Goal: Task Accomplishment & Management: Manage account settings

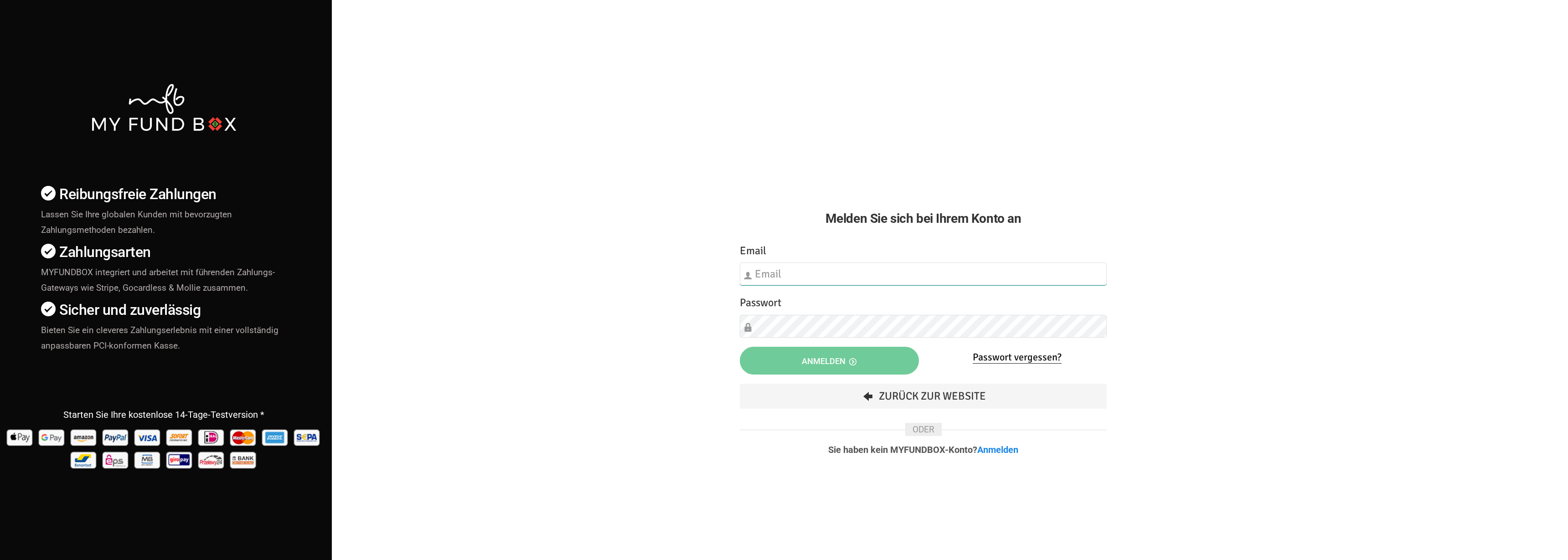
type input "fzgueven@musaid.de"
click at [786, 354] on button "Anmelden" at bounding box center [829, 360] width 179 height 28
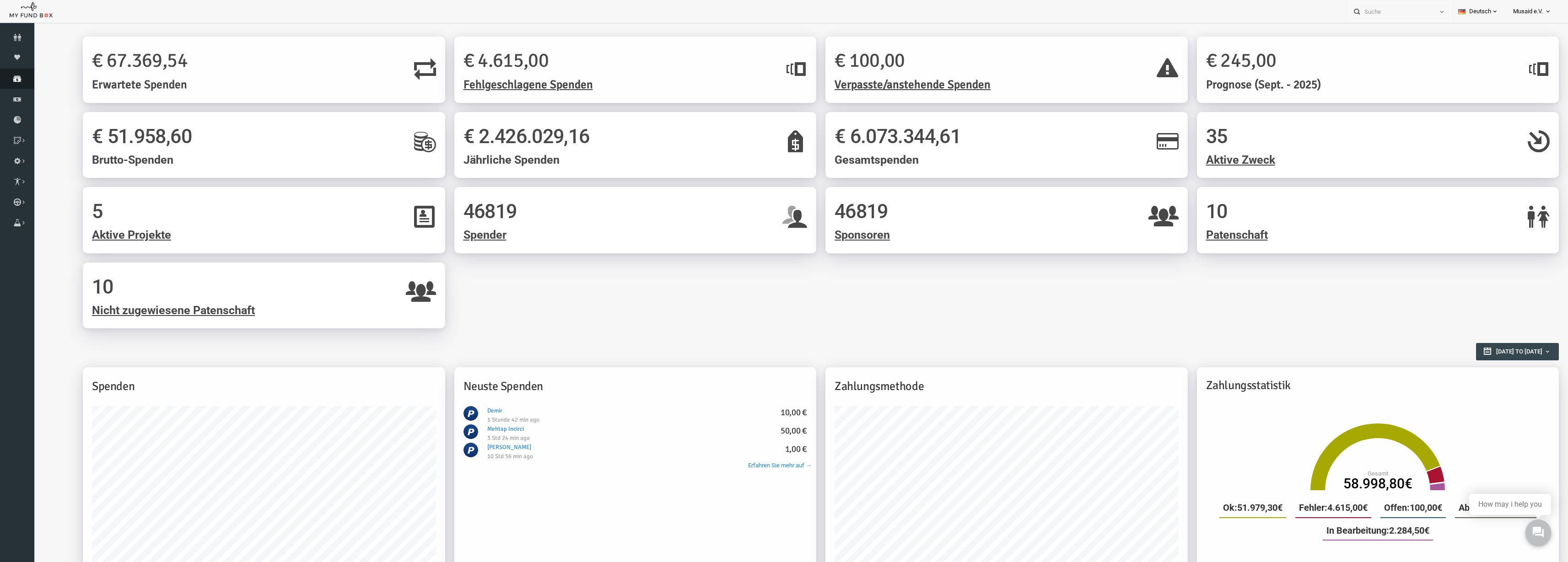
click at [9, 73] on link "Spenden" at bounding box center [17, 78] width 34 height 20
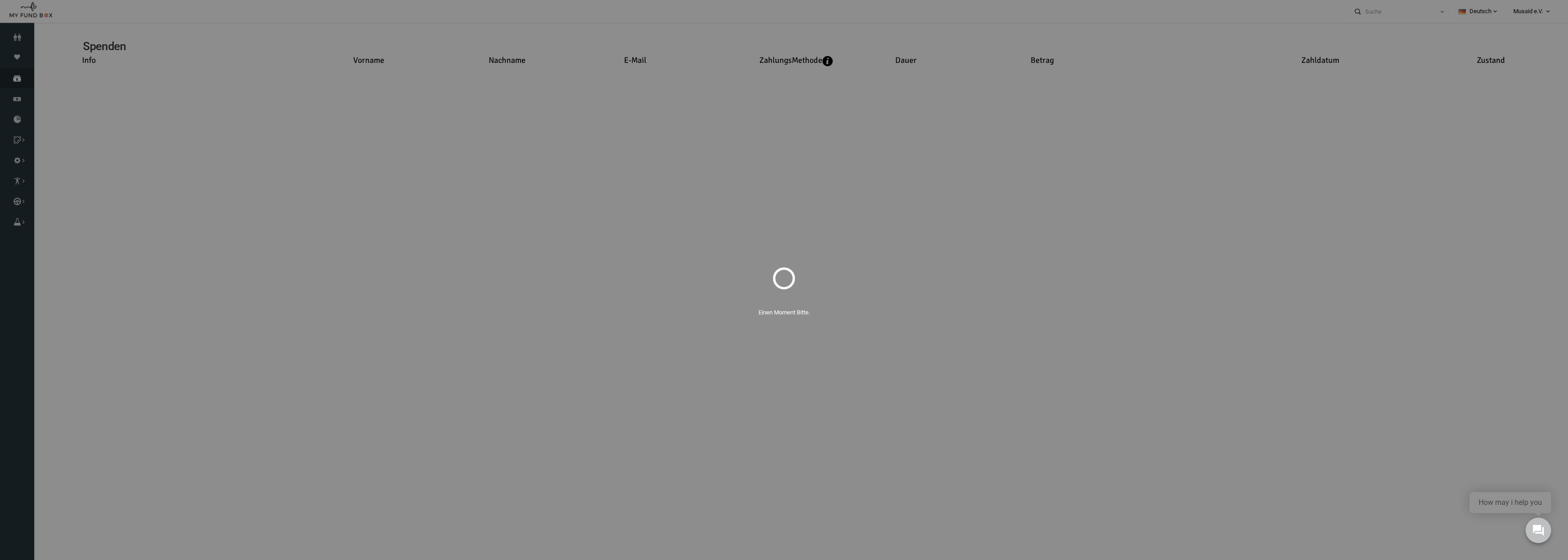
select select "100"
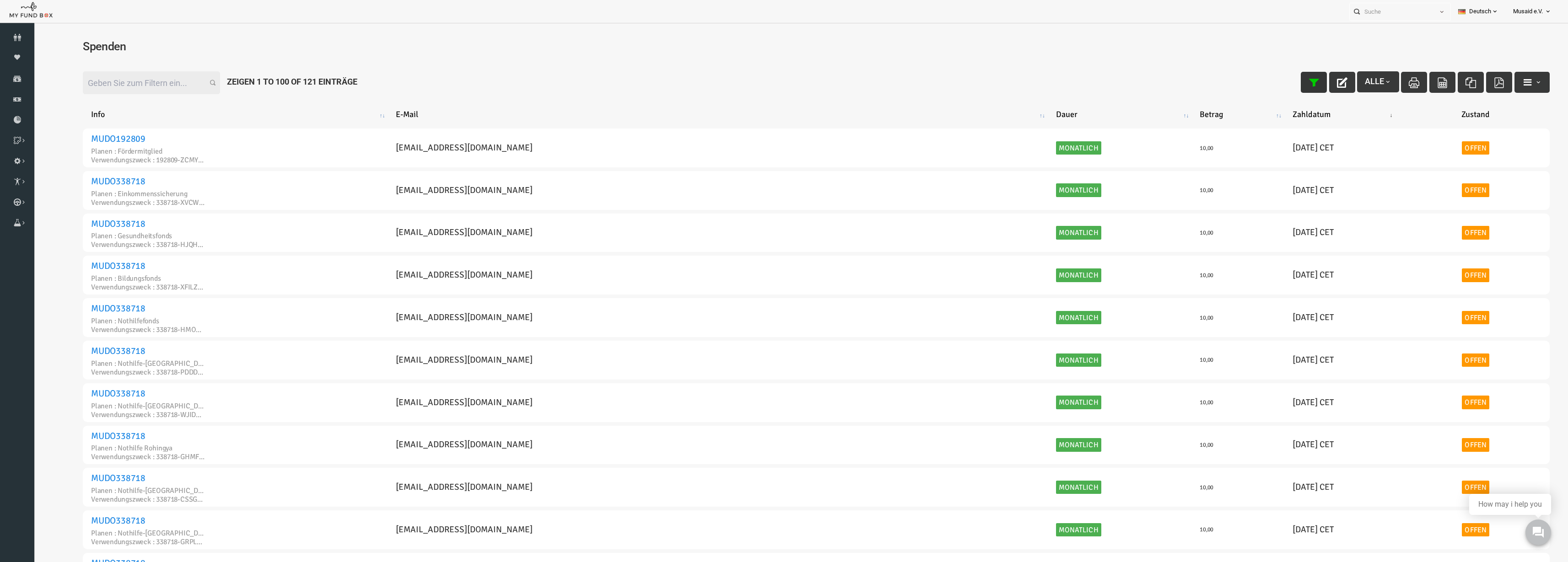
click at [1278, 82] on icon "button" at bounding box center [1283, 82] width 11 height 11
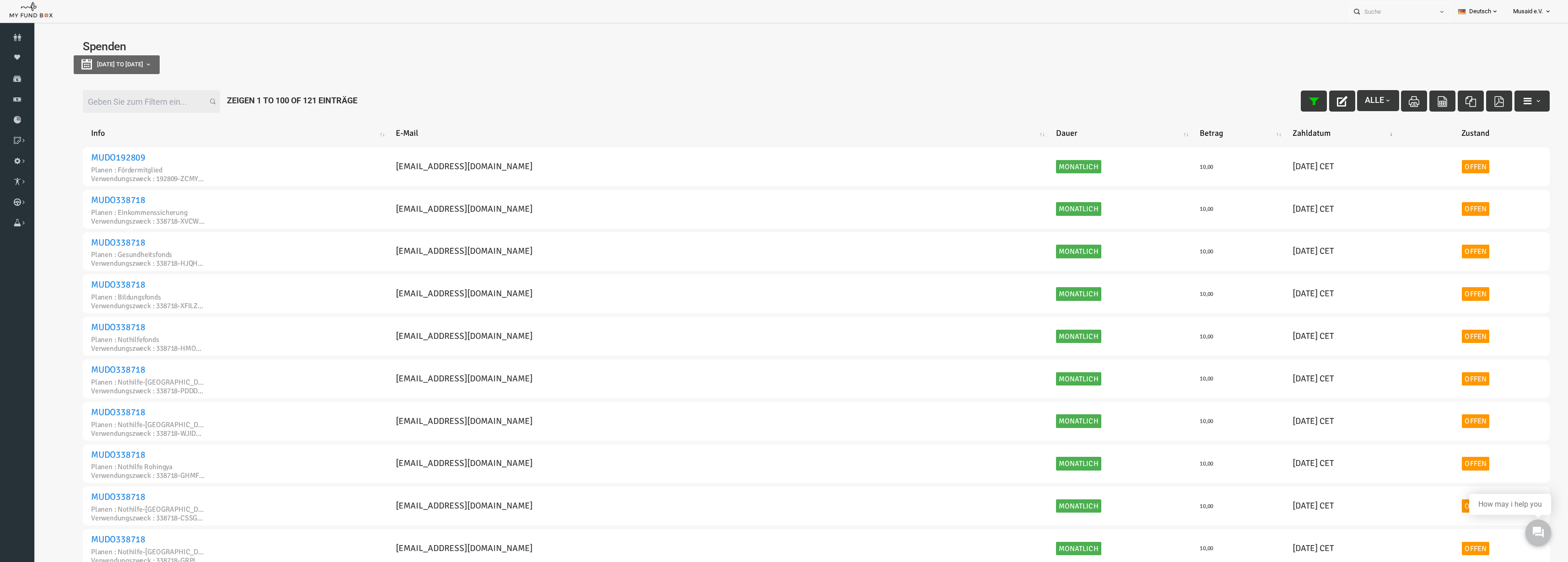
click at [122, 76] on div "Spenden [DATE] to [DATE]" at bounding box center [785, 60] width 1485 height 57
type input "[DATE]"
click at [129, 70] on button "[DATE] to [DATE]" at bounding box center [86, 64] width 86 height 19
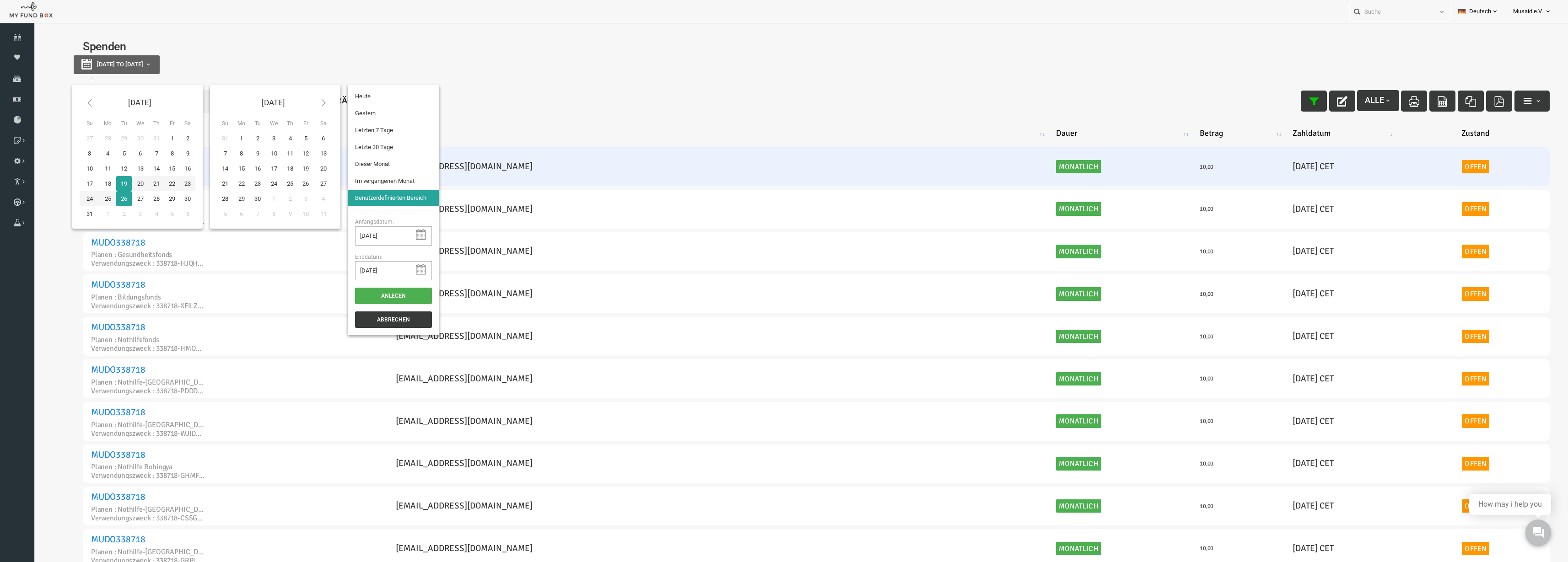
type input "[DATE]"
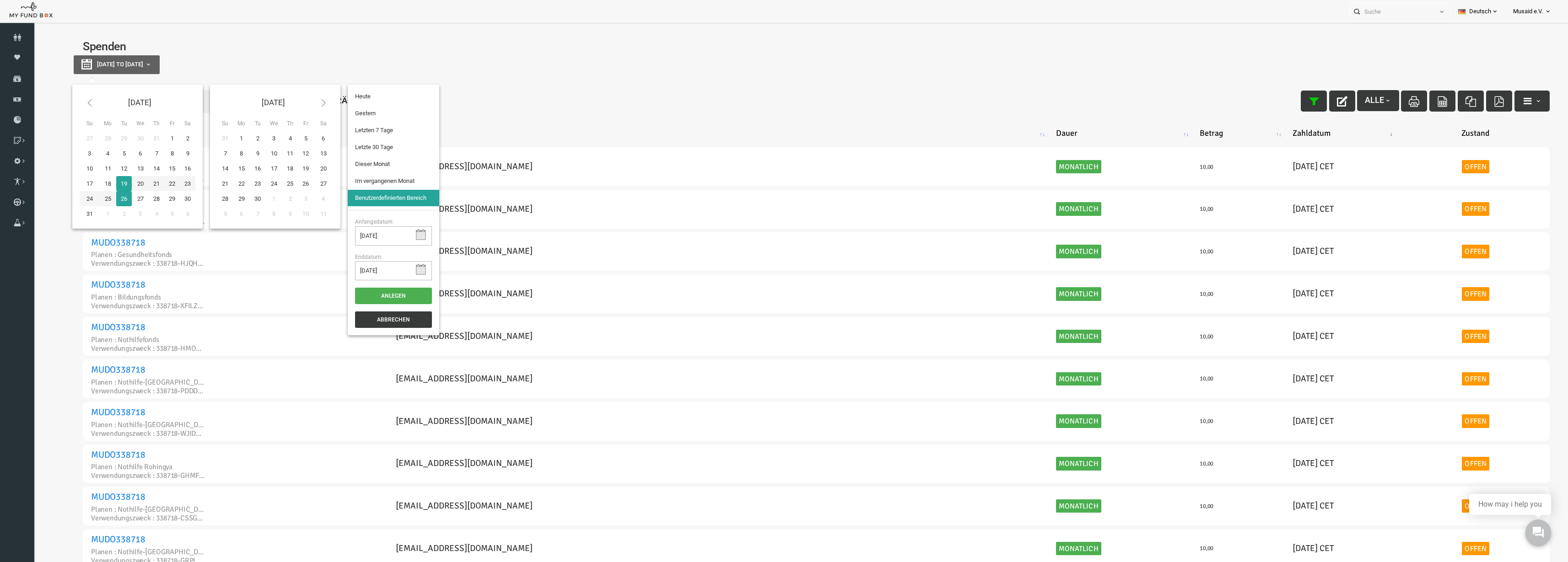
type input "[DATE]"
click at [367, 151] on li "Letzte 30 Tage" at bounding box center [363, 147] width 92 height 16
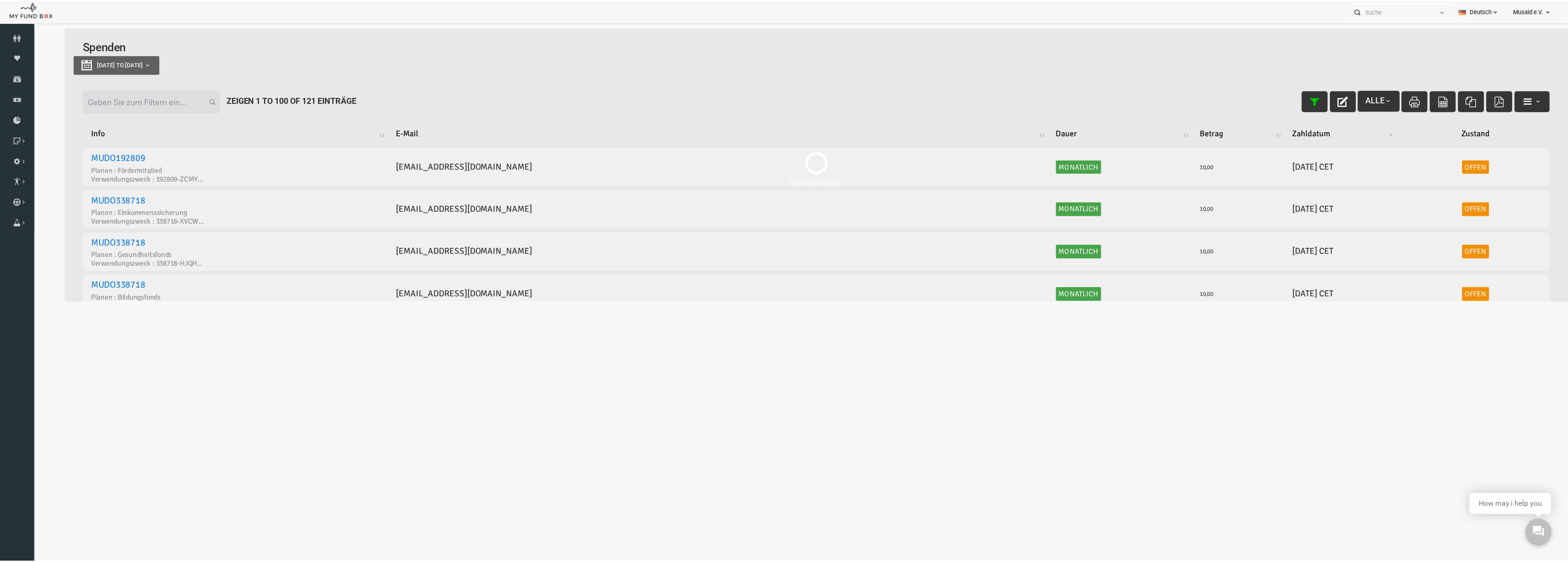
select select "100"
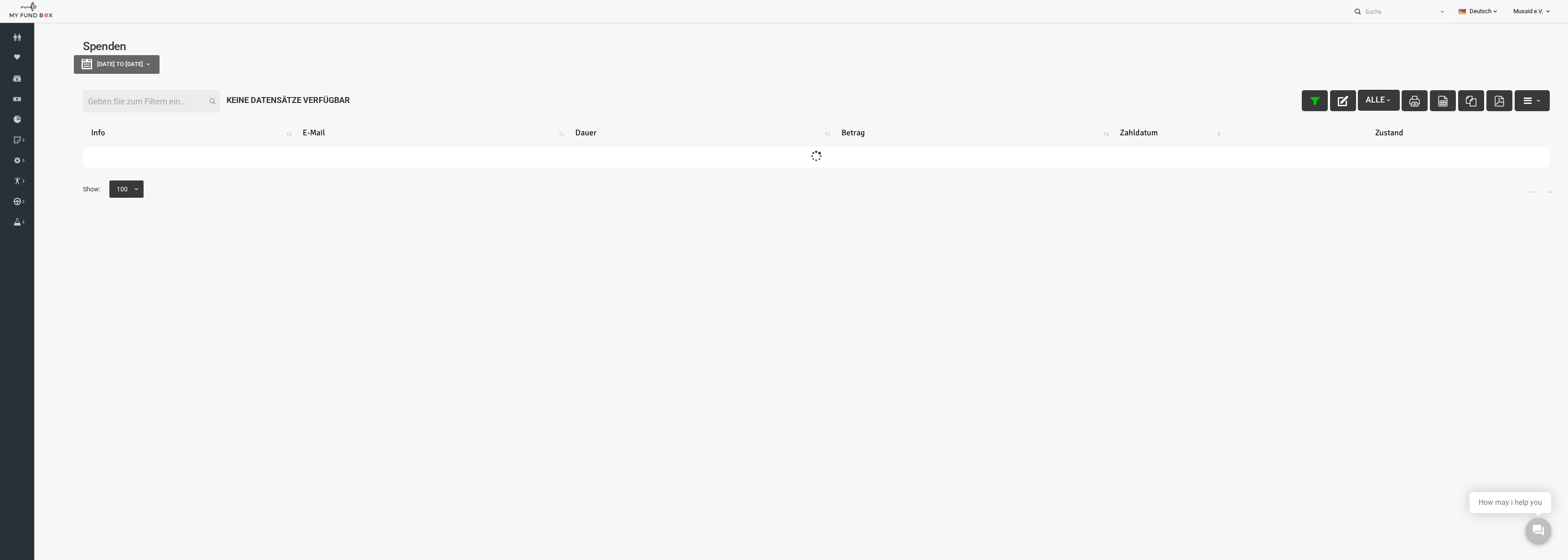
click at [106, 110] on input "Filter:" at bounding box center [120, 101] width 137 height 23
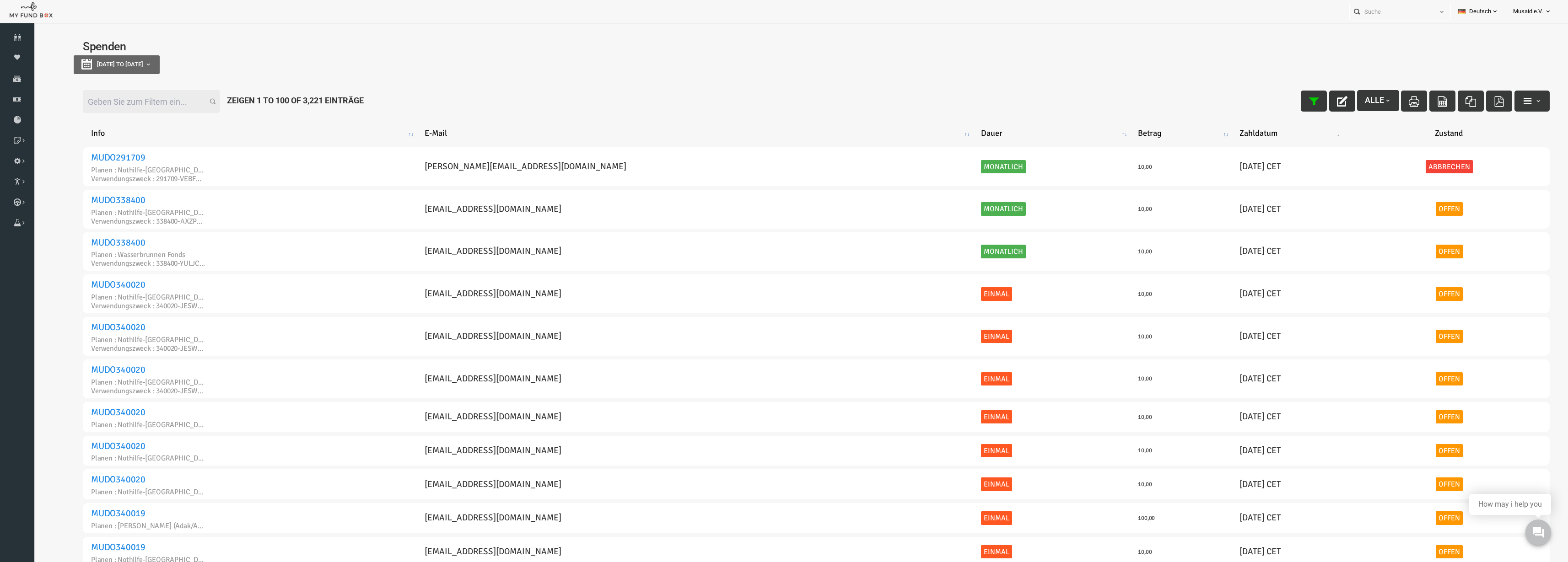
click at [1306, 100] on icon "button" at bounding box center [1311, 101] width 11 height 11
click at [1309, 106] on button "button" at bounding box center [1311, 101] width 26 height 21
click at [110, 97] on input "Filter:" at bounding box center [120, 102] width 137 height 23
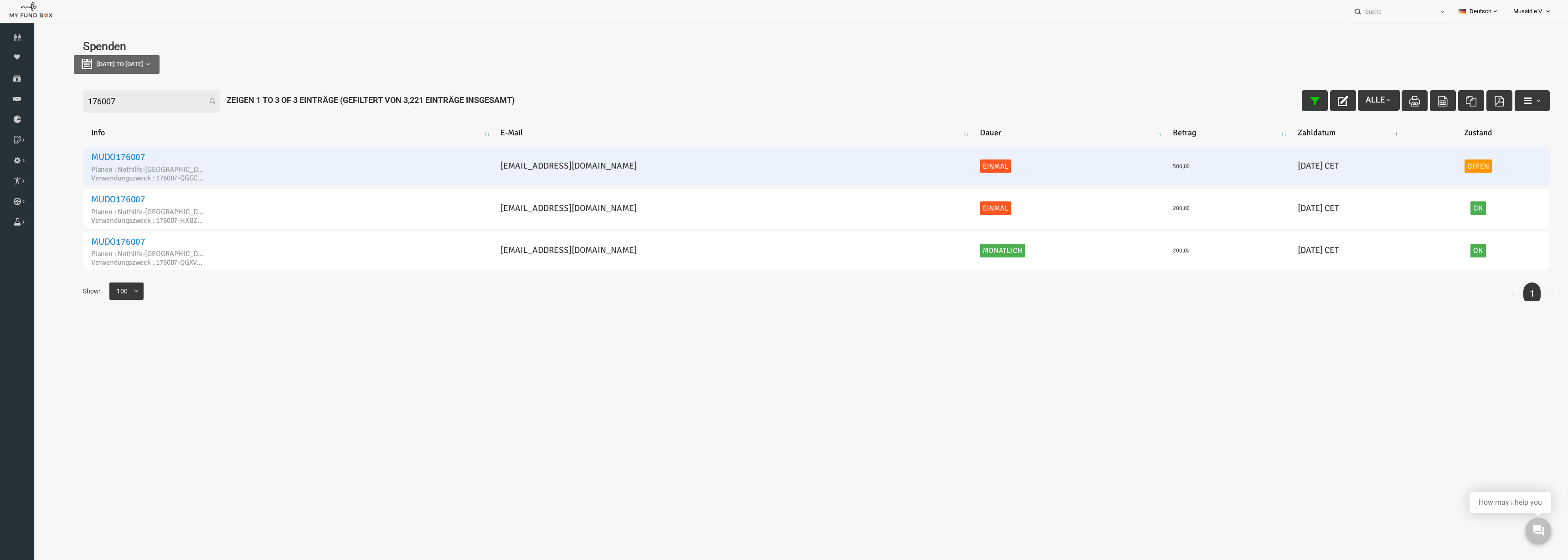
click at [1434, 170] on link "Offen" at bounding box center [1447, 166] width 28 height 14
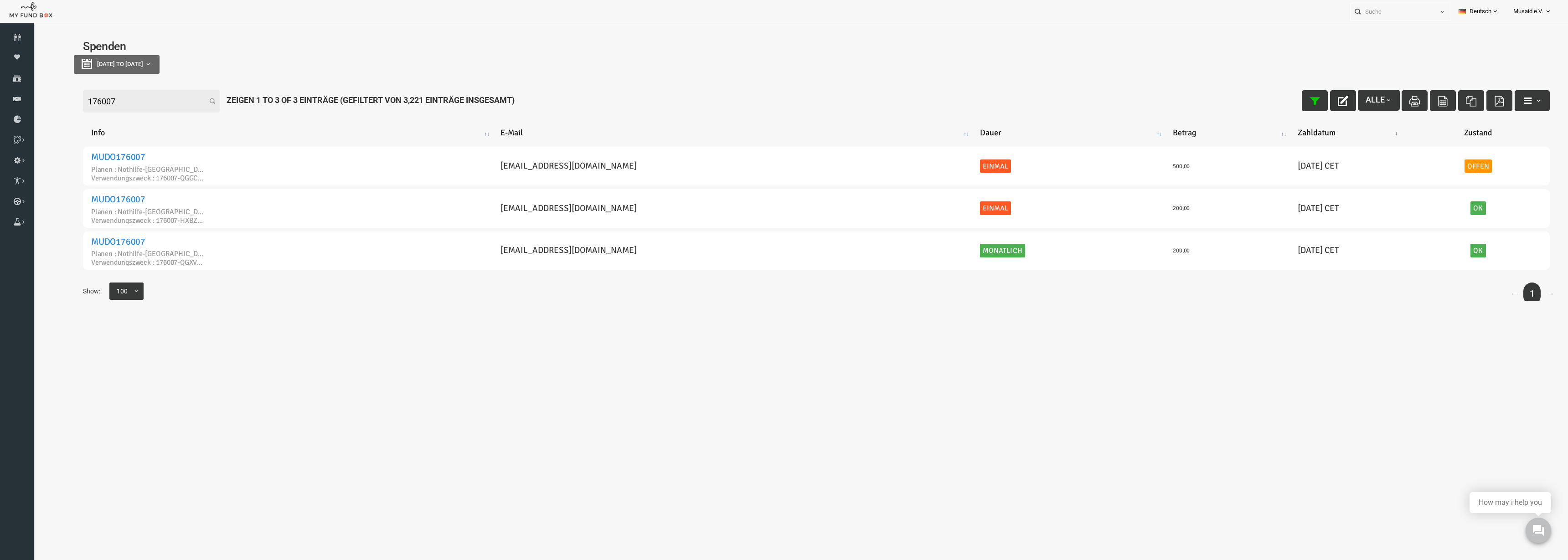
click at [1309, 107] on button "button" at bounding box center [1312, 100] width 26 height 21
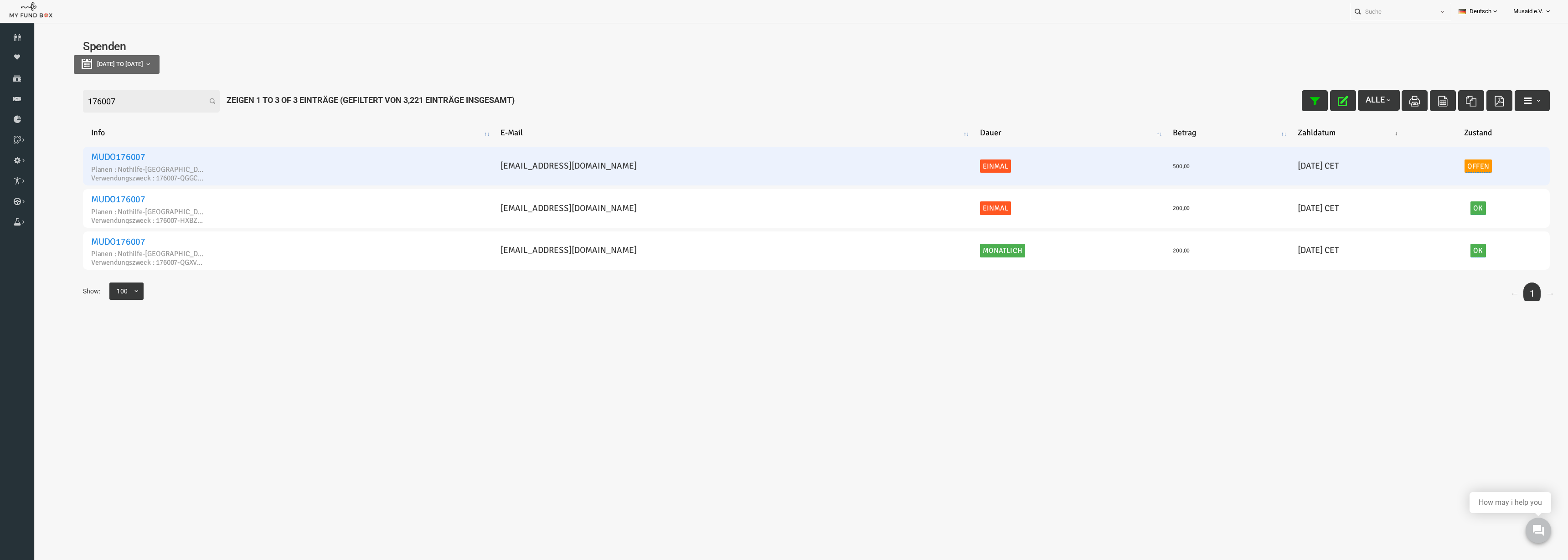
click at [1434, 162] on link "Offen" at bounding box center [1447, 166] width 28 height 14
click at [1409, 129] on span "× Offen" at bounding box center [1423, 122] width 92 height 17
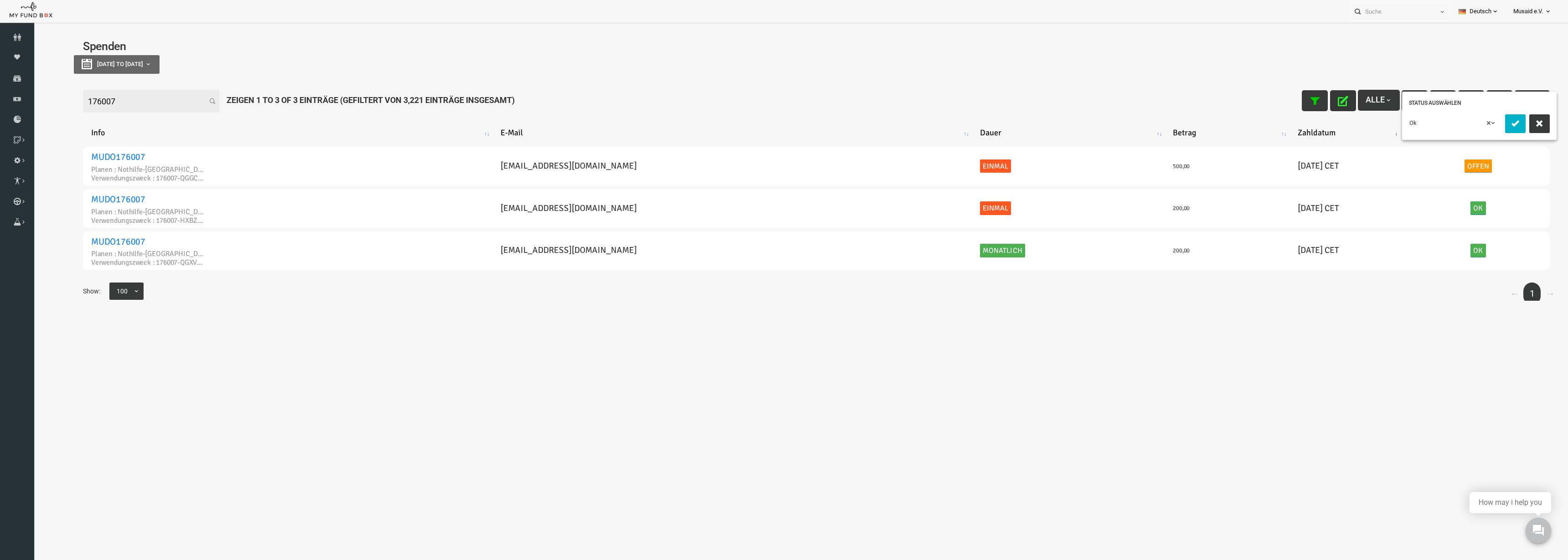
click at [1474, 133] on button "submit" at bounding box center [1484, 123] width 20 height 19
click at [1306, 100] on icon "button" at bounding box center [1311, 100] width 11 height 11
click at [111, 95] on input "176007" at bounding box center [120, 101] width 137 height 23
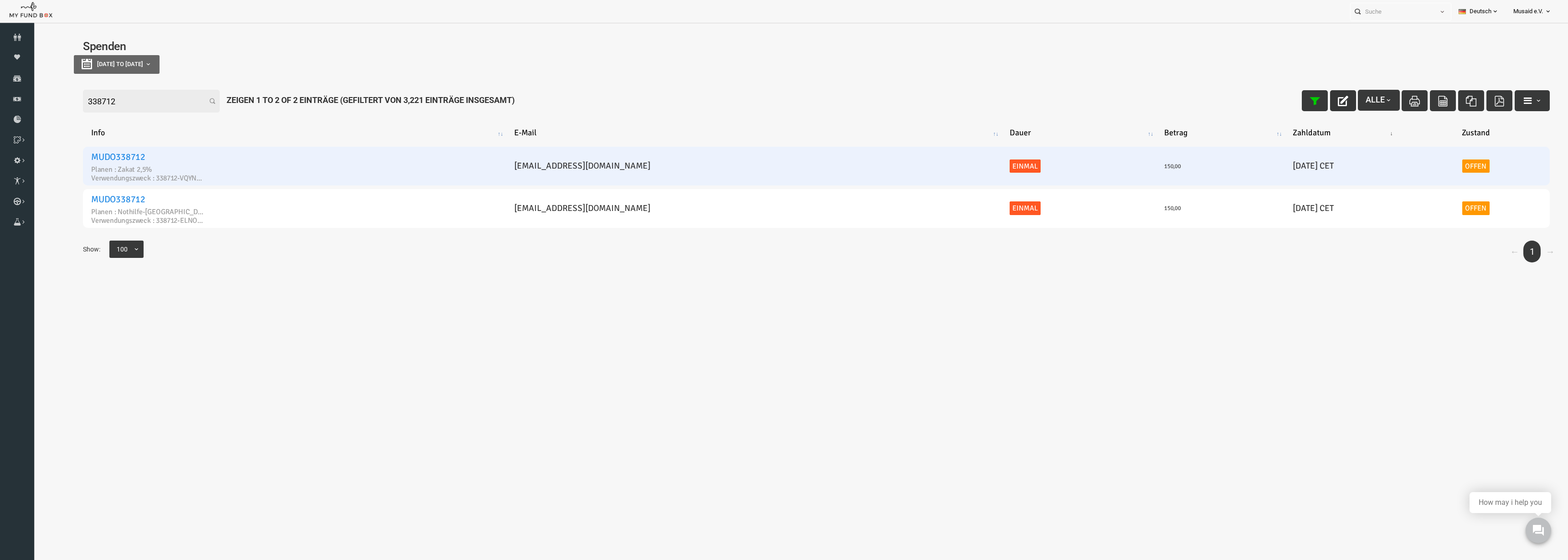
click at [1431, 162] on link "Offen" at bounding box center [1445, 166] width 28 height 14
click at [1444, 170] on link "Offen" at bounding box center [1445, 166] width 28 height 14
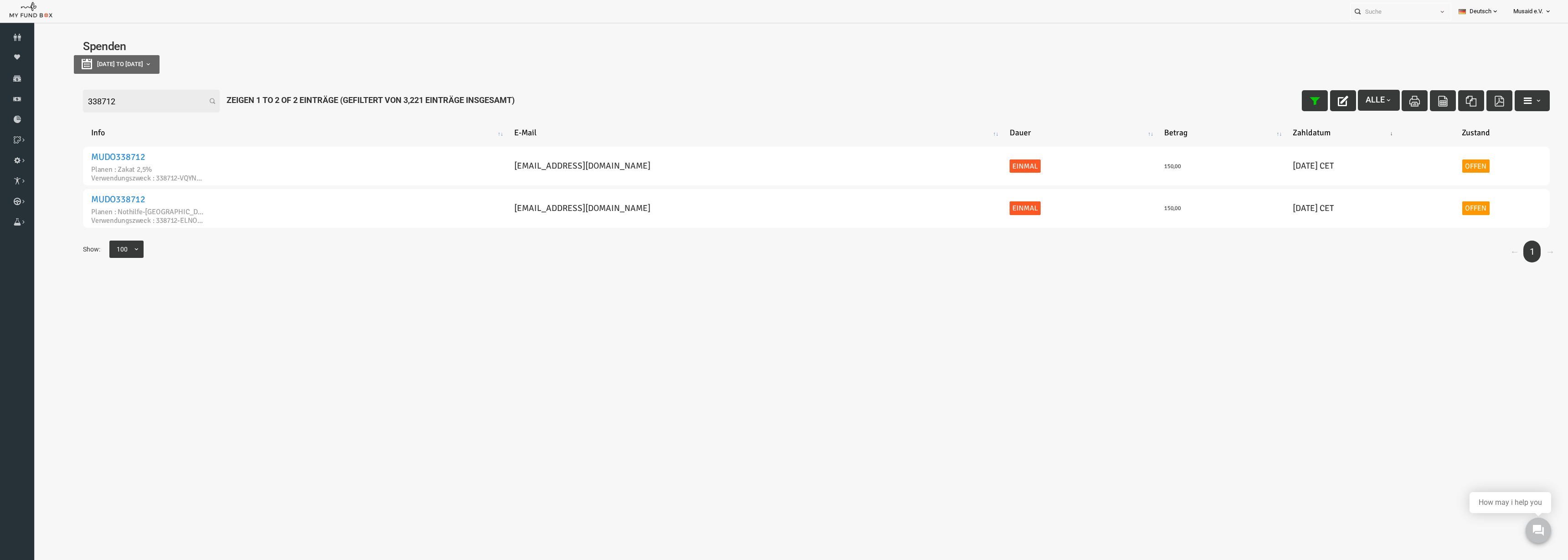
click at [1307, 111] on div "Filter: 338712 Alle Zeigen 1 to 2 of 2 Einträge (Gefiltert von 3,221 Einträge i…" at bounding box center [786, 101] width 1485 height 41
click at [1309, 103] on button "button" at bounding box center [1312, 100] width 26 height 21
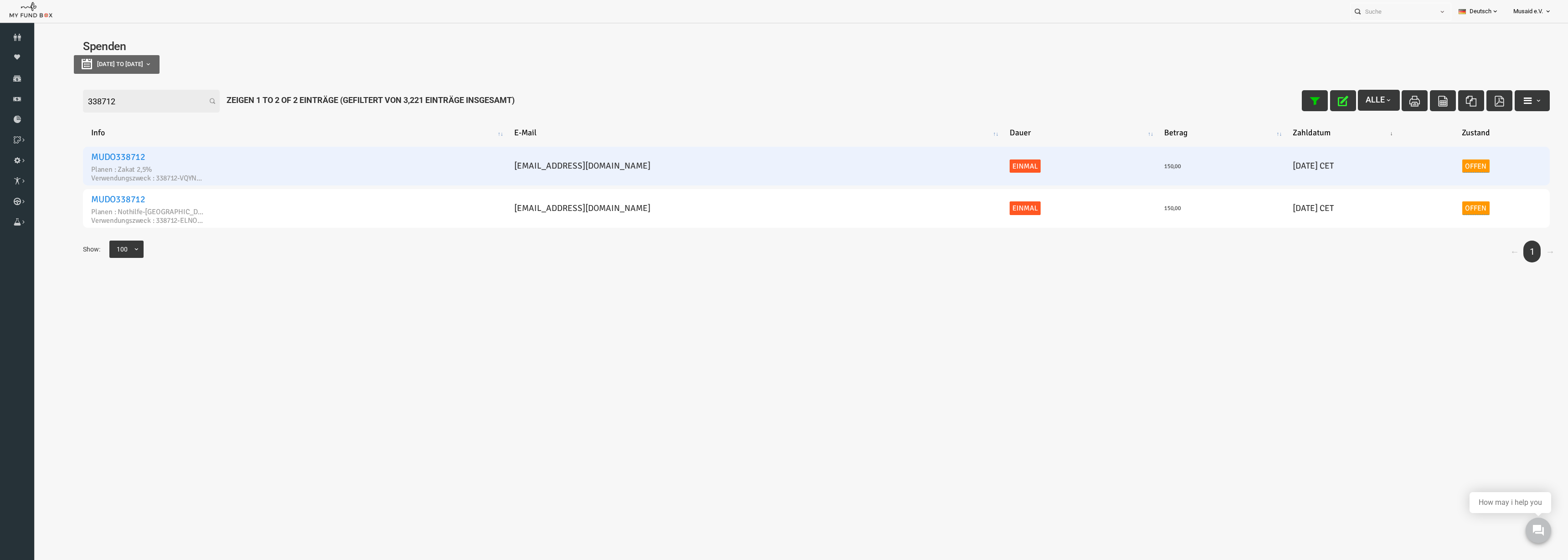
click at [1438, 168] on link "Offen" at bounding box center [1445, 166] width 28 height 14
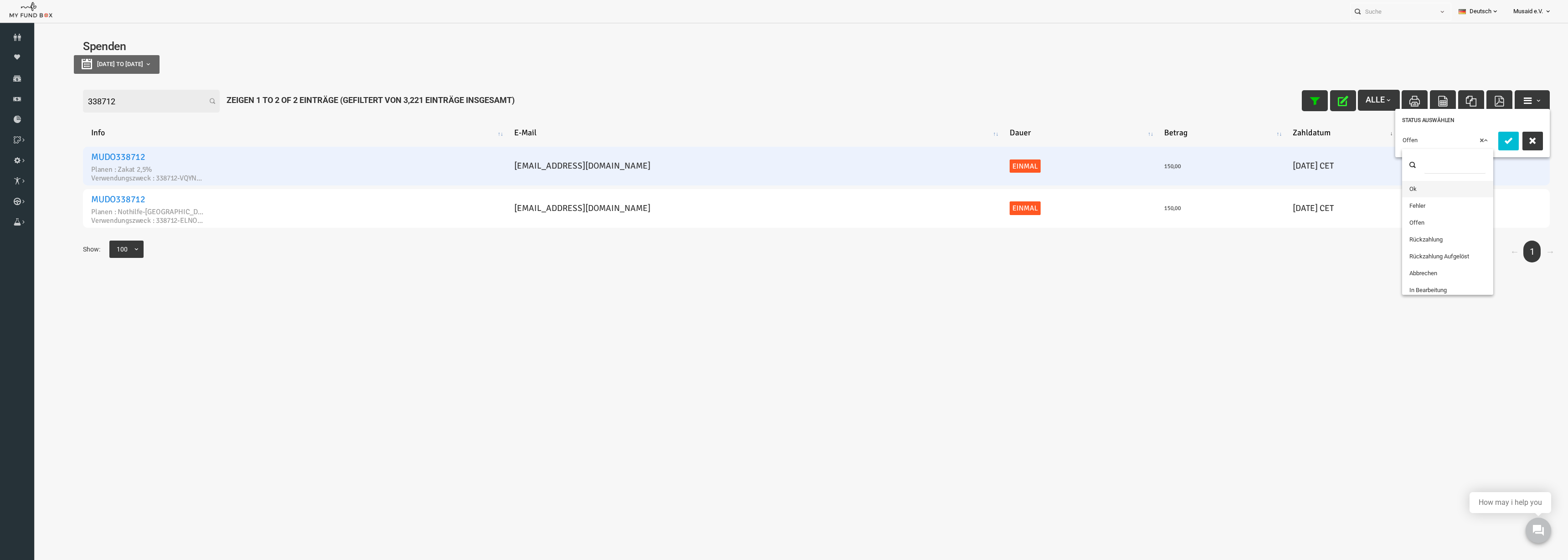
click at [1413, 140] on span "× Offen" at bounding box center [1416, 140] width 90 height 9
click at [1479, 139] on icon "submit" at bounding box center [1477, 140] width 11 height 11
click at [1306, 104] on icon "button" at bounding box center [1311, 100] width 11 height 11
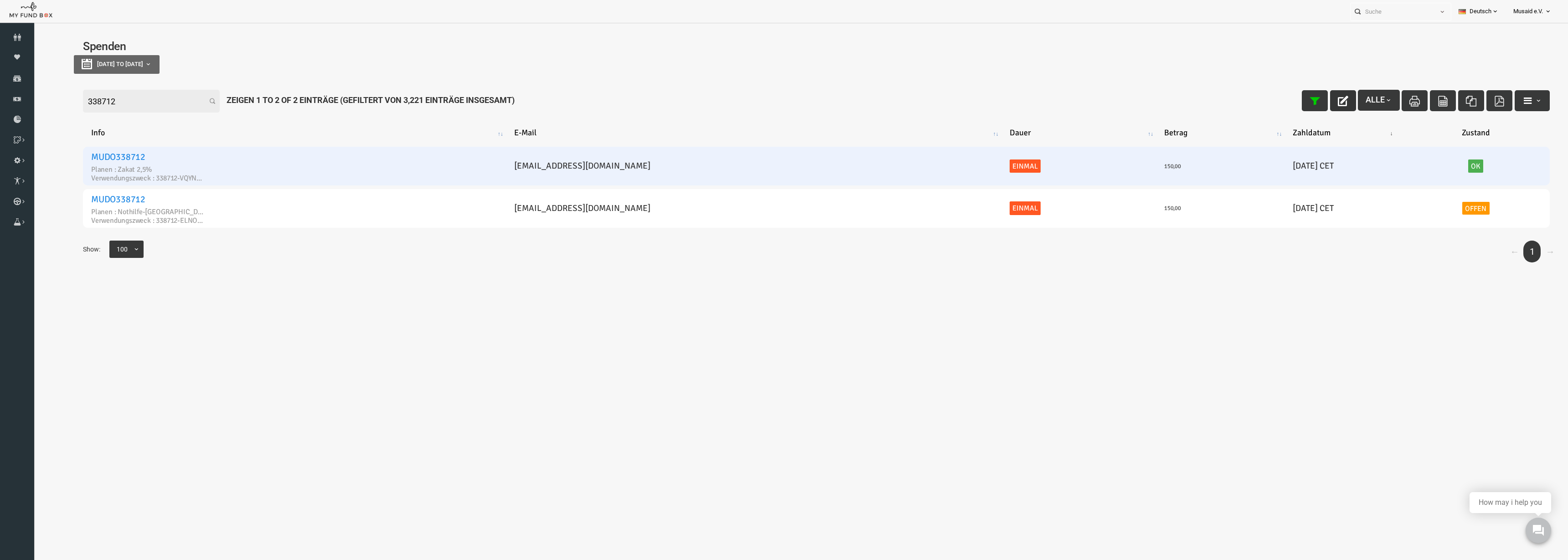
click at [122, 104] on input "338712" at bounding box center [120, 101] width 137 height 23
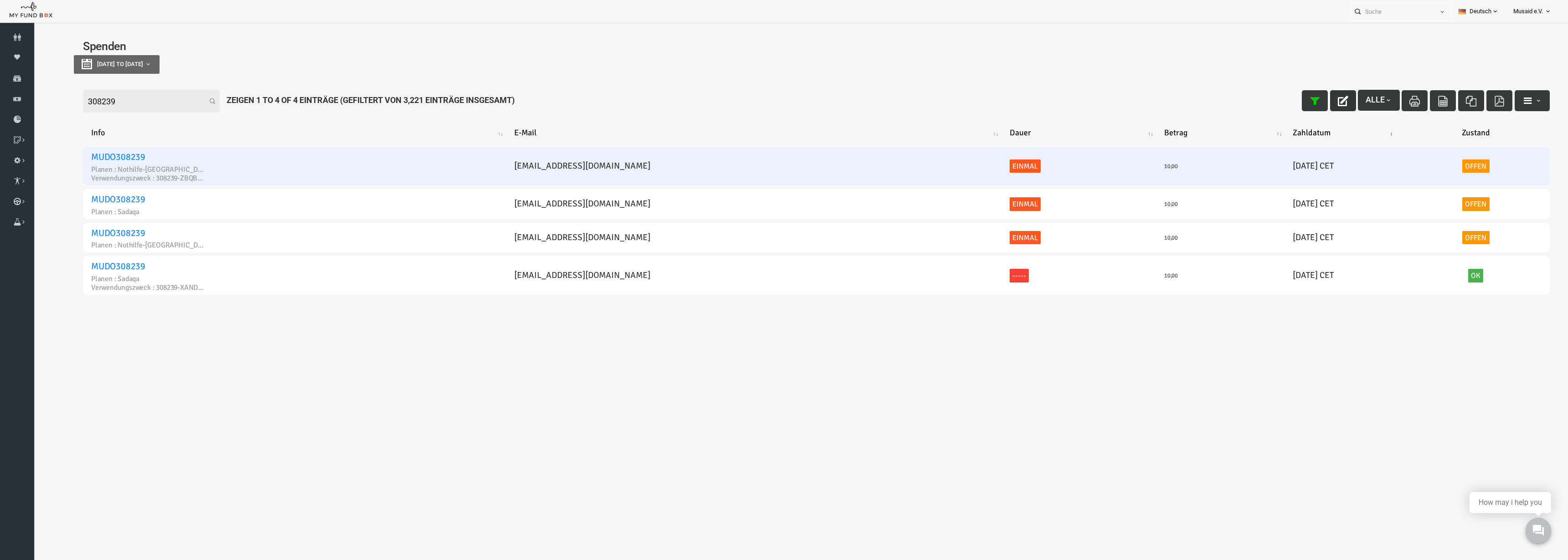
click at [1433, 163] on link "Offen" at bounding box center [1445, 166] width 28 height 14
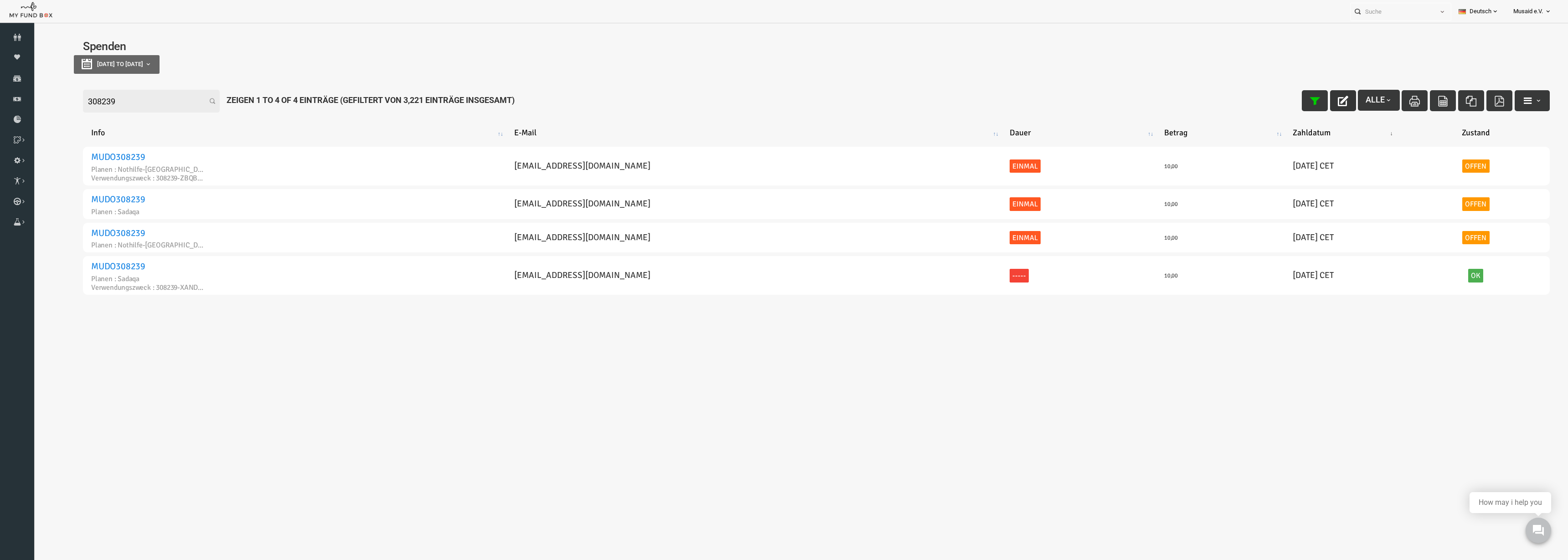
click at [1299, 92] on button "button" at bounding box center [1312, 100] width 26 height 21
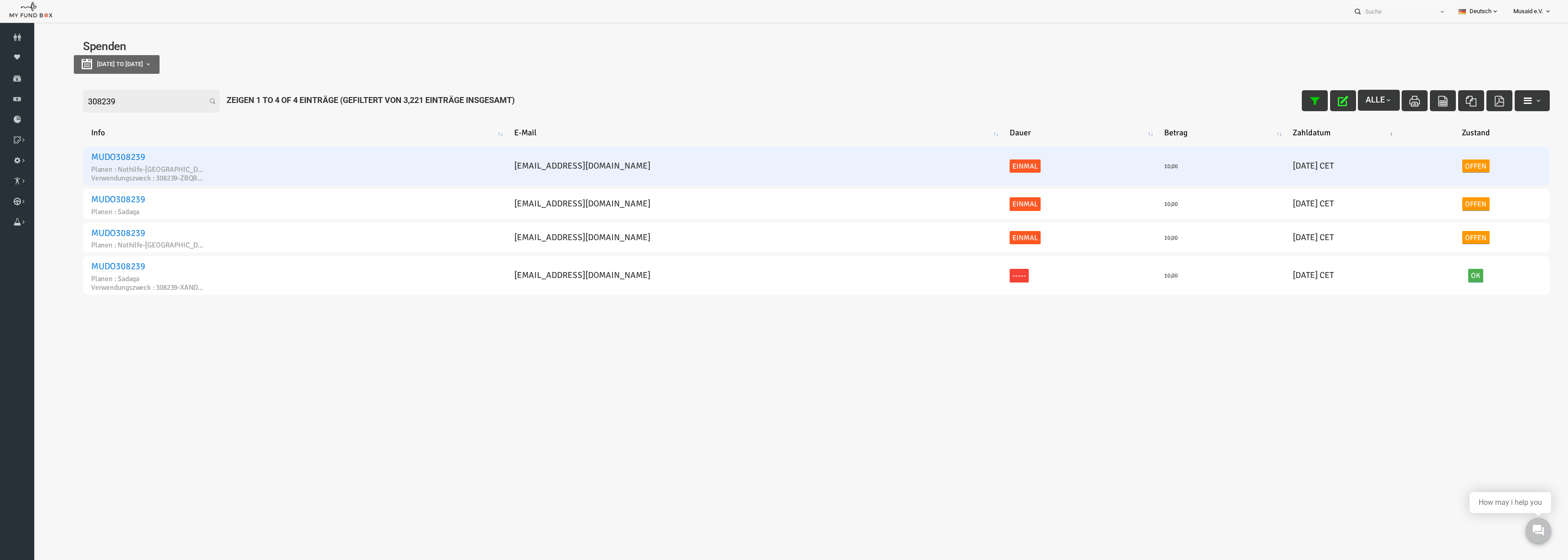
click at [1431, 168] on link "Offen" at bounding box center [1445, 166] width 28 height 14
click at [1431, 172] on link "Offen" at bounding box center [1445, 166] width 28 height 14
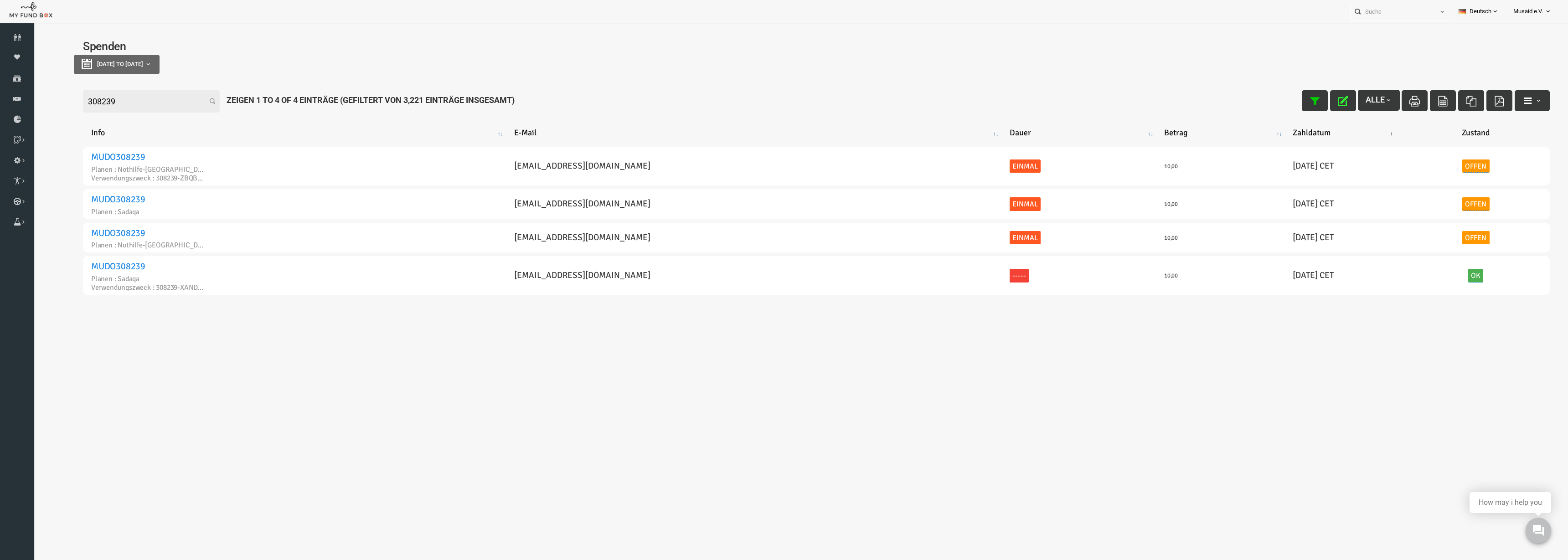
click at [1404, 143] on table "Info E-Mail [PERSON_NAME] Betrag Zahldatum Zustand MUDO308239 Planen : Nothilfe…" at bounding box center [786, 209] width 1485 height 197
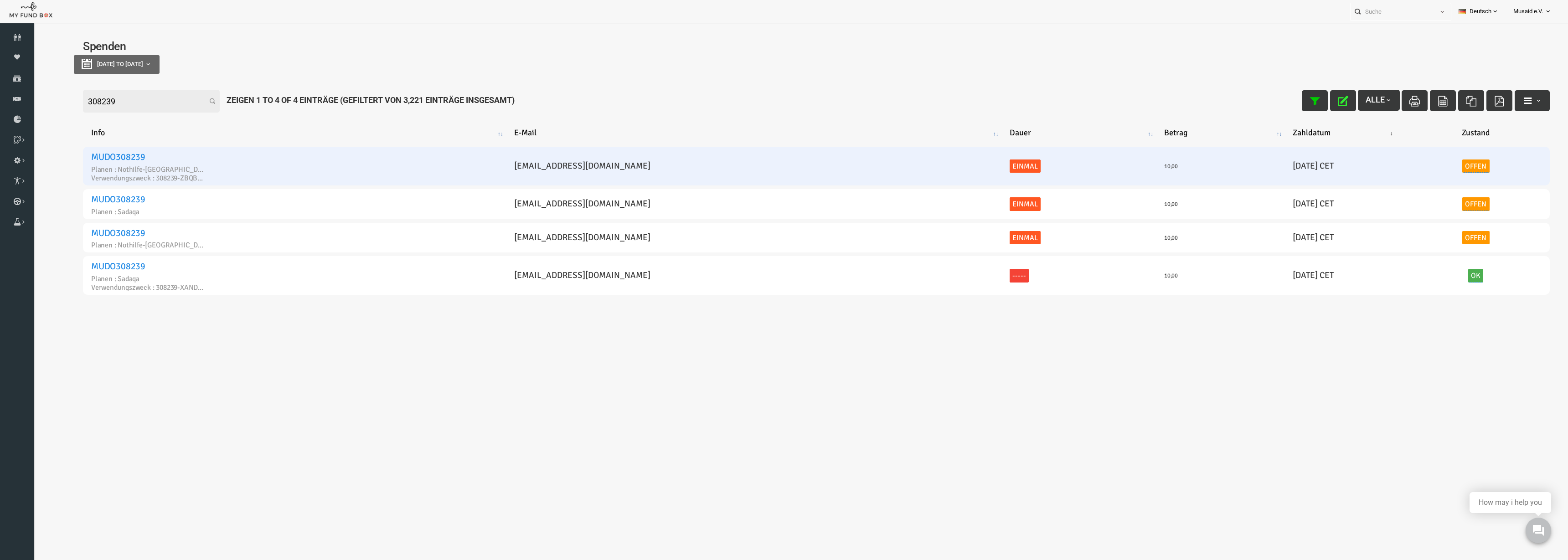
click at [1431, 165] on link "Offen" at bounding box center [1445, 166] width 28 height 14
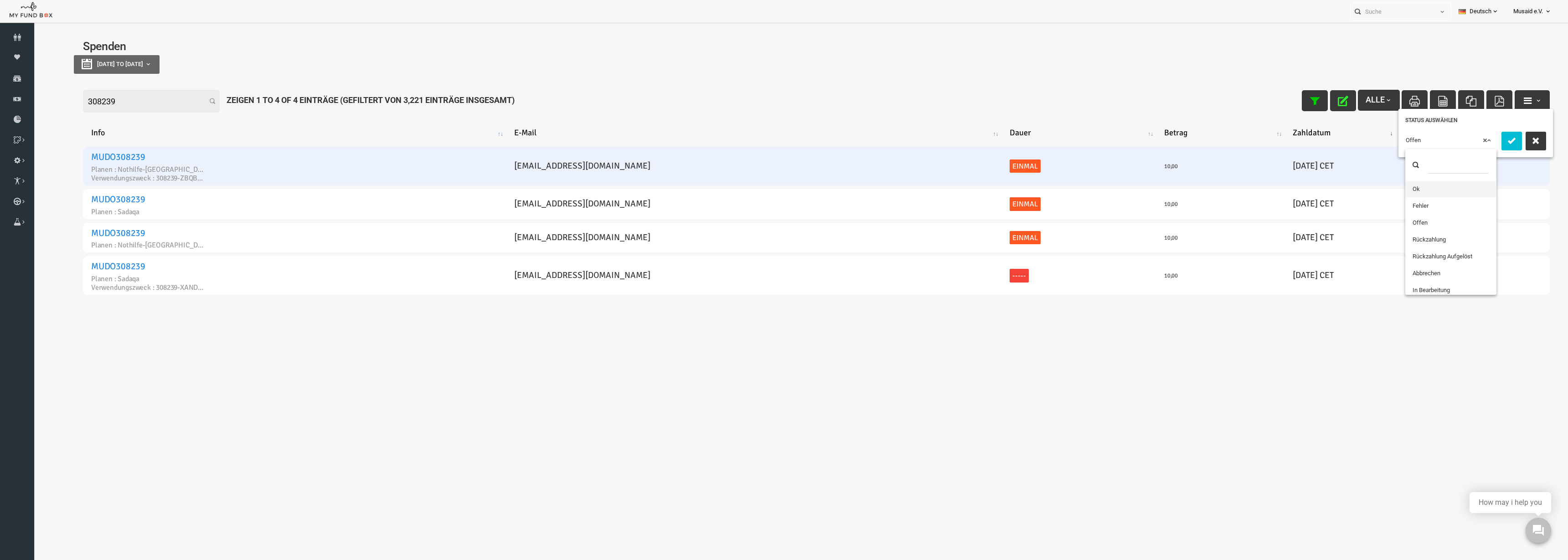
click at [1416, 148] on body "Spender nicht gefunden Patenschaft nicht gefunden Partner nicht gefunden !!!! B…" at bounding box center [786, 189] width 1503 height 316
click at [1481, 138] on icon "submit" at bounding box center [1481, 140] width 11 height 11
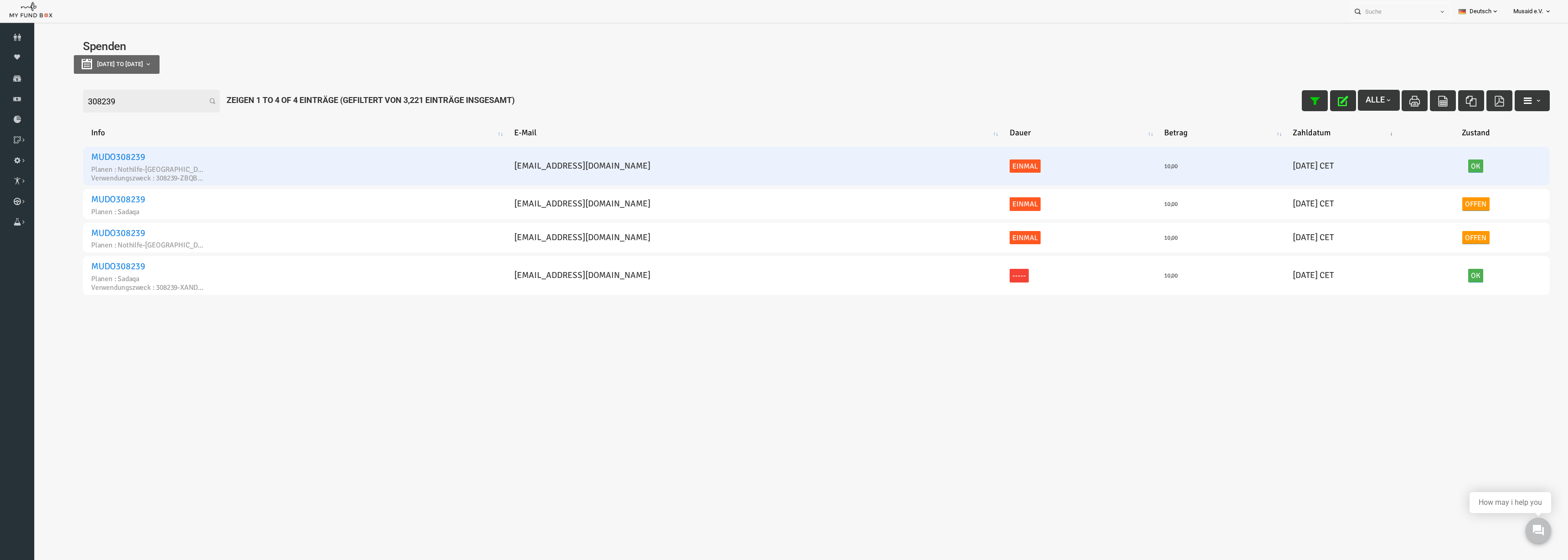
click at [1308, 100] on icon "button" at bounding box center [1311, 100] width 11 height 11
click at [108, 101] on input "308239" at bounding box center [120, 101] width 137 height 23
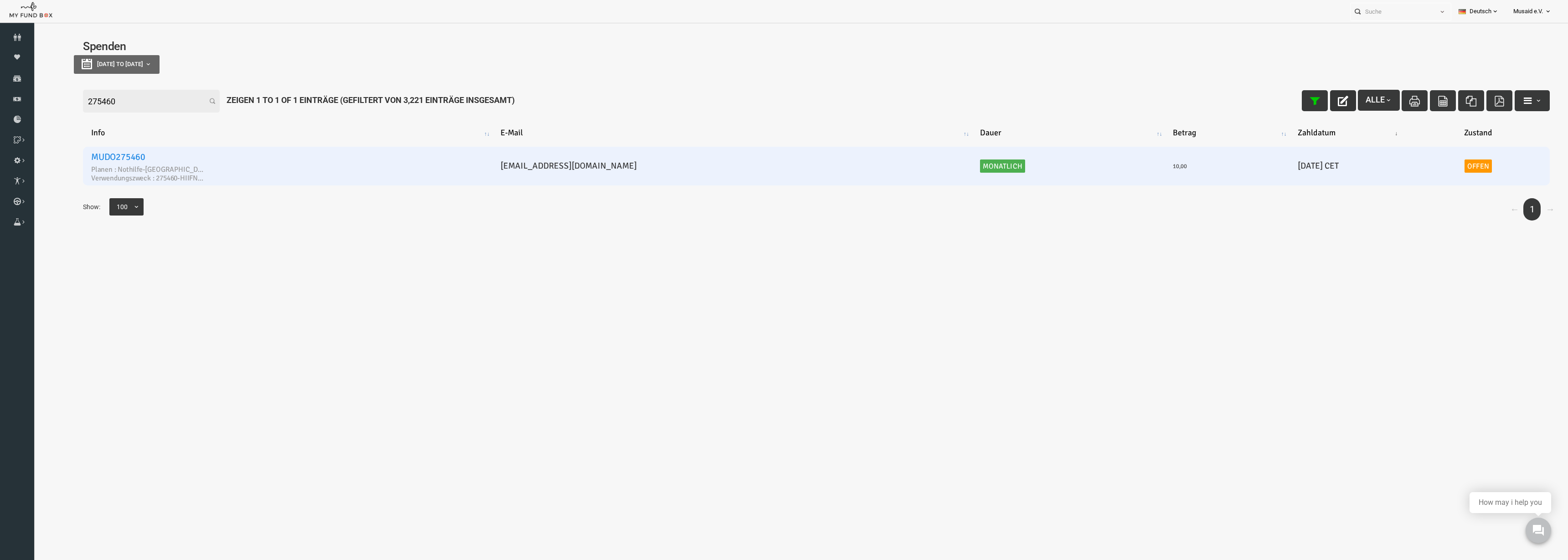
click at [1434, 164] on link "Offen" at bounding box center [1447, 166] width 28 height 14
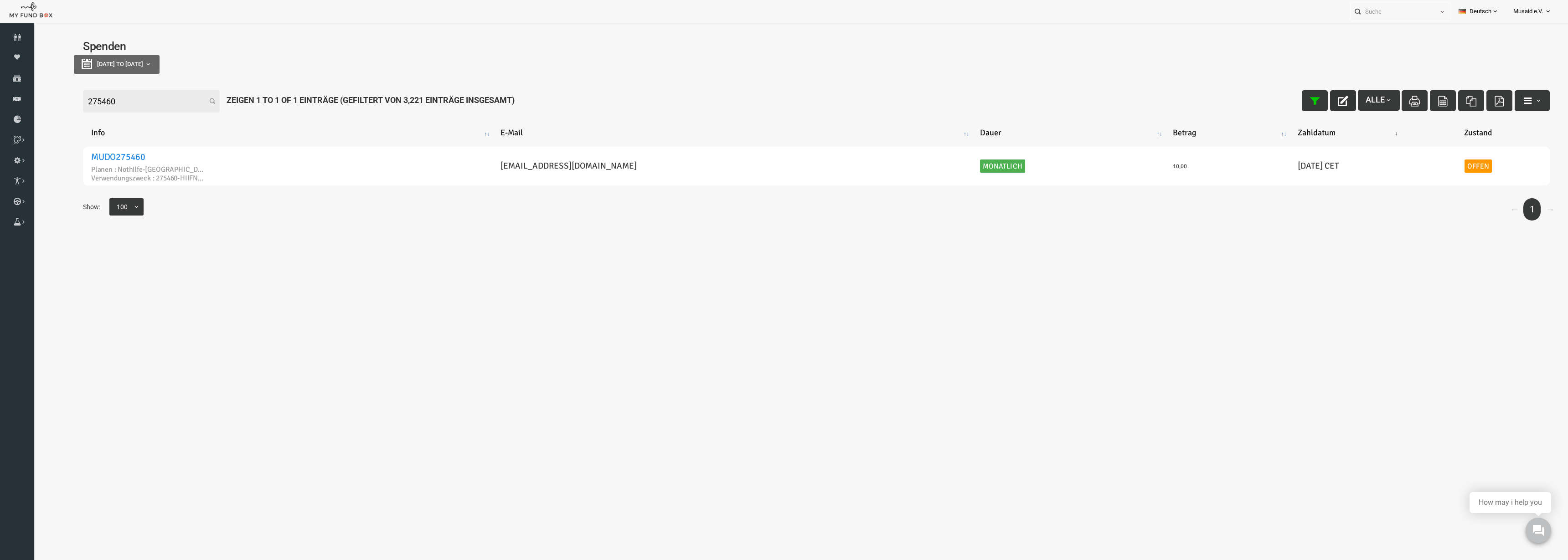
click at [1315, 103] on button "button" at bounding box center [1312, 100] width 26 height 21
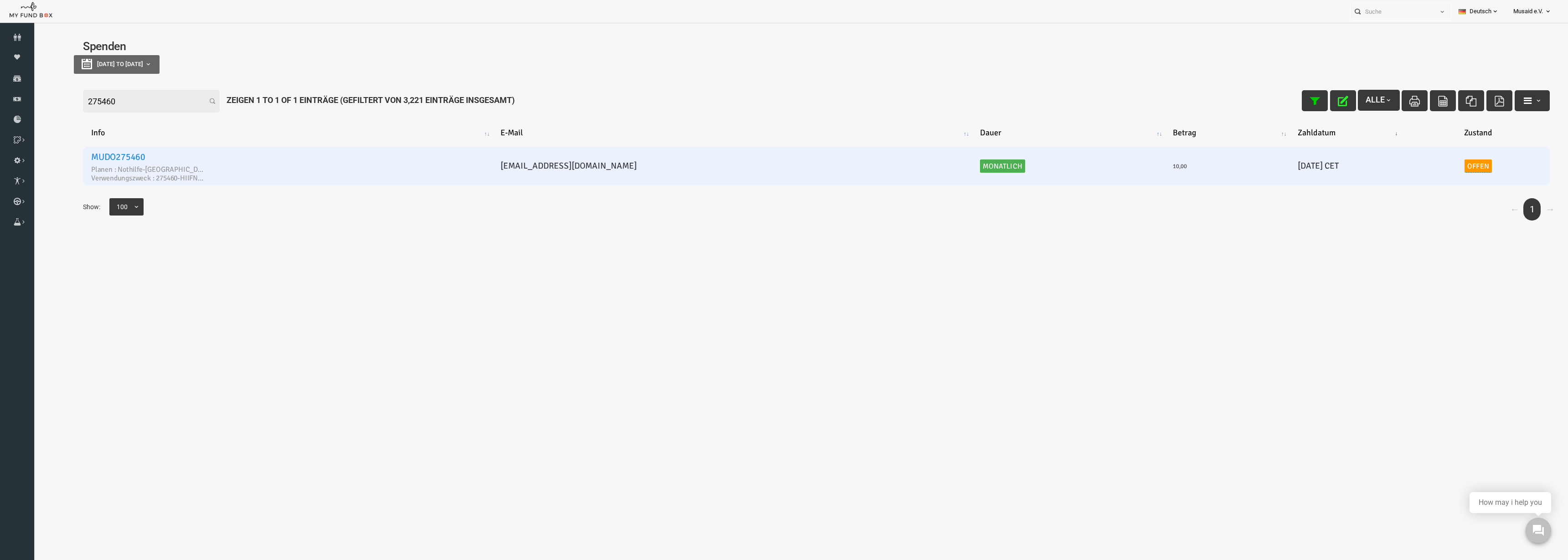
click at [1434, 165] on link "Offen" at bounding box center [1447, 166] width 28 height 14
click at [1396, 143] on span "× Offen" at bounding box center [1415, 140] width 90 height 9
click at [1471, 138] on icon "submit" at bounding box center [1476, 140] width 11 height 11
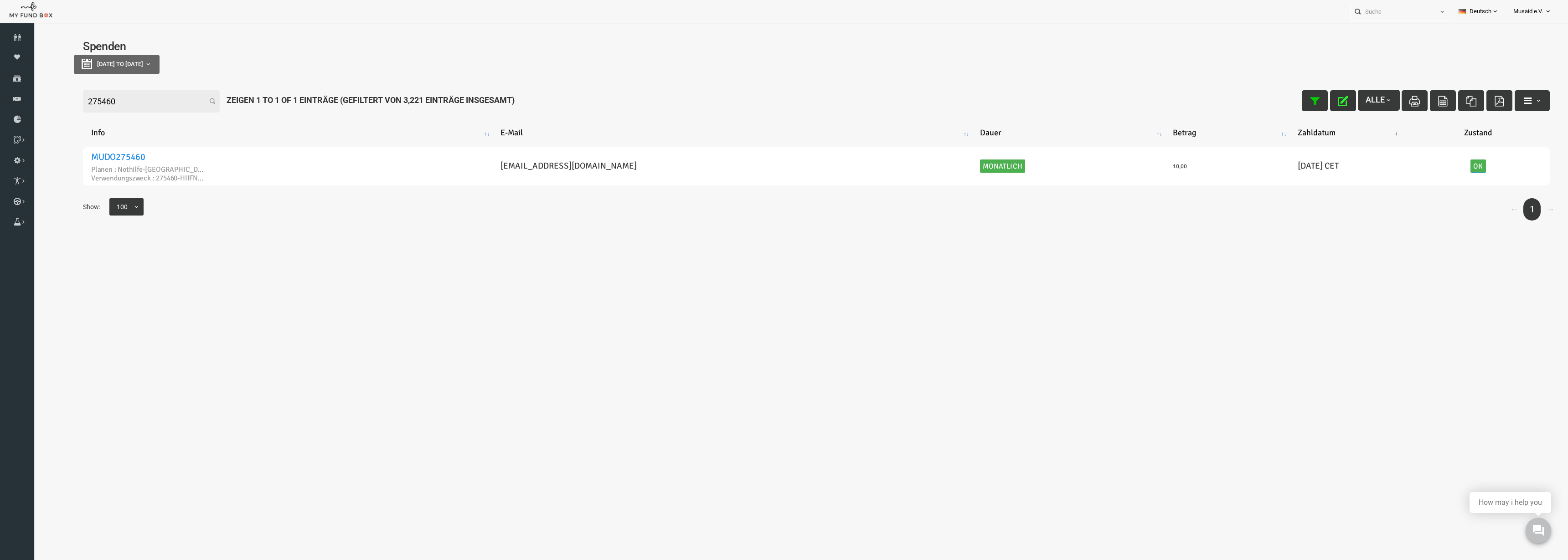
click at [1306, 104] on icon "button" at bounding box center [1311, 100] width 11 height 11
click at [124, 103] on input "275460" at bounding box center [120, 101] width 137 height 23
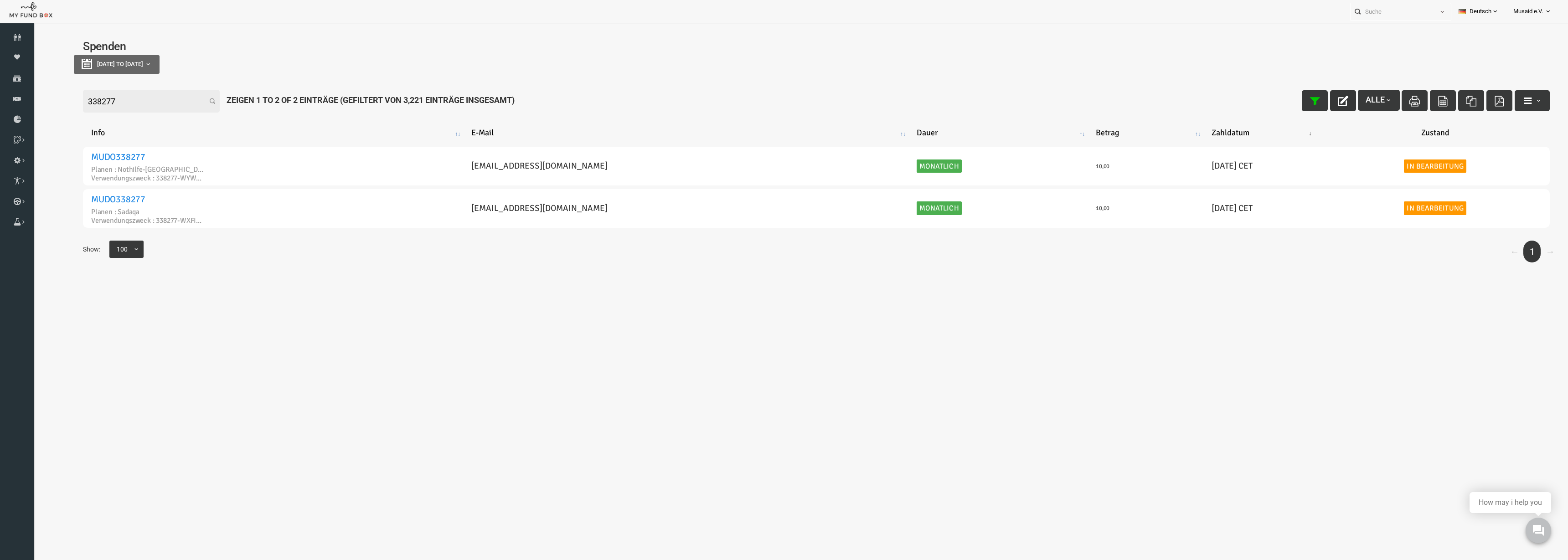
click at [1301, 106] on button "button" at bounding box center [1312, 100] width 26 height 21
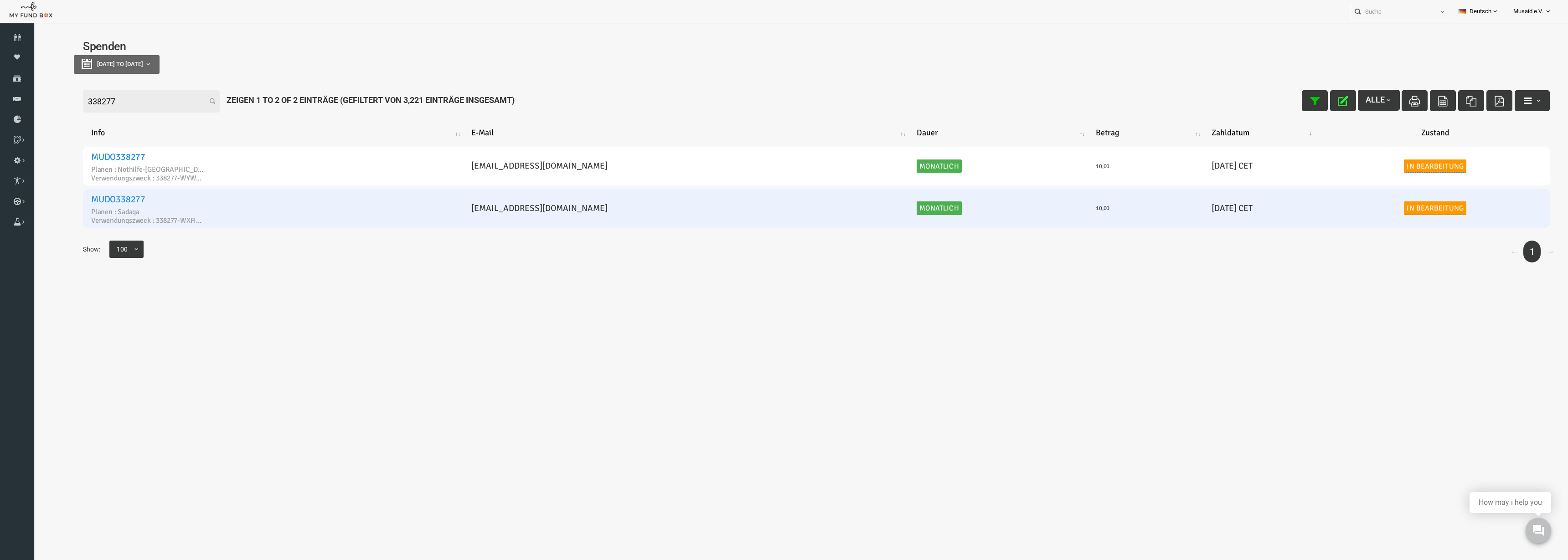
click at [1391, 214] on link "In Bearbeitung" at bounding box center [1404, 208] width 62 height 14
click at [1361, 180] on span "× In Bearbeitung" at bounding box center [1368, 181] width 90 height 9
click at [1430, 177] on icon "submit" at bounding box center [1430, 182] width 11 height 11
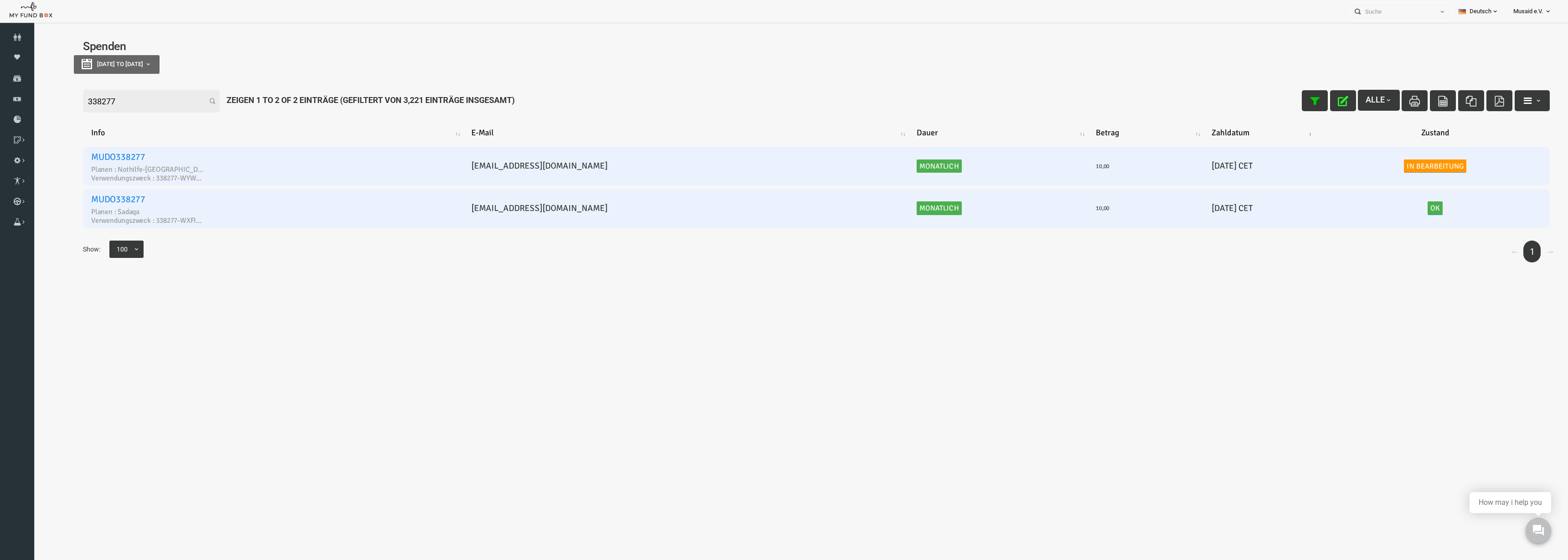
click at [1378, 163] on link "In Bearbeitung" at bounding box center [1404, 166] width 62 height 14
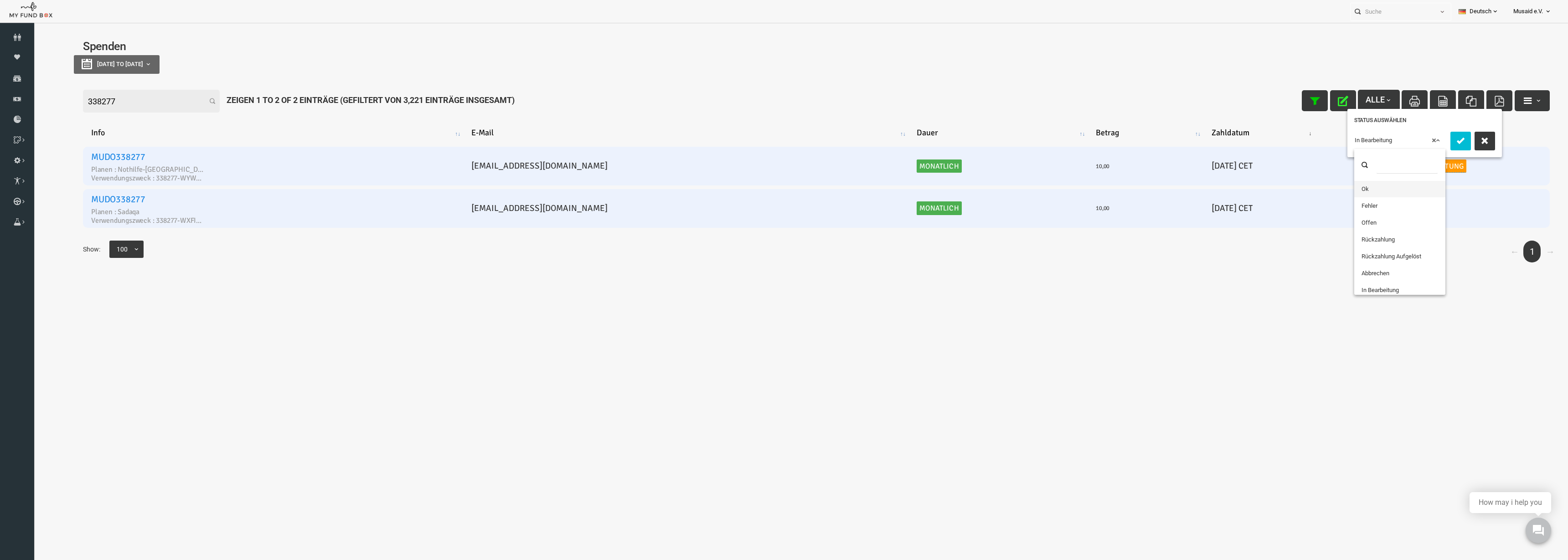
click at [1359, 142] on span "× In Bearbeitung" at bounding box center [1368, 140] width 90 height 9
click at [1424, 147] on button "submit" at bounding box center [1429, 141] width 20 height 19
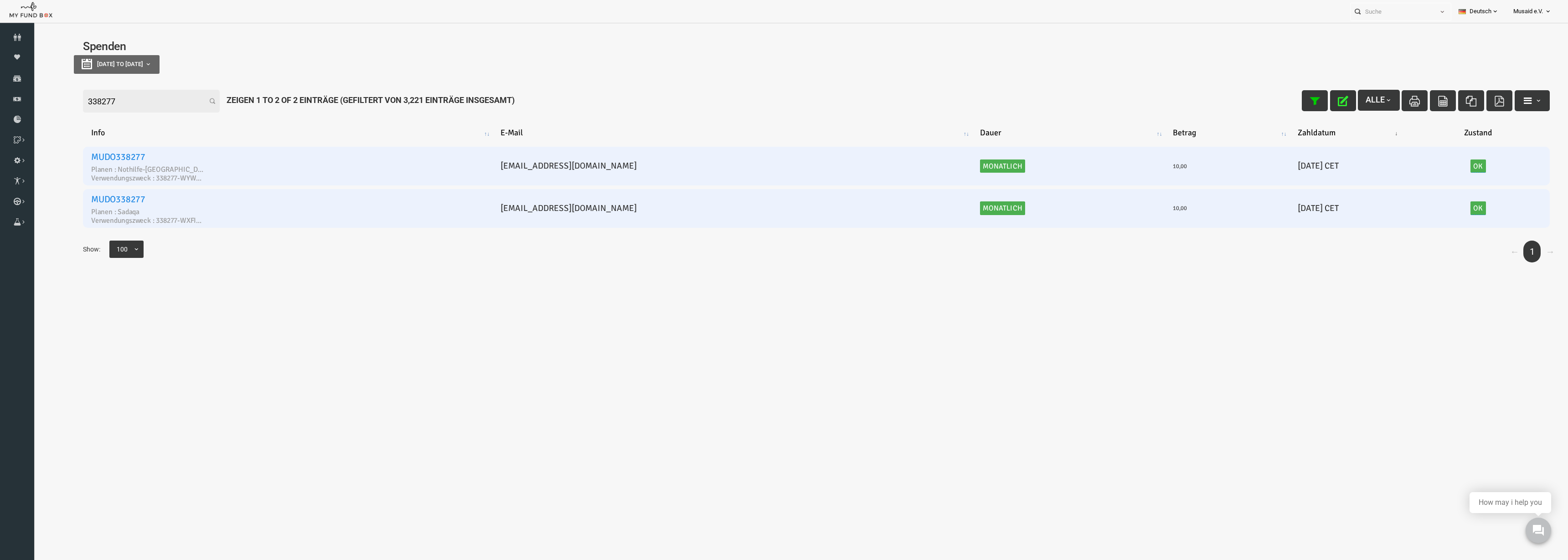
click at [1313, 105] on button "button" at bounding box center [1312, 100] width 26 height 21
click at [130, 110] on input "338277" at bounding box center [120, 101] width 137 height 23
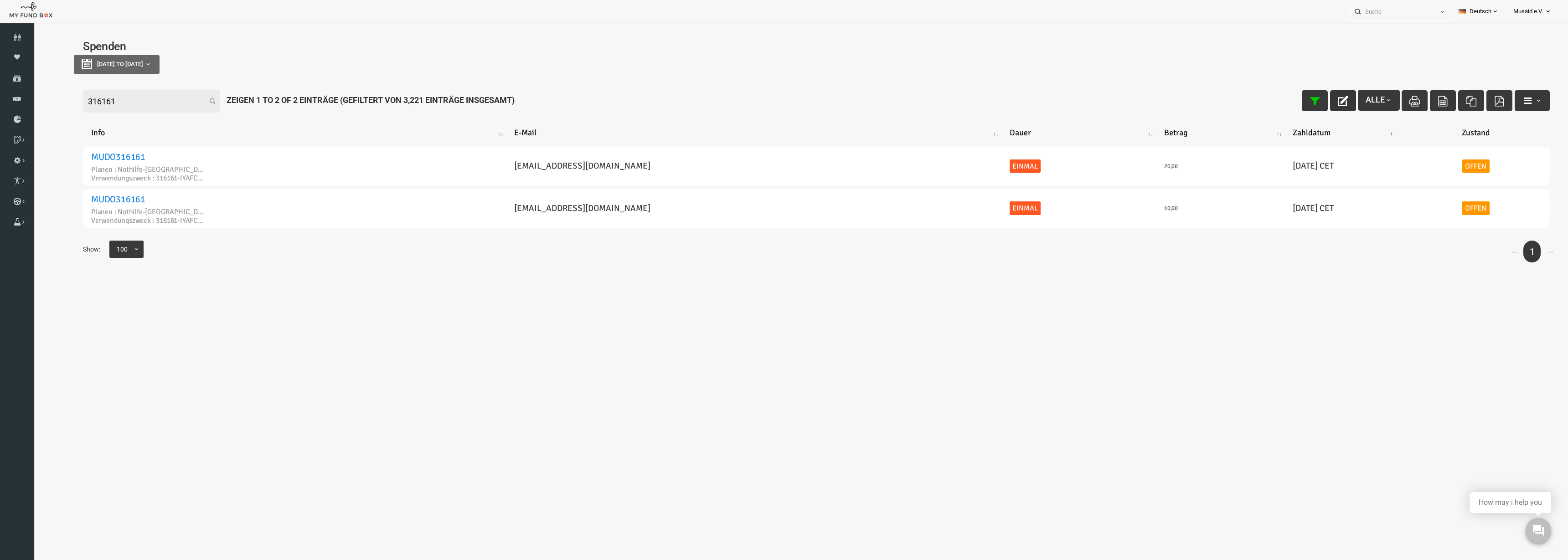
click at [1306, 104] on icon "button" at bounding box center [1311, 100] width 11 height 11
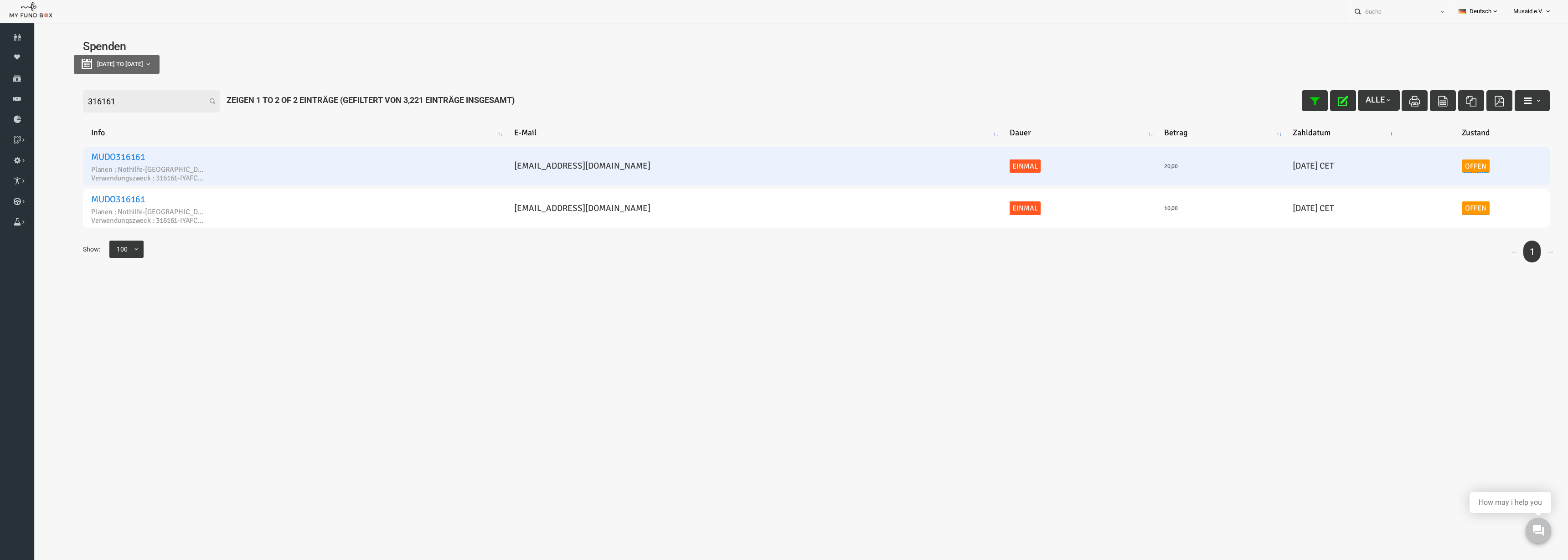
click at [1433, 175] on td "Offen" at bounding box center [1445, 166] width 147 height 39
drag, startPoint x: 1433, startPoint y: 164, endPoint x: 1431, endPoint y: 175, distance: 11.2
click at [1433, 165] on link "Offen" at bounding box center [1445, 166] width 28 height 14
click at [1399, 125] on span "× Offen" at bounding box center [1423, 122] width 90 height 9
click at [1475, 133] on button "submit" at bounding box center [1485, 123] width 20 height 19
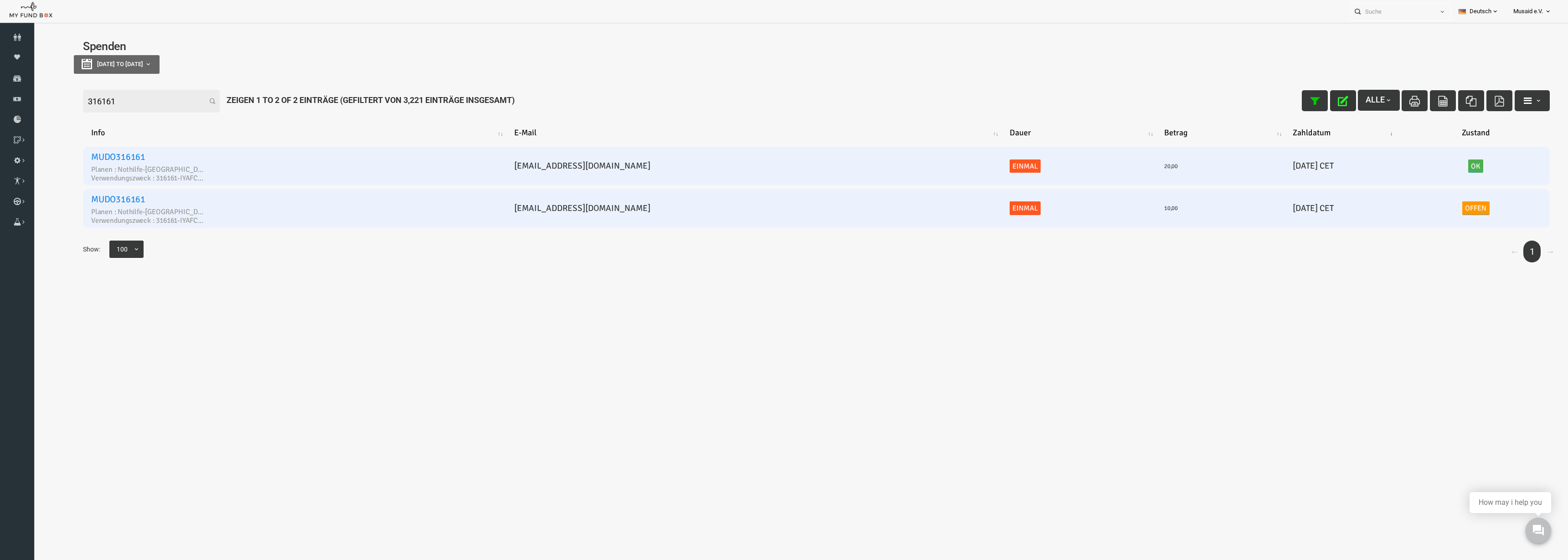
click at [1435, 202] on link "Offen" at bounding box center [1445, 208] width 28 height 14
click at [1435, 207] on link "Offen" at bounding box center [1445, 208] width 28 height 14
click at [1445, 207] on link "Offen" at bounding box center [1445, 208] width 28 height 14
click at [1412, 164] on span "× Offen" at bounding box center [1423, 164] width 90 height 9
click at [1475, 175] on button "submit" at bounding box center [1485, 165] width 20 height 19
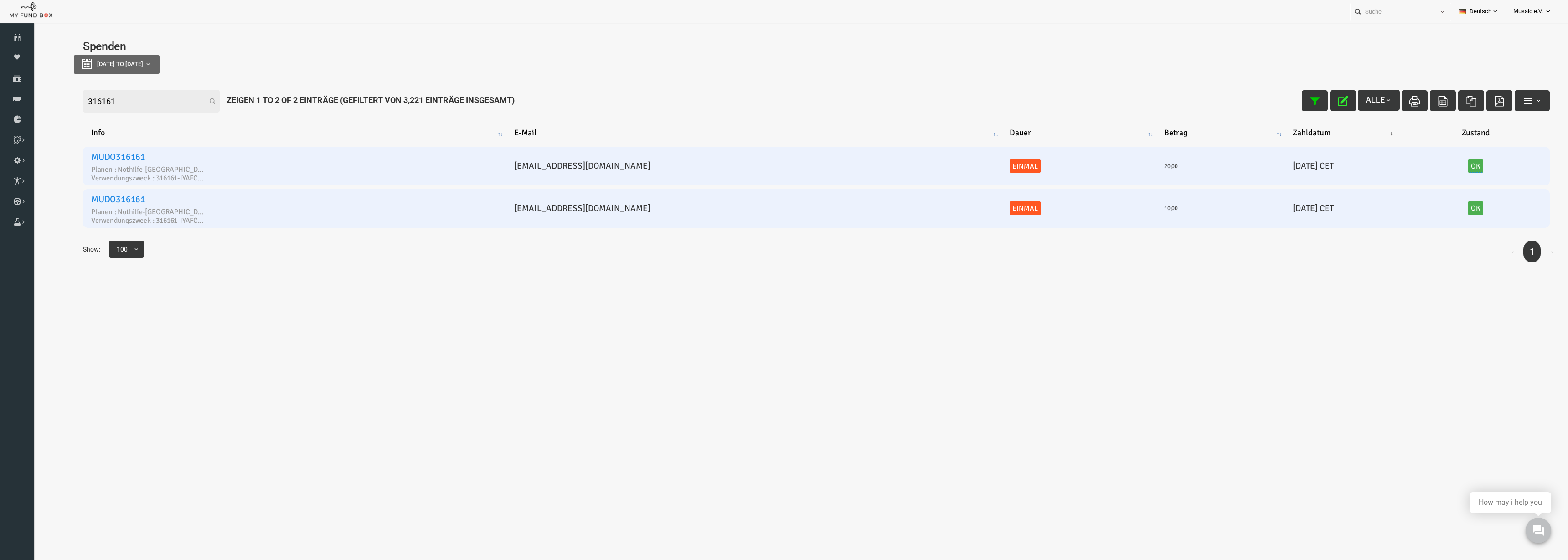
click at [1308, 100] on icon "button" at bounding box center [1311, 100] width 11 height 11
click at [128, 91] on input "316161" at bounding box center [120, 101] width 137 height 23
click at [131, 100] on input "316161" at bounding box center [120, 101] width 137 height 23
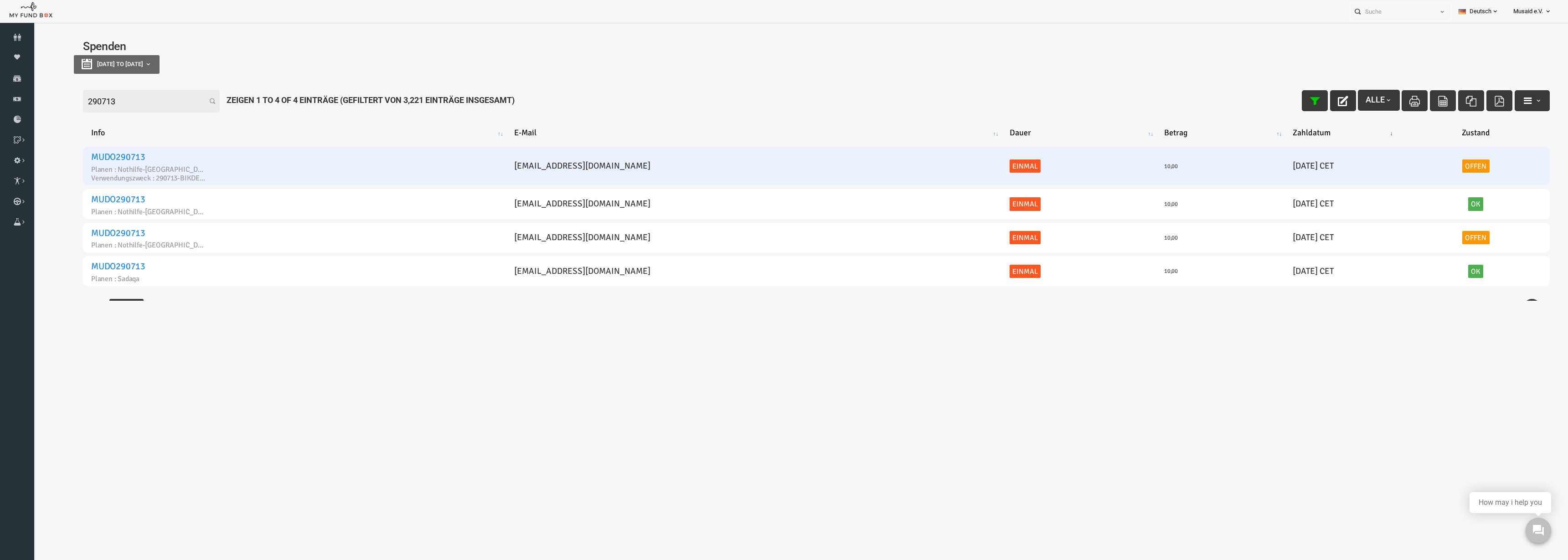
click at [1431, 163] on link "Offen" at bounding box center [1445, 166] width 28 height 14
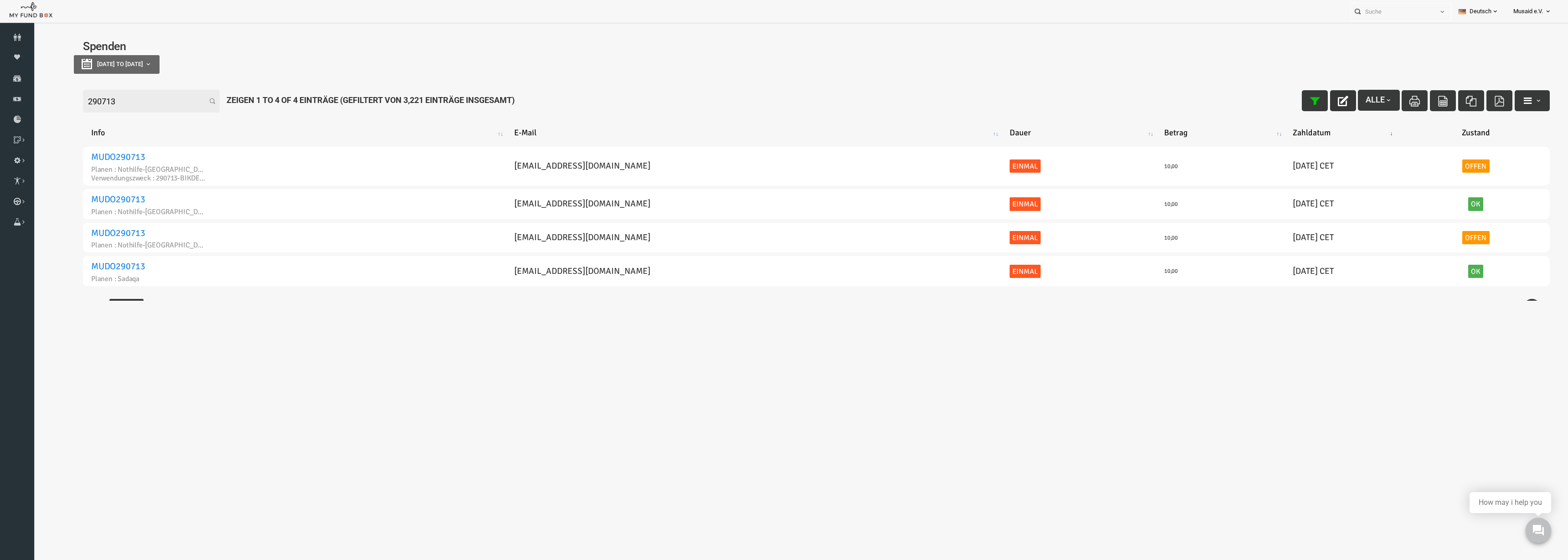
click at [1299, 105] on button "button" at bounding box center [1312, 100] width 26 height 21
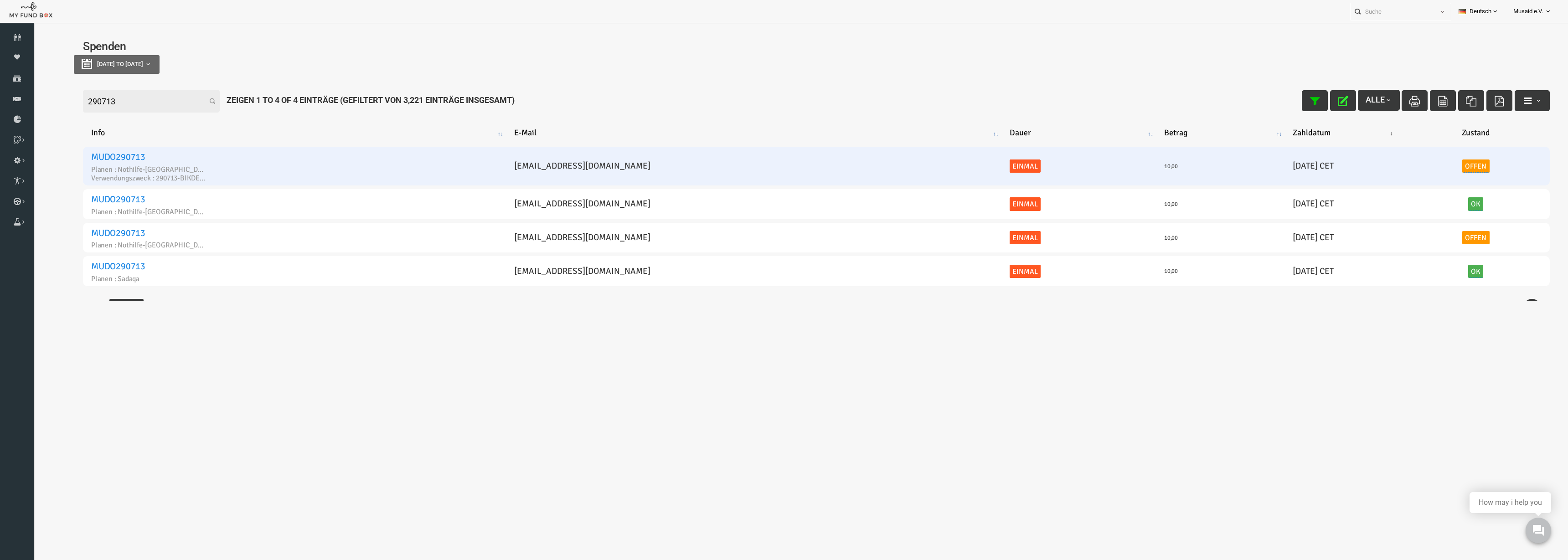
click at [1431, 166] on link "Offen" at bounding box center [1445, 166] width 28 height 14
drag, startPoint x: 1384, startPoint y: 140, endPoint x: 1389, endPoint y: 129, distance: 12.1
click at [1385, 140] on span "× Offen" at bounding box center [1414, 140] width 90 height 9
click at [1466, 140] on button "submit" at bounding box center [1475, 141] width 20 height 19
click at [1312, 102] on button "button" at bounding box center [1312, 100] width 26 height 21
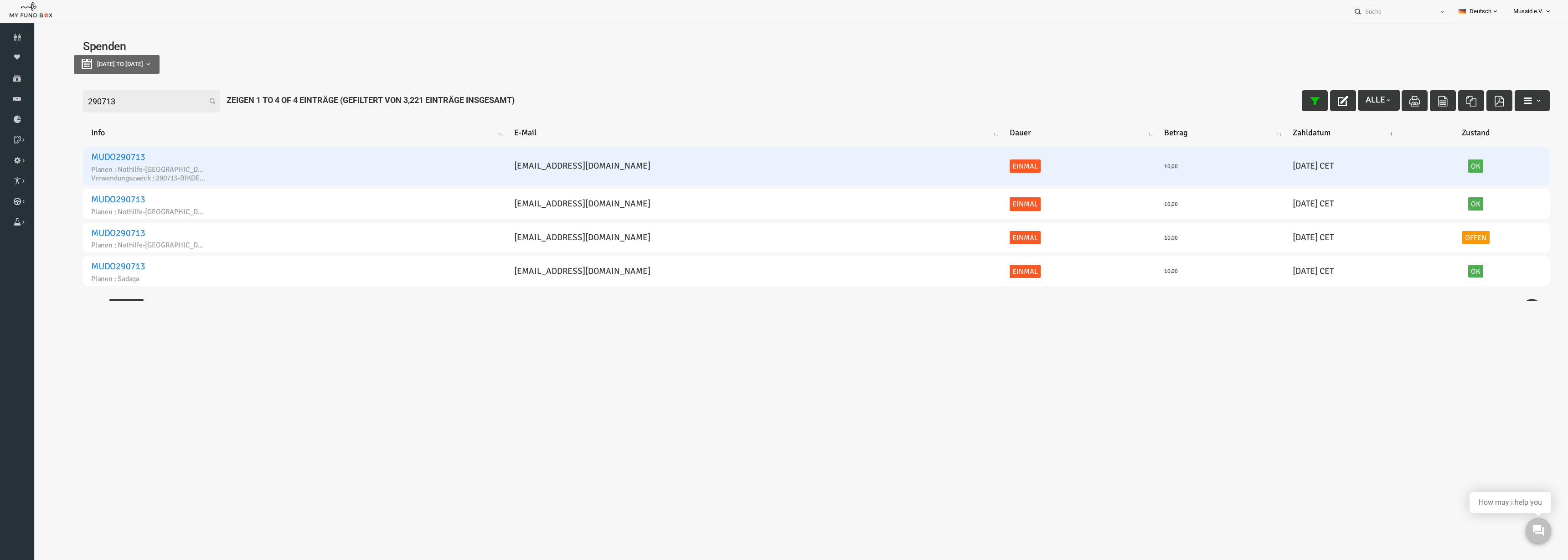
click at [85, 105] on input "290713" at bounding box center [120, 101] width 137 height 23
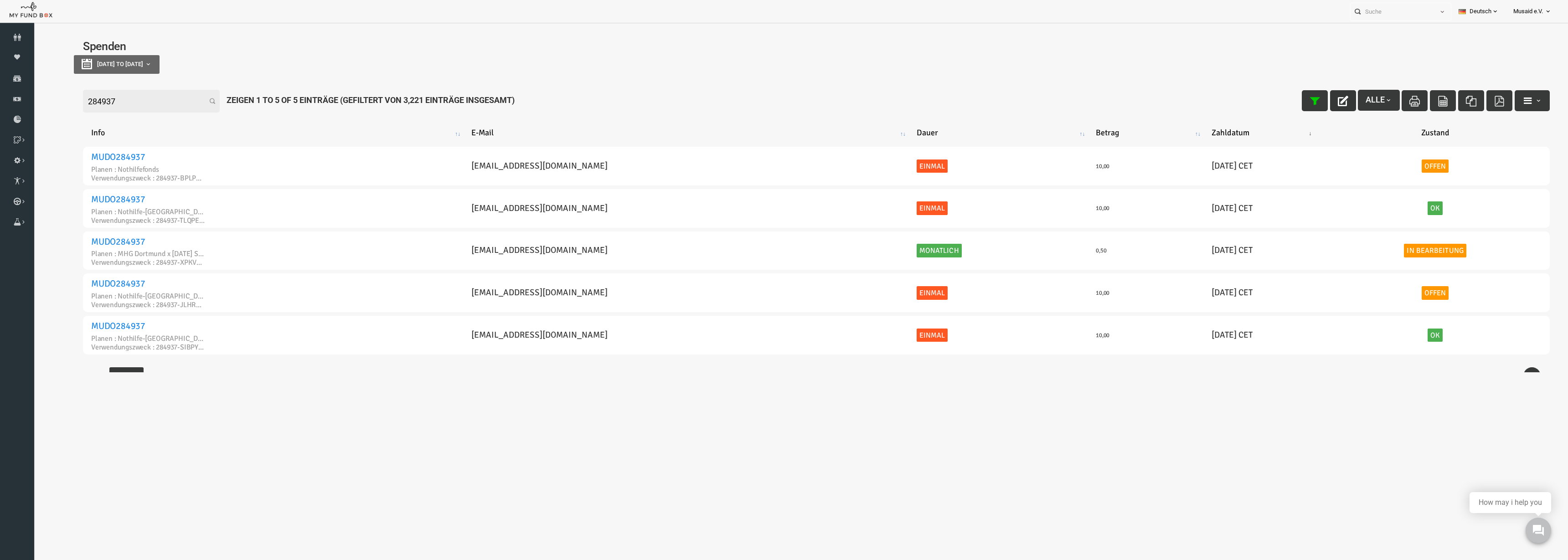
click at [1319, 108] on button "button" at bounding box center [1312, 100] width 26 height 21
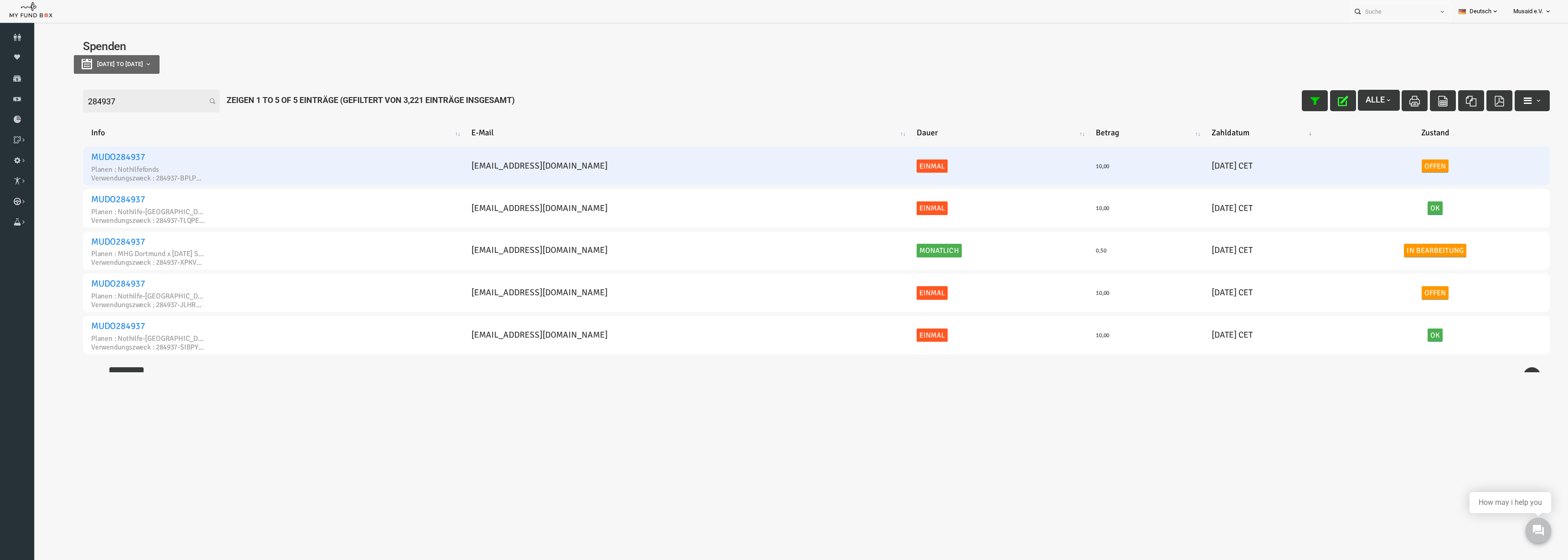
click at [1402, 162] on link "Offen" at bounding box center [1404, 166] width 28 height 14
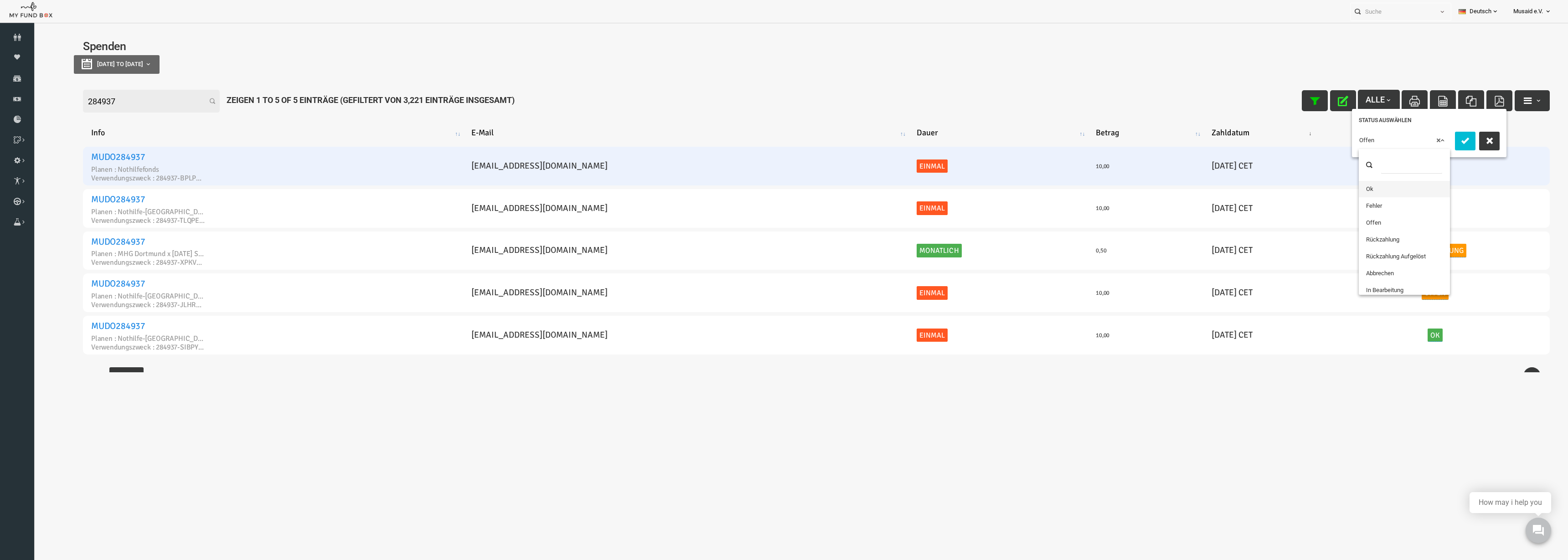
click at [1391, 142] on span "× Offen" at bounding box center [1373, 140] width 90 height 9
click at [1430, 140] on icon "submit" at bounding box center [1434, 140] width 11 height 11
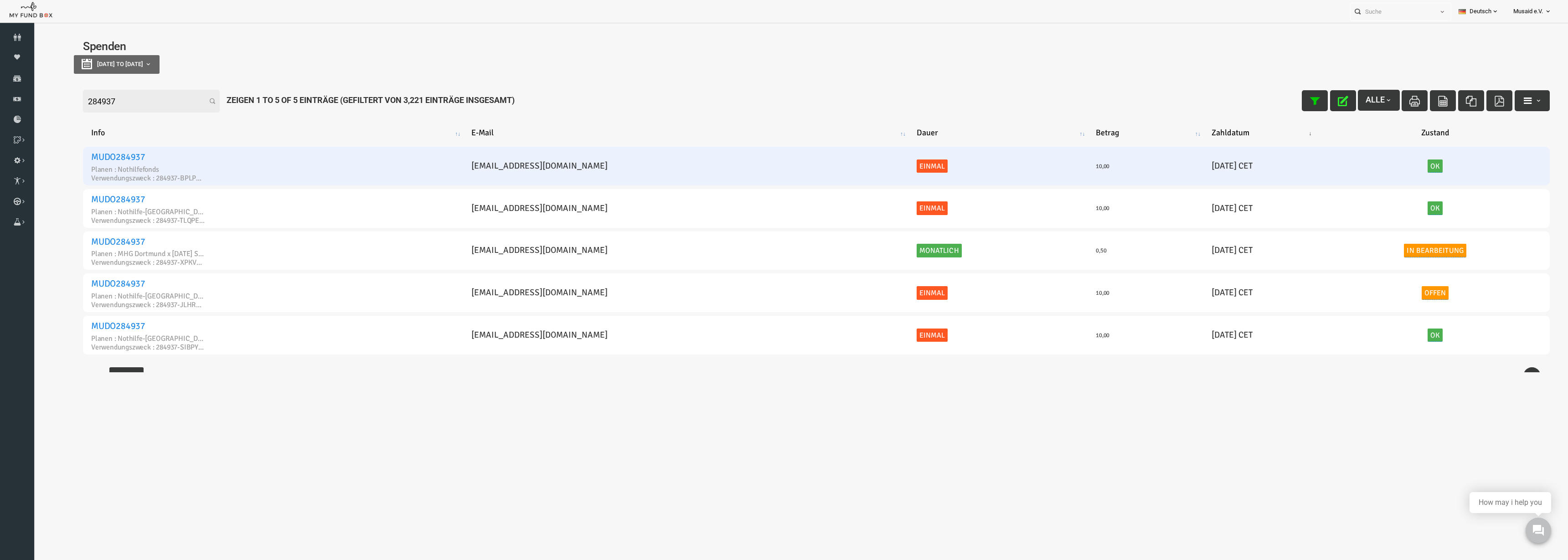
click at [1306, 100] on icon "button" at bounding box center [1311, 100] width 11 height 11
click at [124, 100] on input "284937" at bounding box center [120, 101] width 137 height 23
click at [124, 100] on input "284937" at bounding box center [120, 101] width 137 height 23
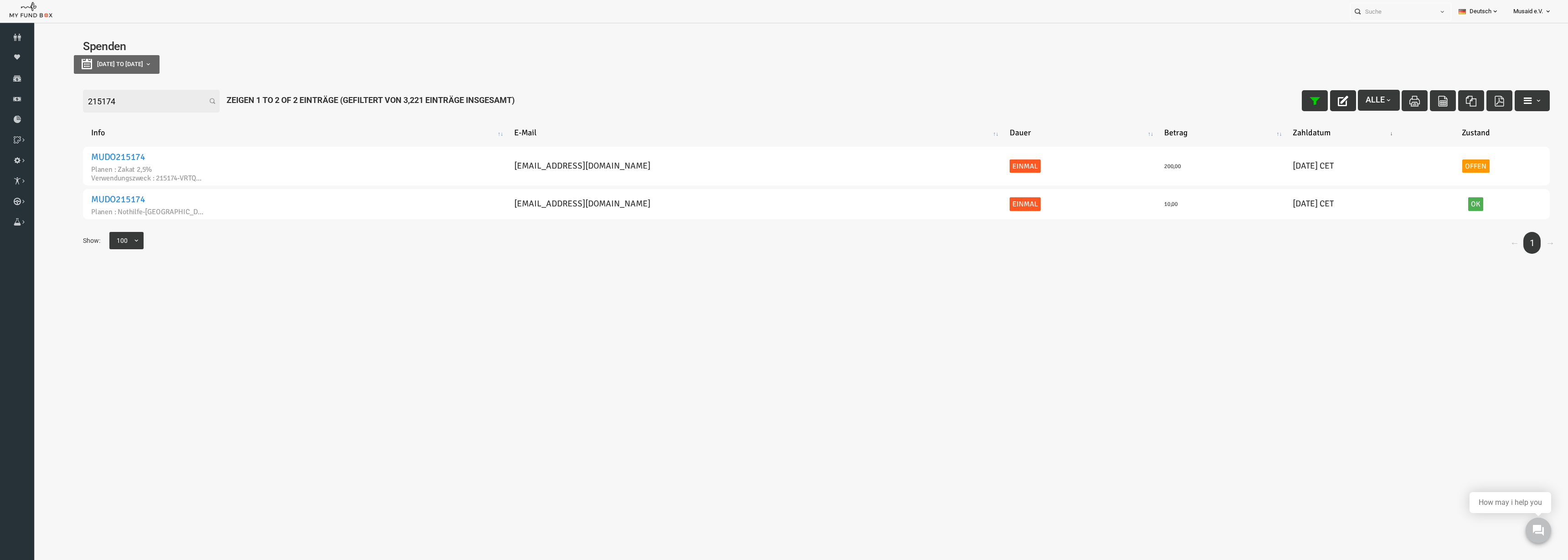
click at [1308, 104] on icon "button" at bounding box center [1311, 100] width 11 height 11
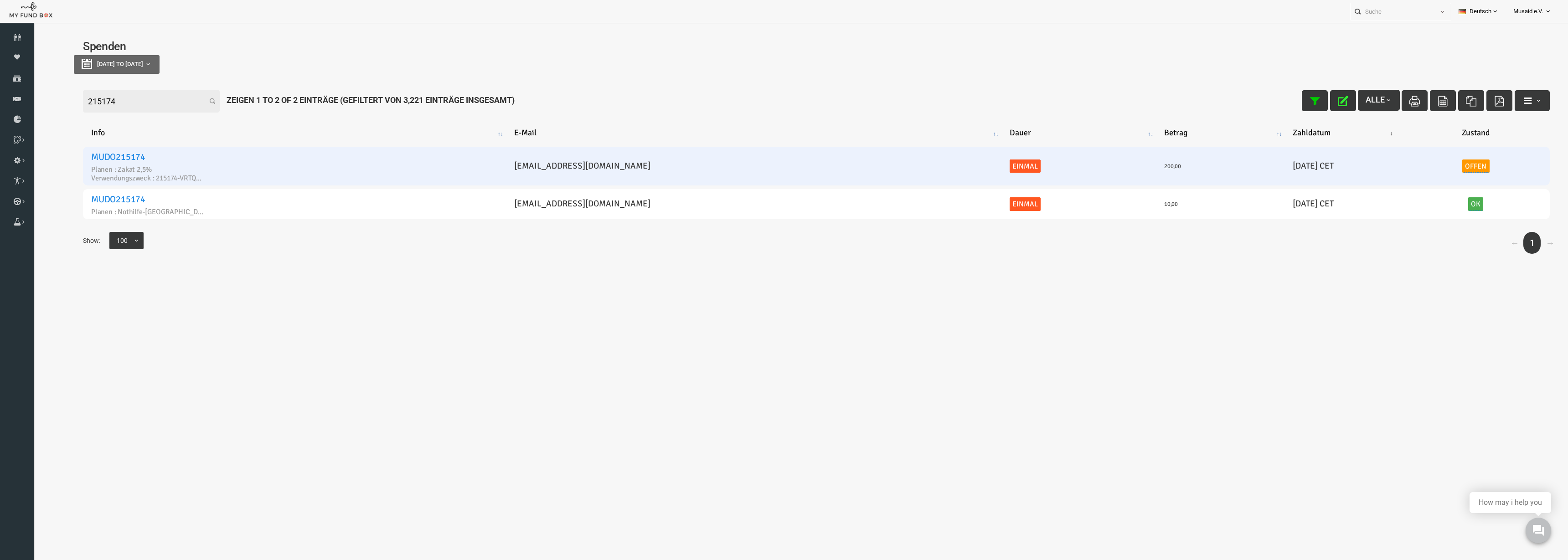
click at [1439, 161] on link "Offen" at bounding box center [1445, 166] width 28 height 14
click at [1400, 149] on div "× Offen" at bounding box center [1438, 141] width 141 height 19
click at [1399, 138] on span "× Offen" at bounding box center [1412, 140] width 90 height 9
click at [1483, 142] on button "submit" at bounding box center [1474, 141] width 20 height 19
click at [1308, 100] on icon "button" at bounding box center [1311, 100] width 11 height 11
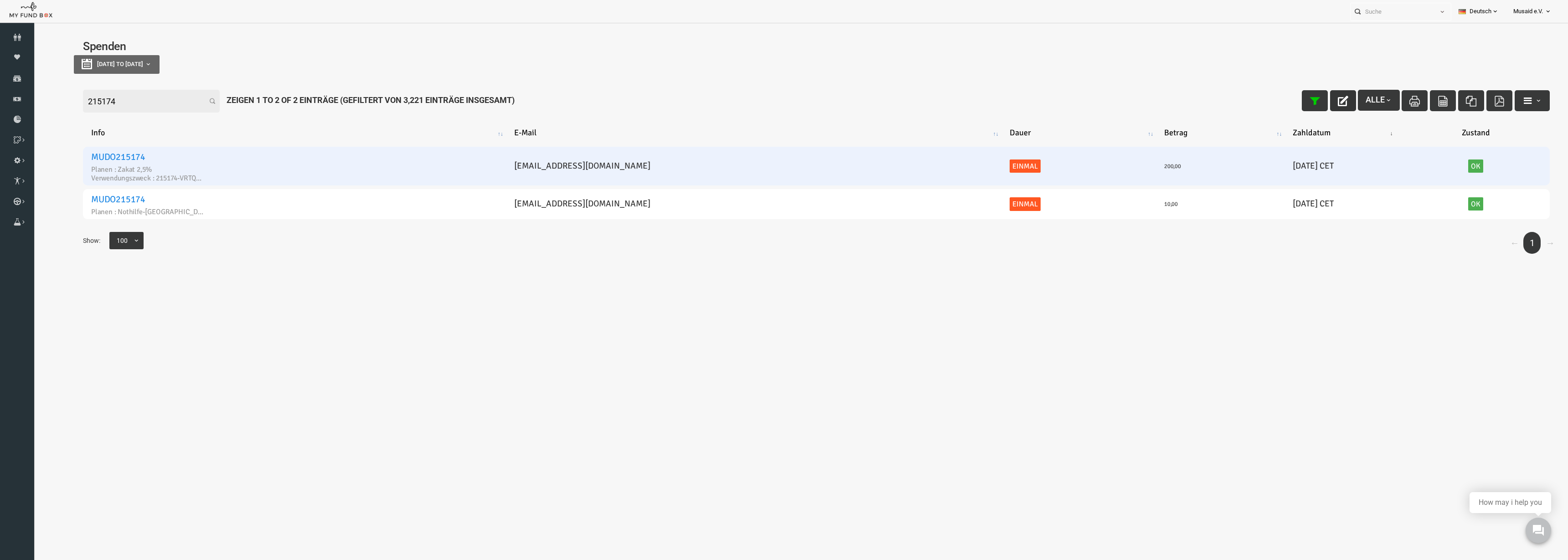
click at [159, 107] on input "215174" at bounding box center [120, 101] width 137 height 23
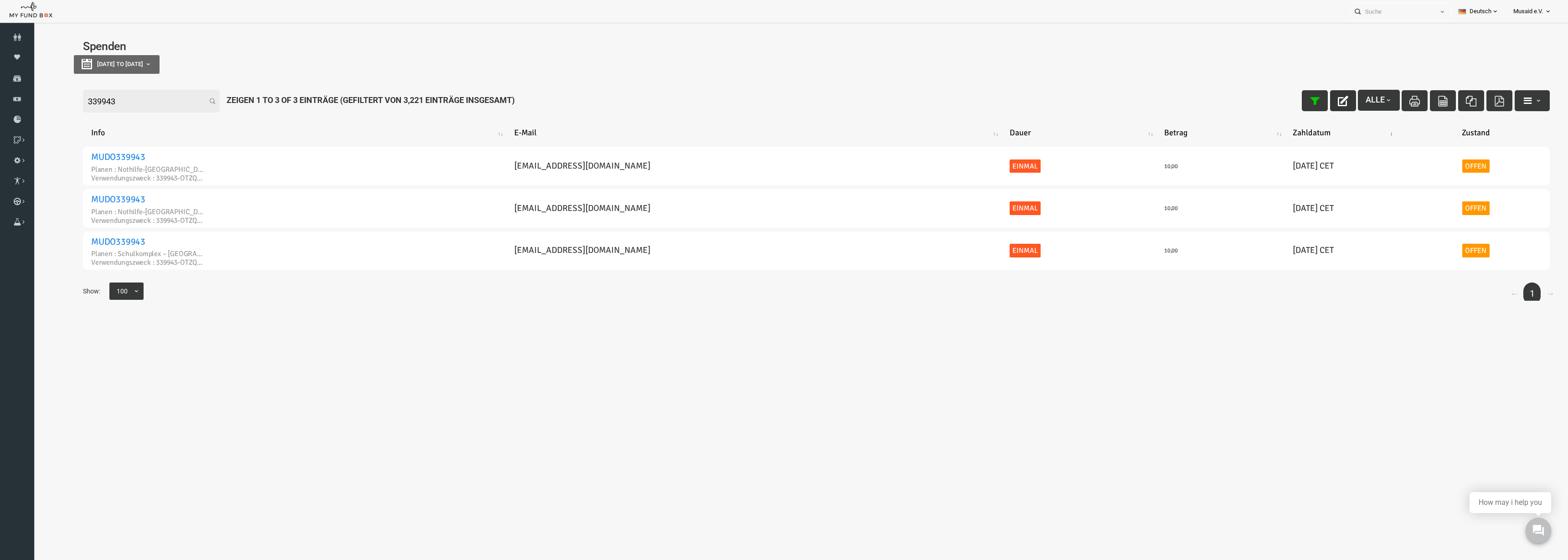
click at [1316, 106] on button "button" at bounding box center [1312, 100] width 26 height 21
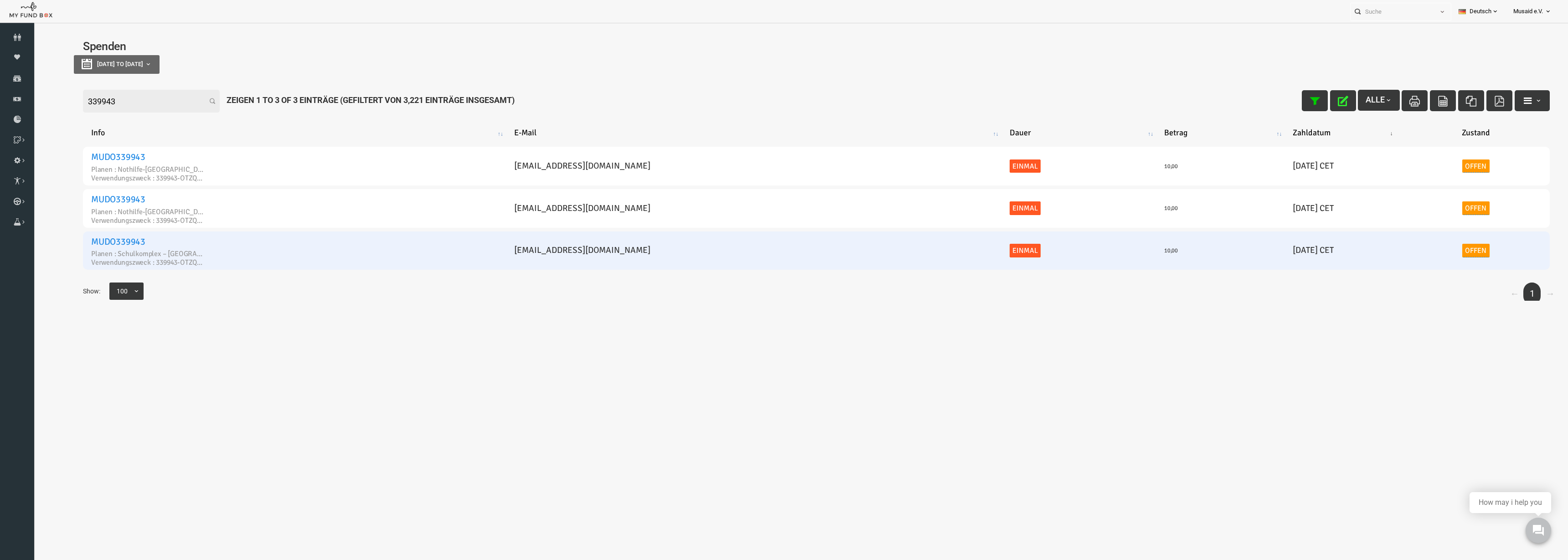
click at [1432, 251] on link "Offen" at bounding box center [1445, 250] width 28 height 14
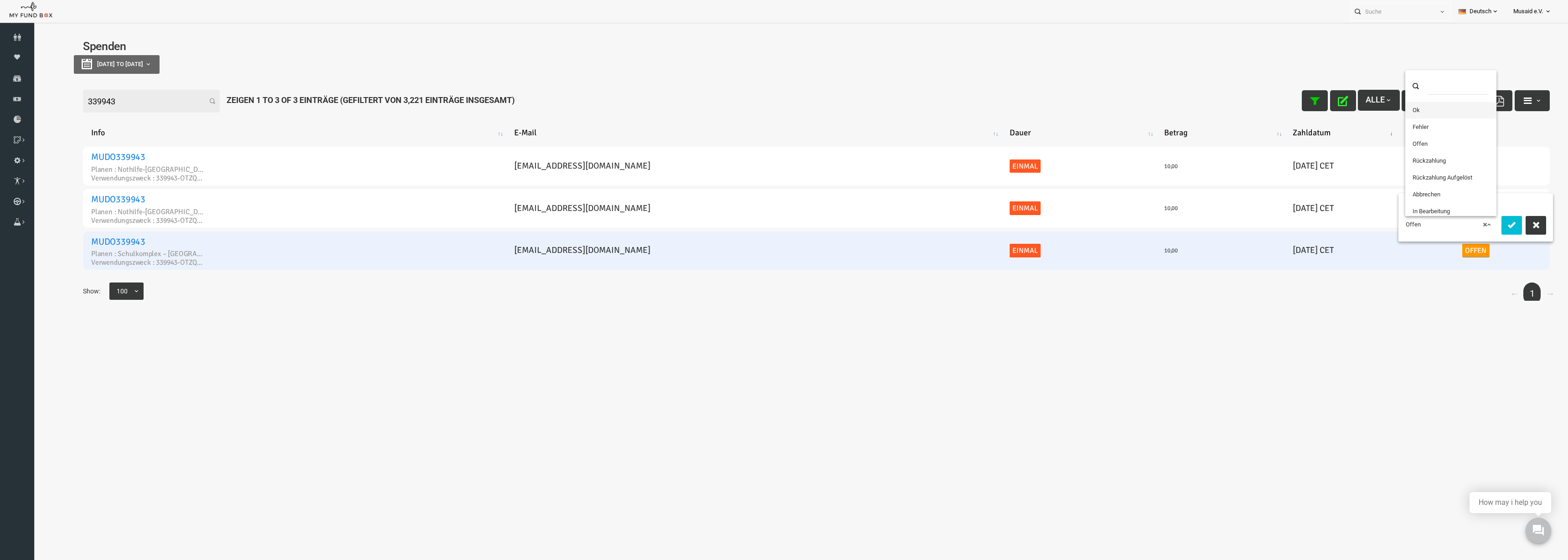
click at [1412, 227] on span "× Offen" at bounding box center [1419, 224] width 90 height 9
click at [1416, 230] on span "× Fehler" at bounding box center [1420, 224] width 92 height 17
click at [1472, 222] on button "submit" at bounding box center [1481, 225] width 20 height 19
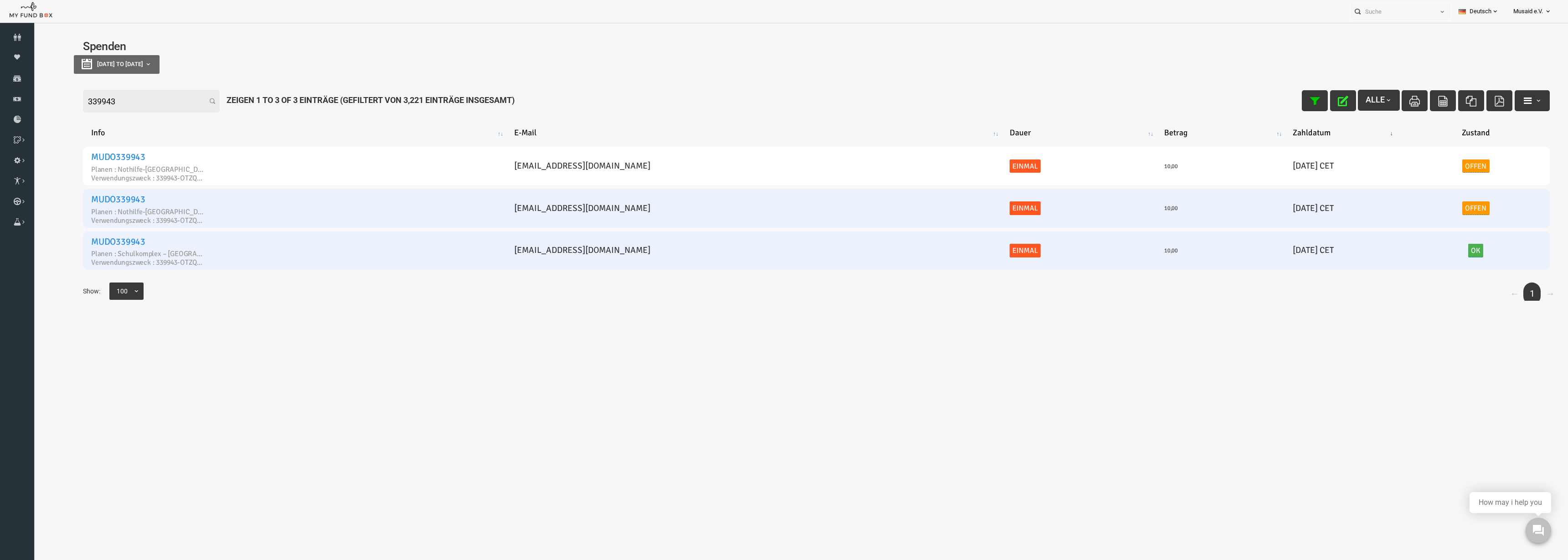
click at [1438, 204] on link "Offen" at bounding box center [1445, 208] width 28 height 14
click at [1417, 189] on span "× Offen" at bounding box center [1420, 181] width 92 height 17
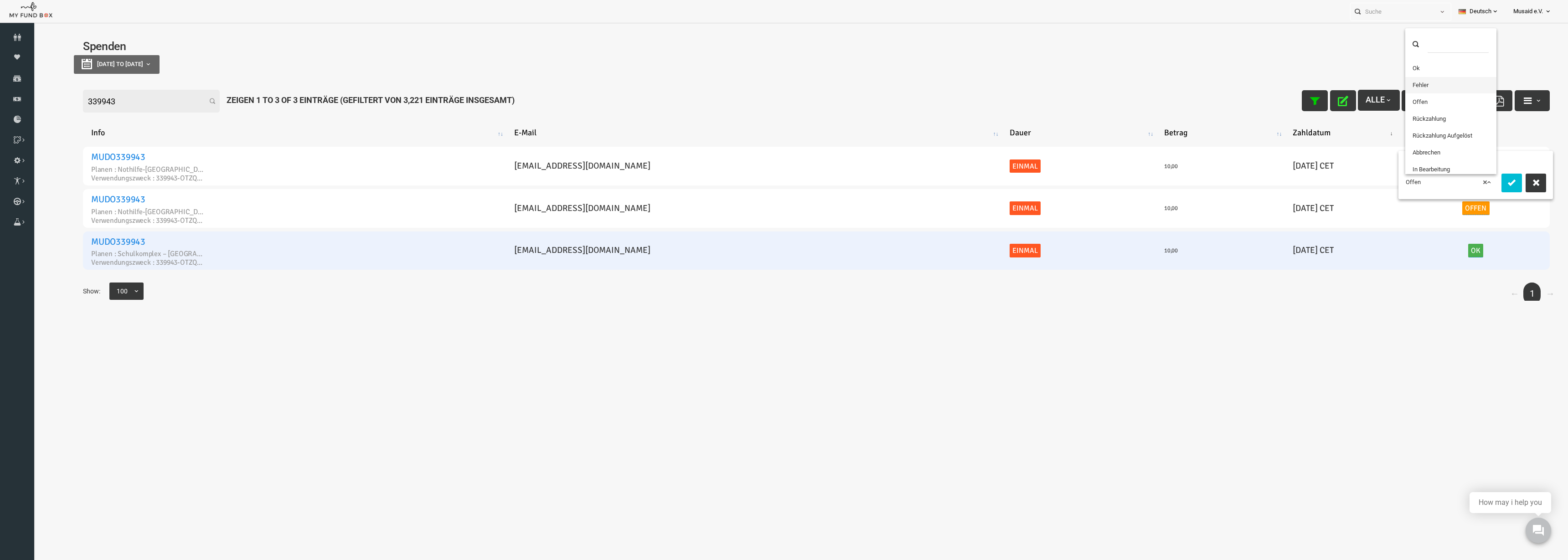
drag, startPoint x: 1395, startPoint y: 73, endPoint x: 1404, endPoint y: 83, distance: 13.5
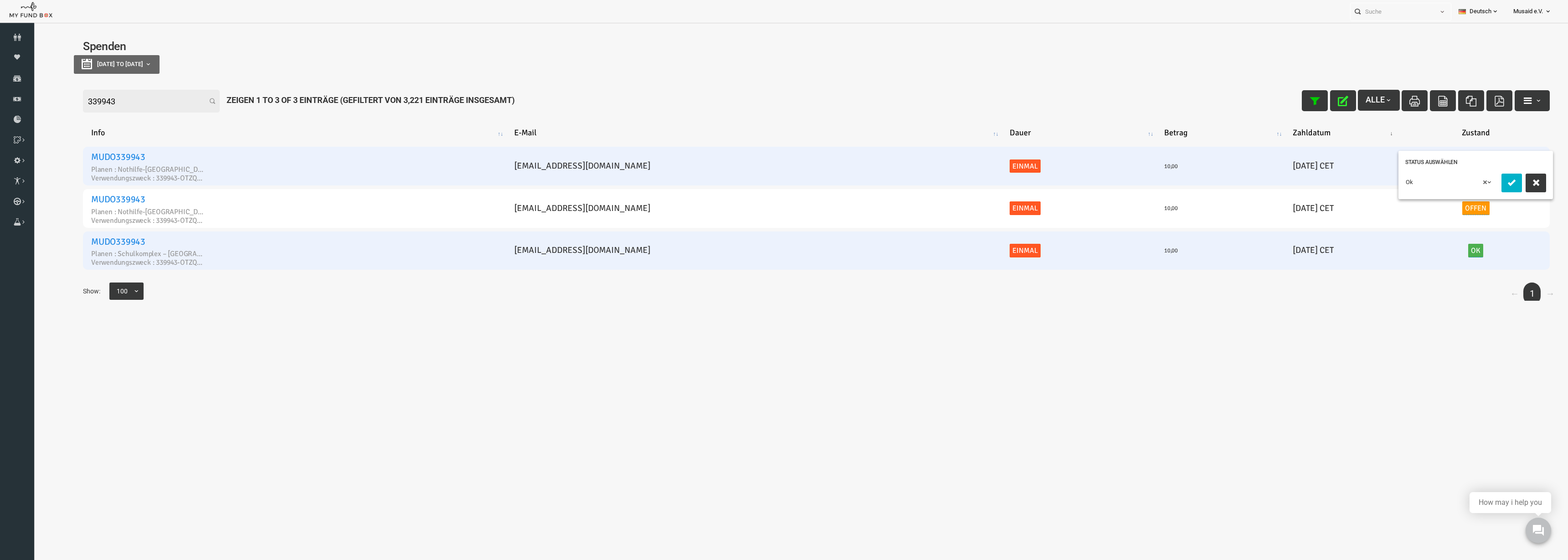
click at [1479, 179] on icon "submit" at bounding box center [1481, 182] width 11 height 11
click at [1431, 166] on link "Offen" at bounding box center [1445, 166] width 28 height 14
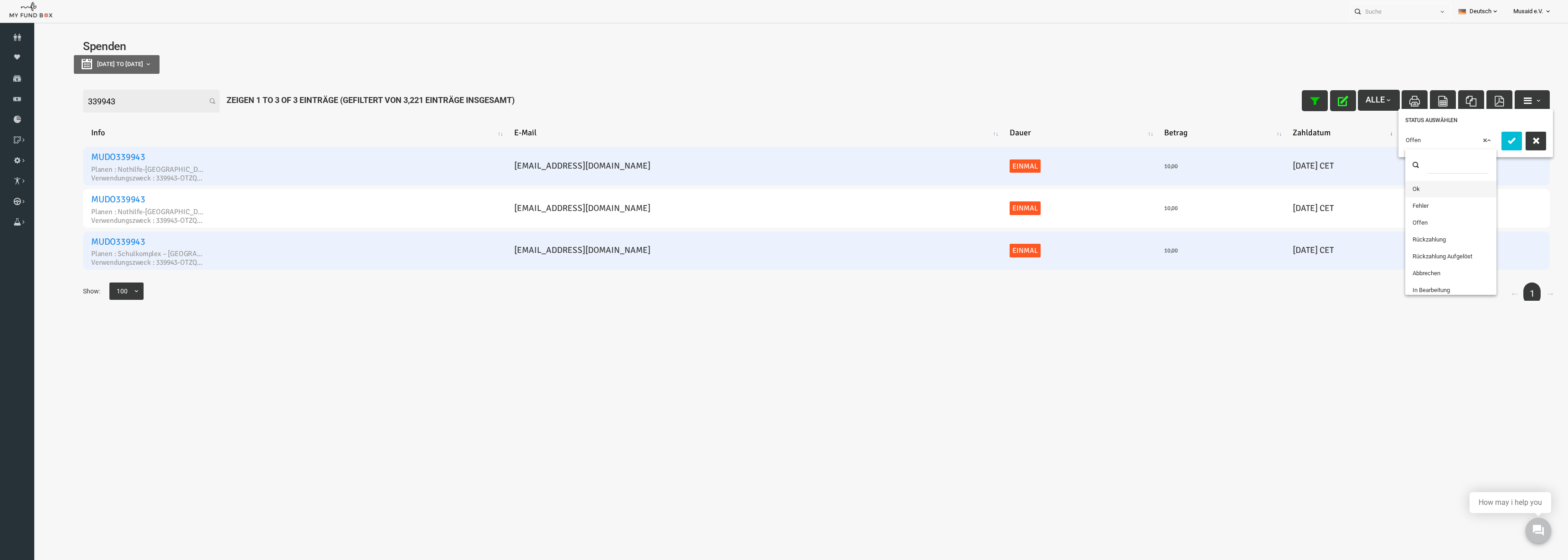
click at [1419, 142] on span "× Offen" at bounding box center [1419, 140] width 90 height 9
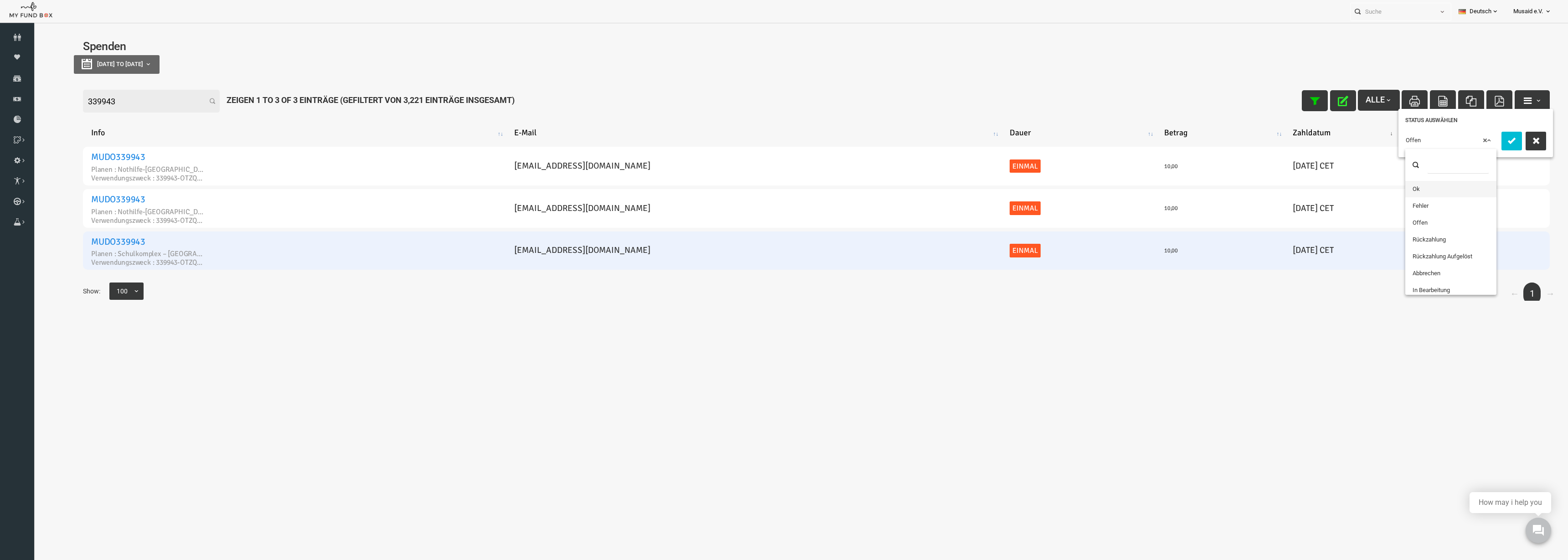
click at [1393, 180] on span at bounding box center [1420, 164] width 92 height 32
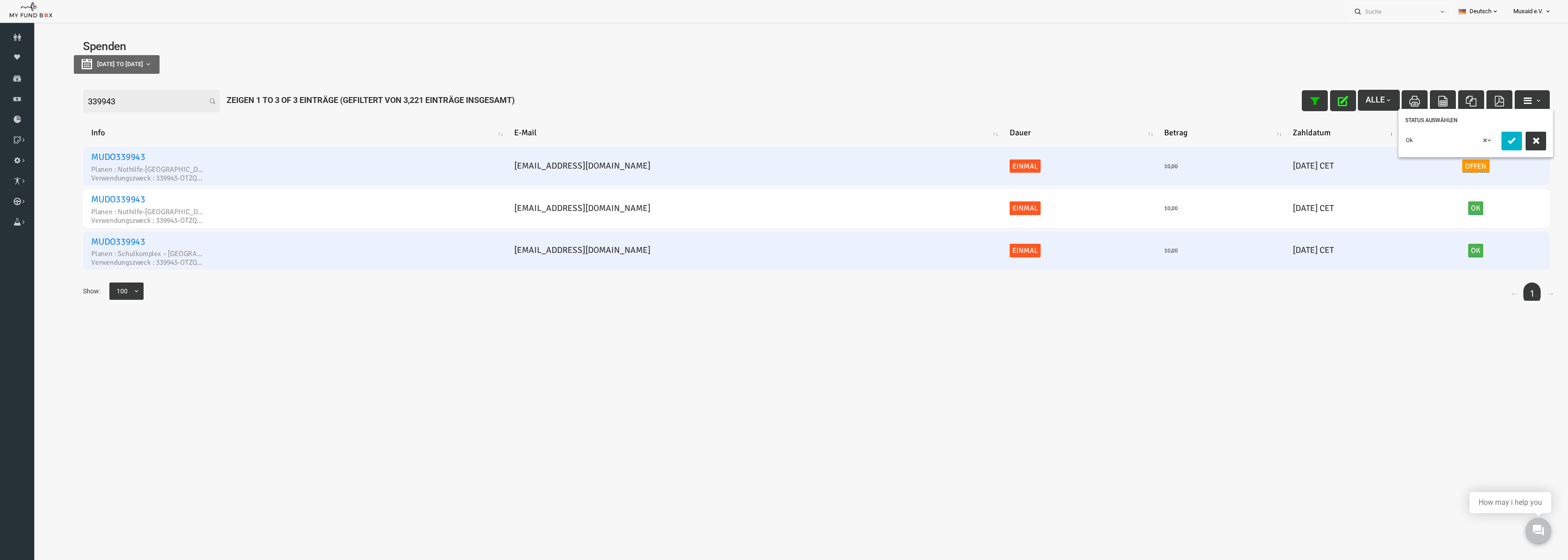
click at [1485, 142] on icon "submit" at bounding box center [1481, 140] width 11 height 11
click at [1311, 100] on button "button" at bounding box center [1312, 100] width 26 height 21
click at [106, 112] on input "339943" at bounding box center [120, 101] width 137 height 23
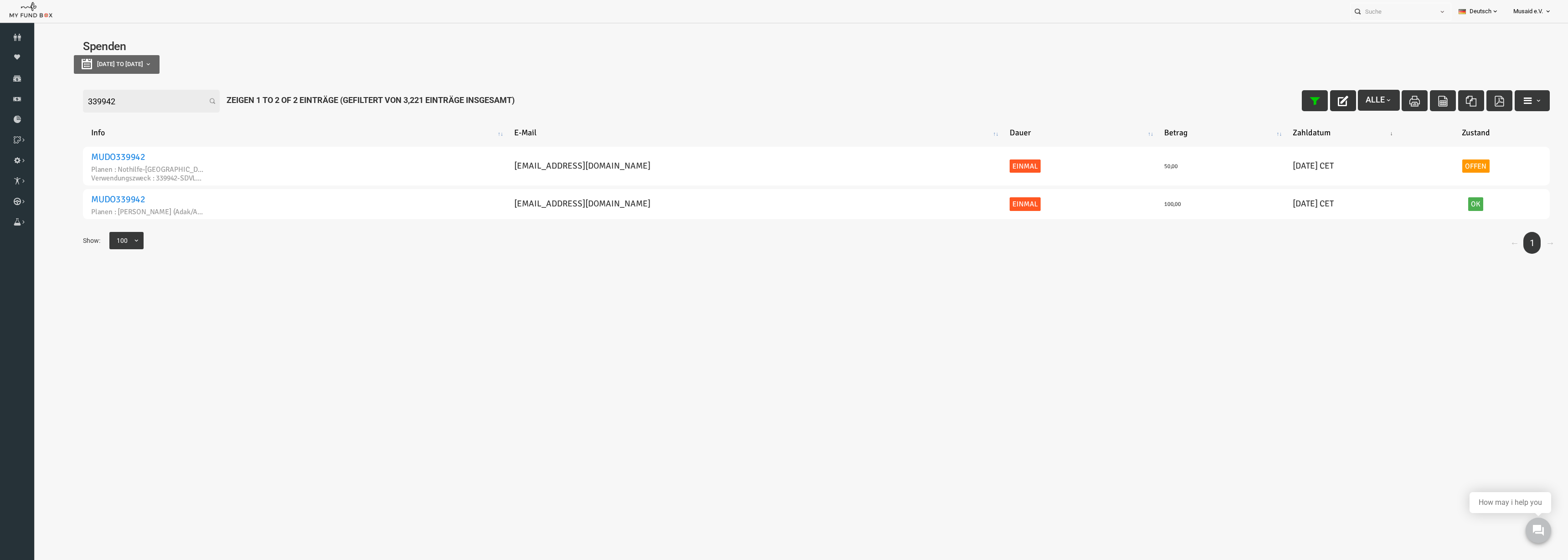
click at [1307, 105] on button "button" at bounding box center [1312, 100] width 26 height 21
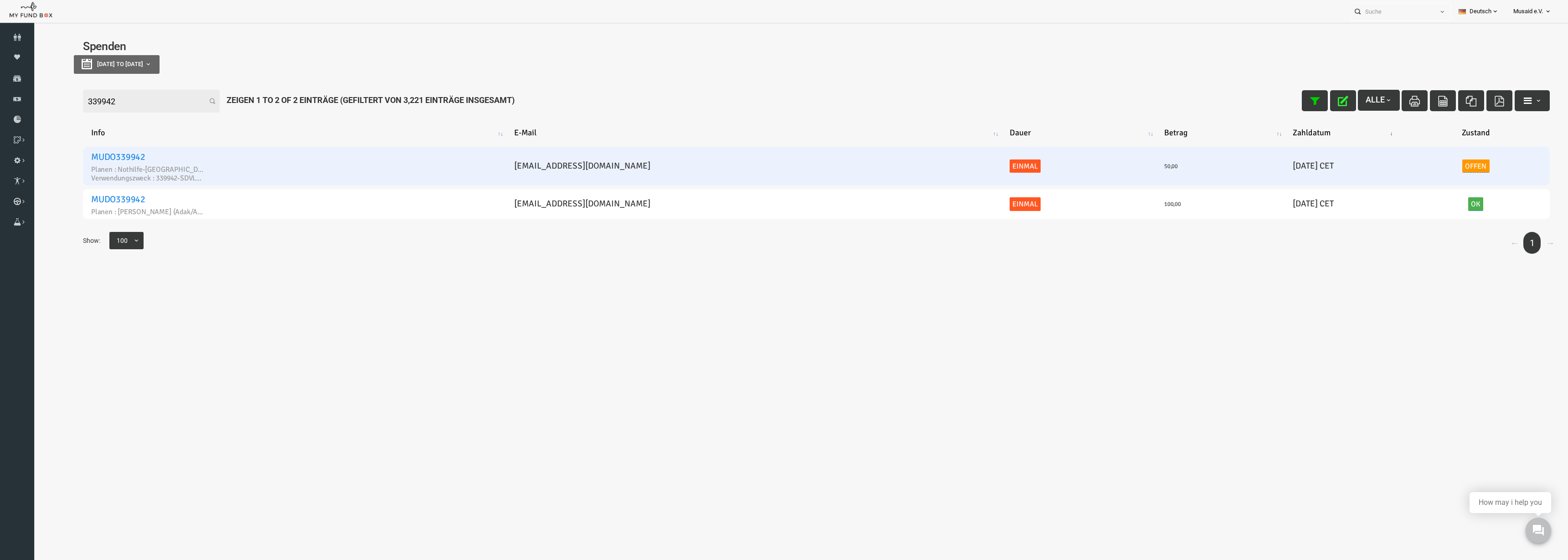
click at [1432, 169] on link "Offen" at bounding box center [1445, 166] width 28 height 14
click at [1390, 142] on span "× Offen" at bounding box center [1407, 140] width 90 height 9
click at [1464, 141] on icon "submit" at bounding box center [1468, 140] width 11 height 11
click at [1306, 104] on icon "button" at bounding box center [1311, 100] width 11 height 11
click at [113, 104] on input "339942" at bounding box center [120, 101] width 137 height 23
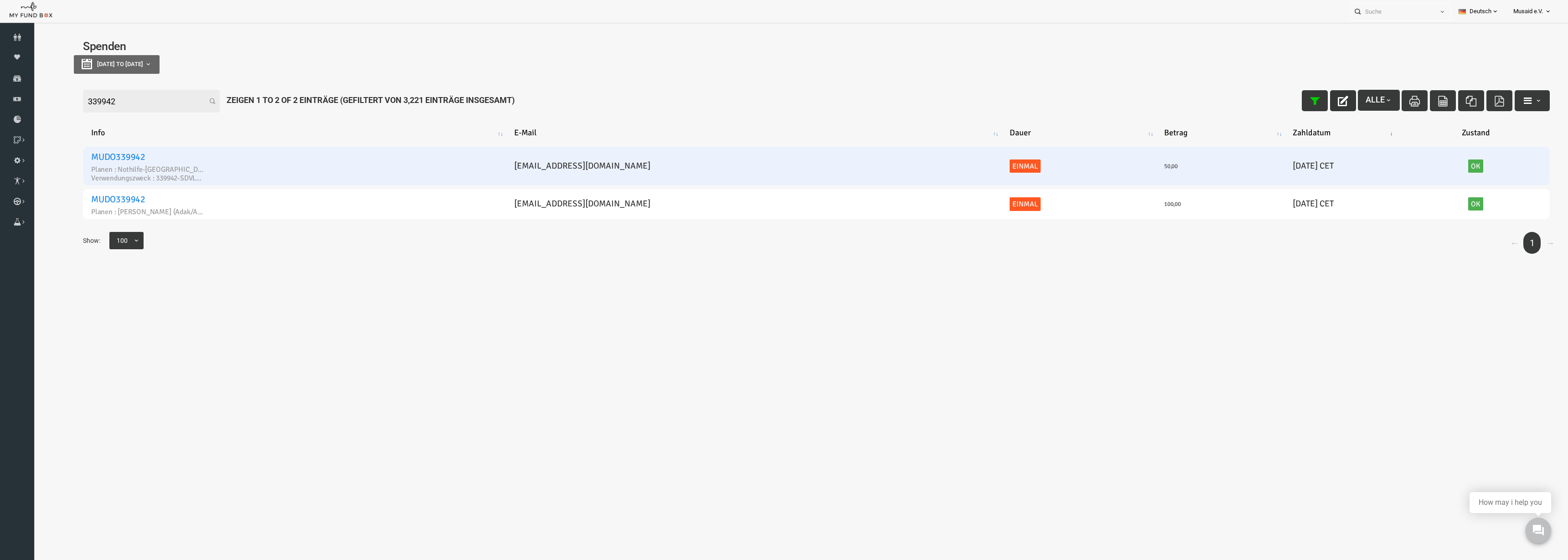
click at [113, 104] on input "339942" at bounding box center [120, 101] width 137 height 23
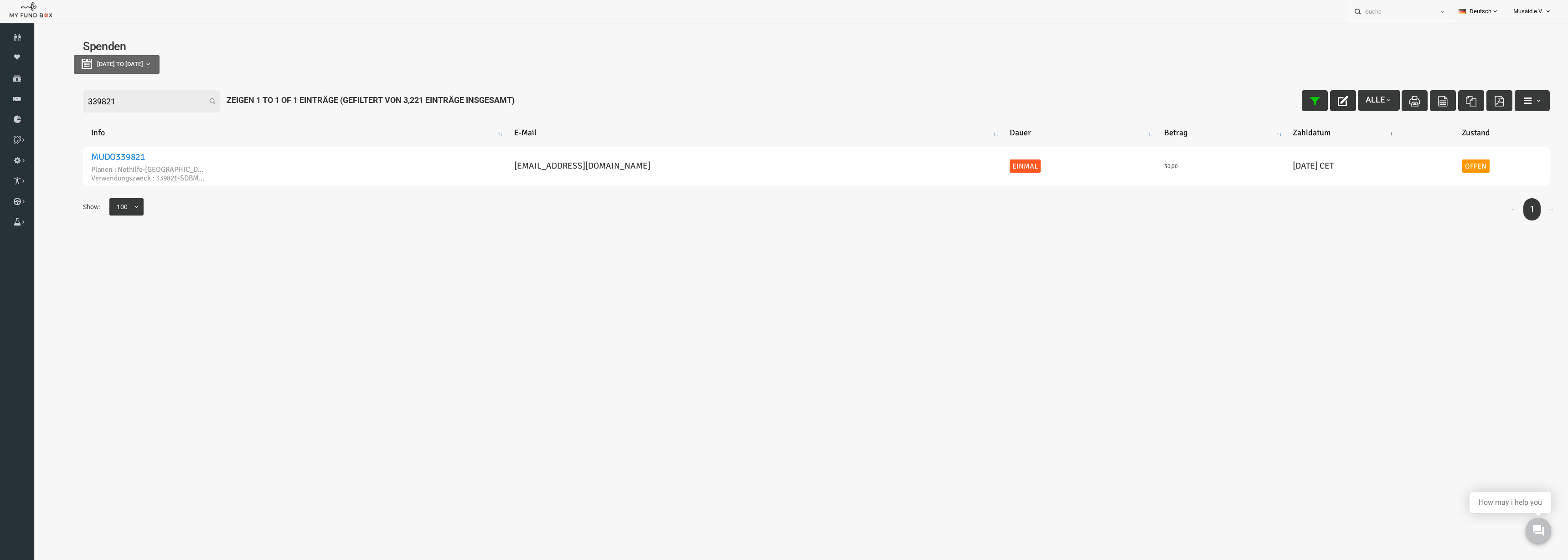
click at [1306, 103] on icon "button" at bounding box center [1311, 100] width 11 height 11
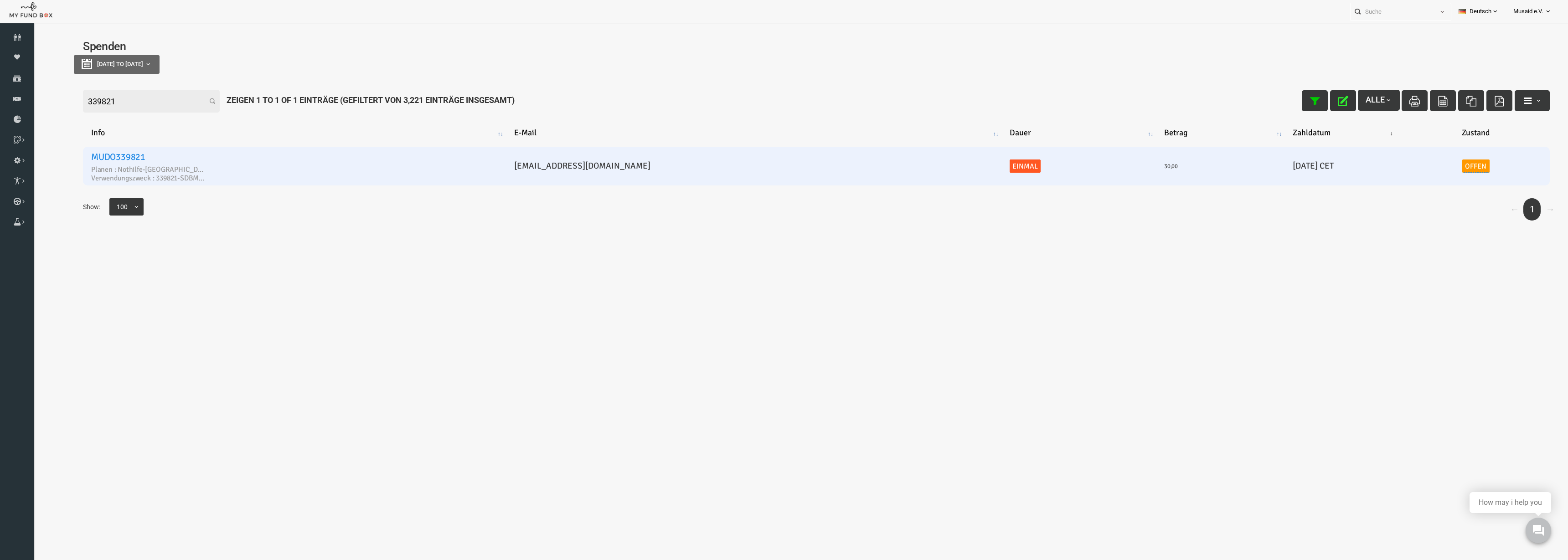
click at [1431, 162] on link "Offen" at bounding box center [1445, 166] width 28 height 14
click at [1391, 141] on span "× Offen" at bounding box center [1414, 140] width 90 height 9
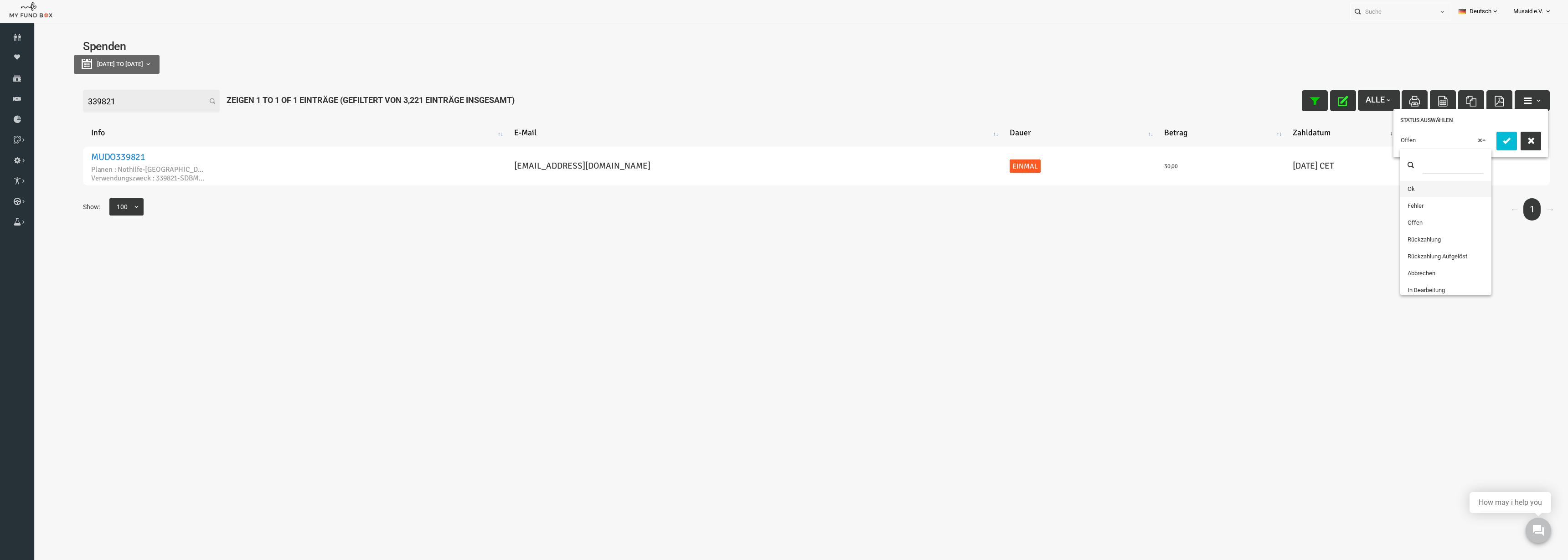
drag, startPoint x: 1392, startPoint y: 189, endPoint x: 1415, endPoint y: 174, distance: 27.5
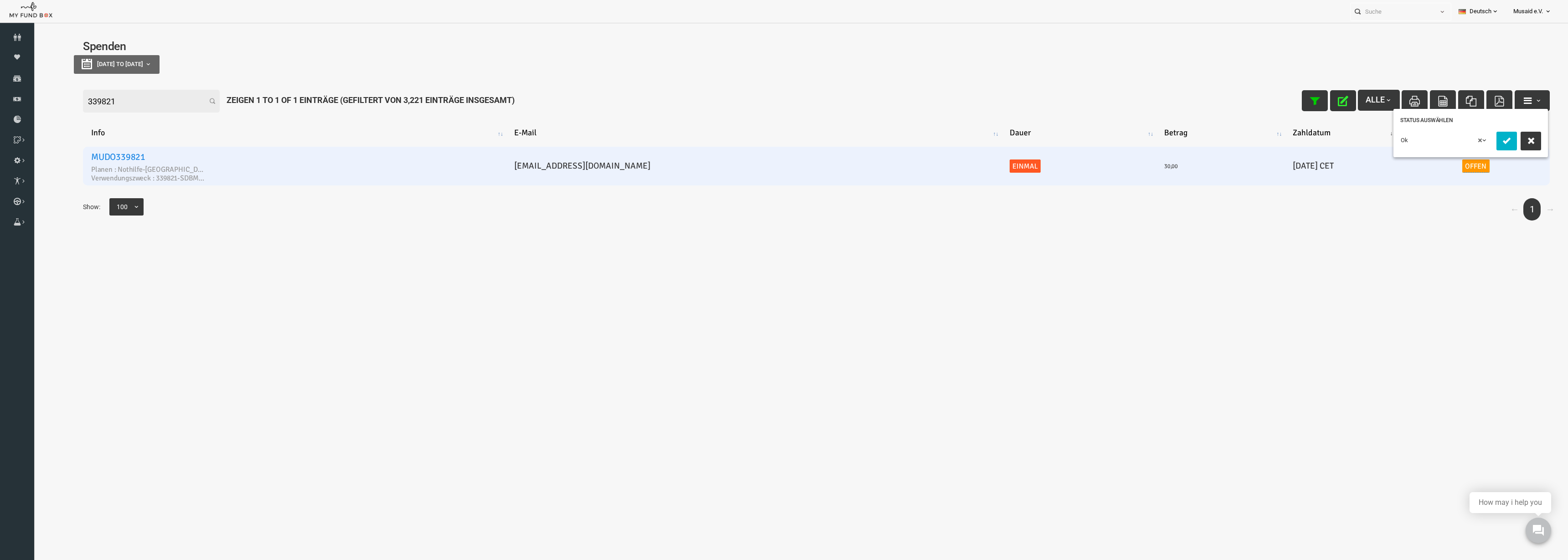
click at [1484, 142] on button "submit" at bounding box center [1475, 141] width 20 height 19
click at [1306, 103] on icon "button" at bounding box center [1311, 100] width 11 height 11
click at [90, 91] on input "339821" at bounding box center [120, 101] width 137 height 23
drag, startPoint x: 90, startPoint y: 91, endPoint x: 99, endPoint y: 105, distance: 16.6
click at [90, 92] on input "339821" at bounding box center [120, 101] width 137 height 23
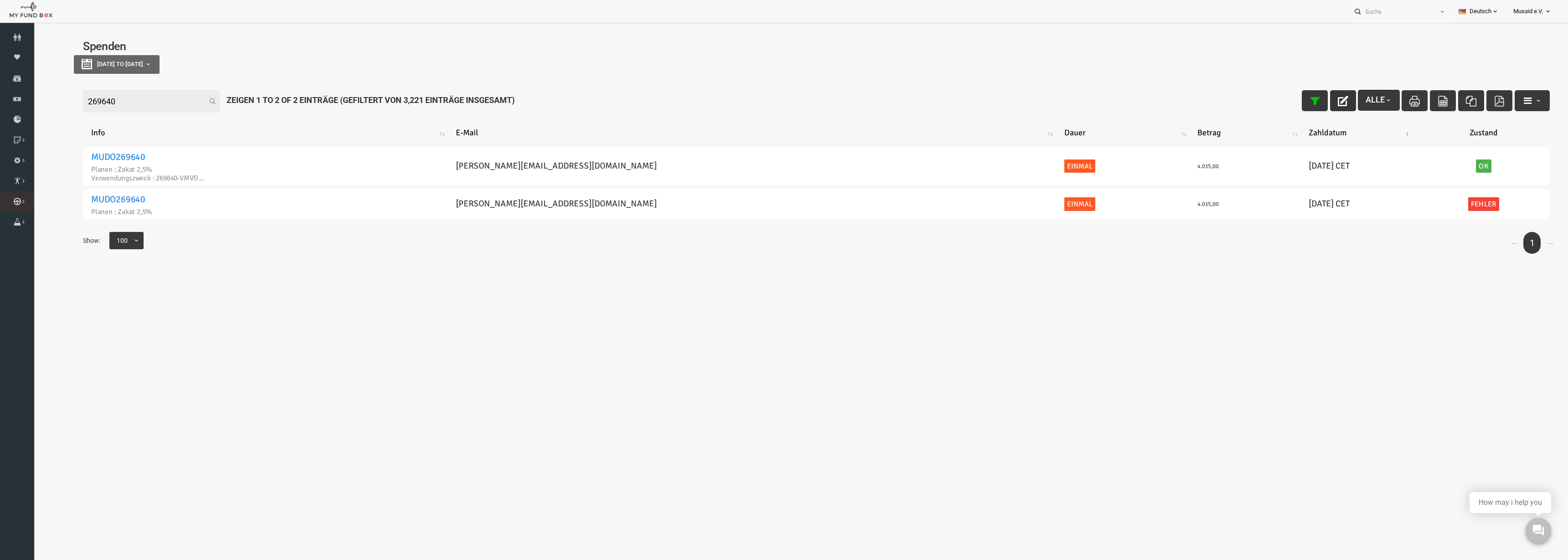
type input "269640"
click at [0, 0] on link "Kurban Liste" at bounding box center [0, 0] width 0 height 0
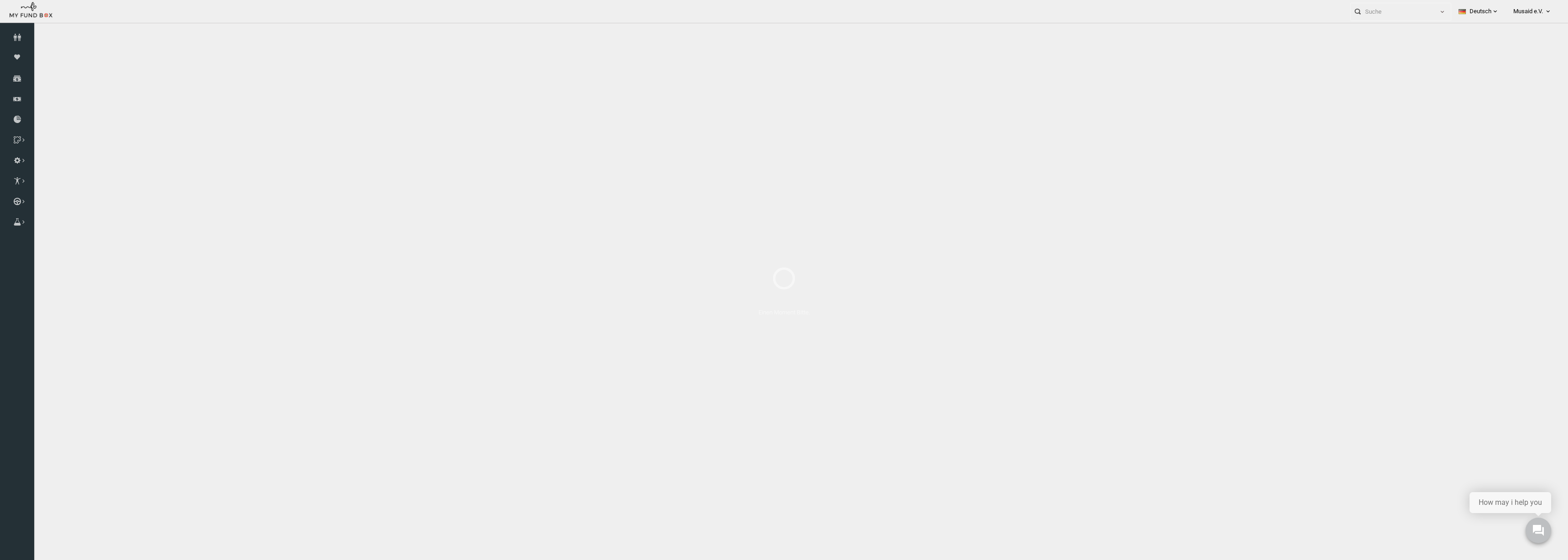
select select "100"
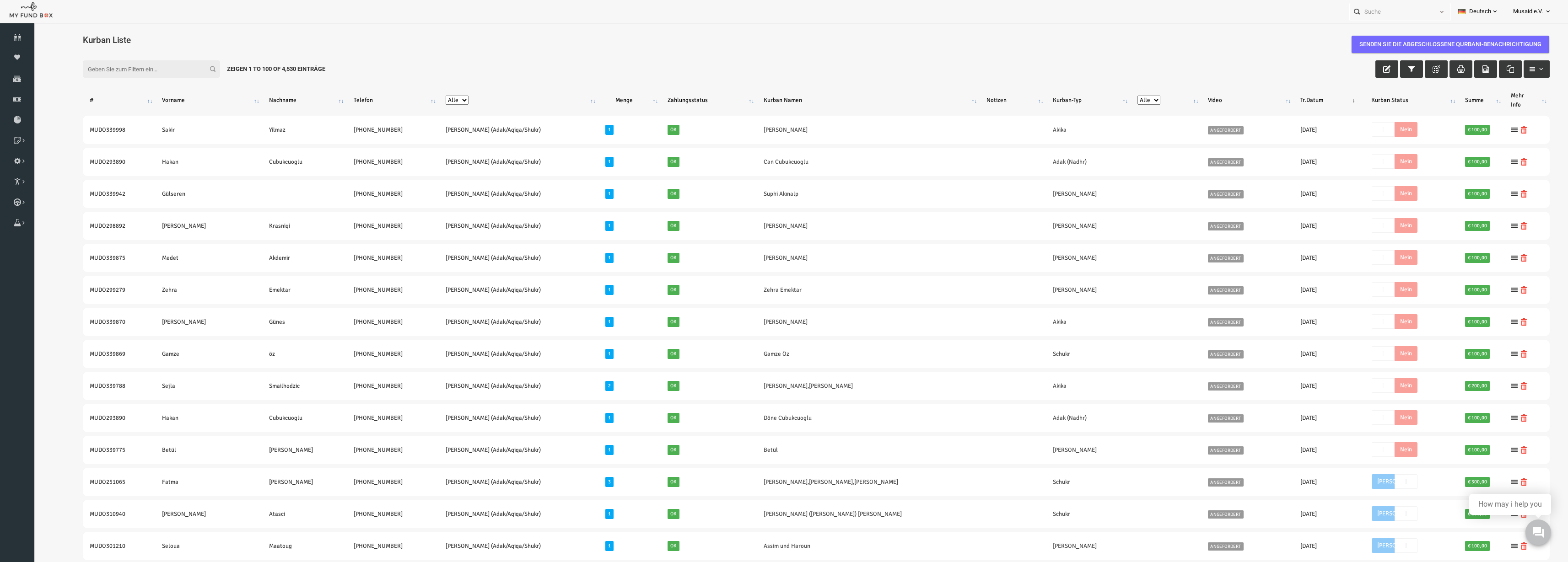
click at [567, 287] on td "1" at bounding box center [598, 289] width 63 height 28
click at [1353, 67] on icon "button" at bounding box center [1356, 68] width 7 height 7
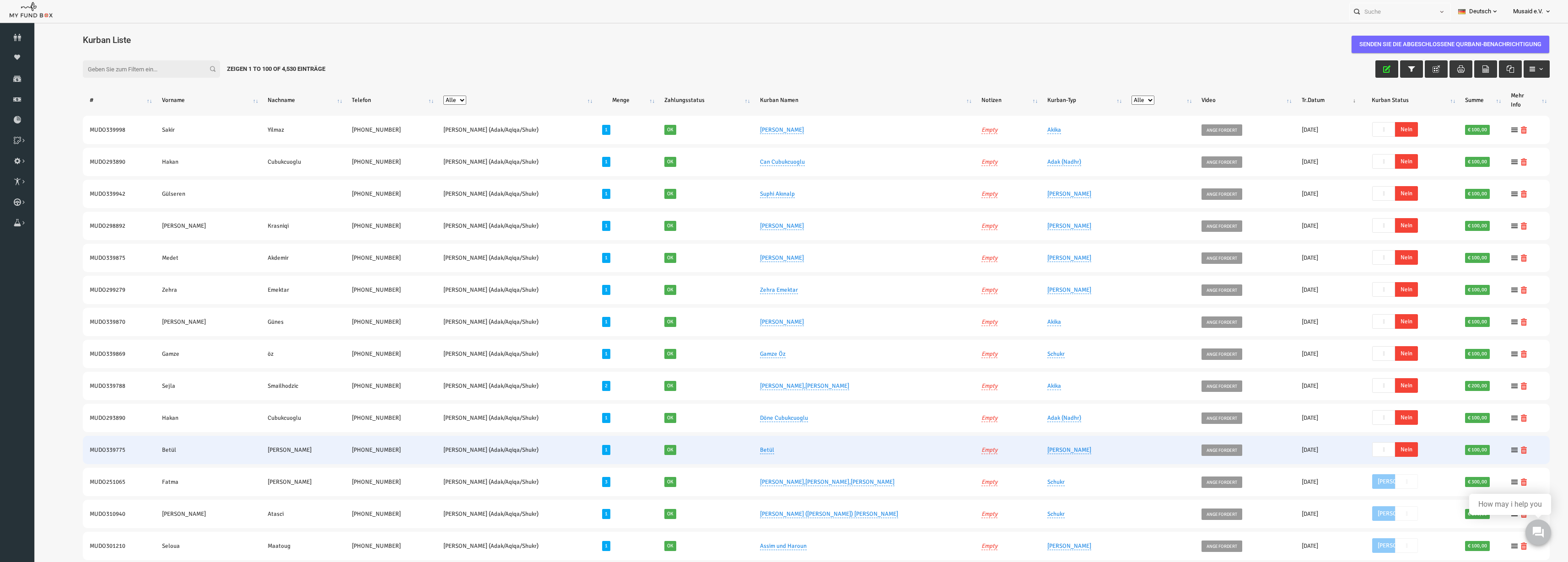
click at [1366, 448] on span "Nein" at bounding box center [1375, 449] width 23 height 15
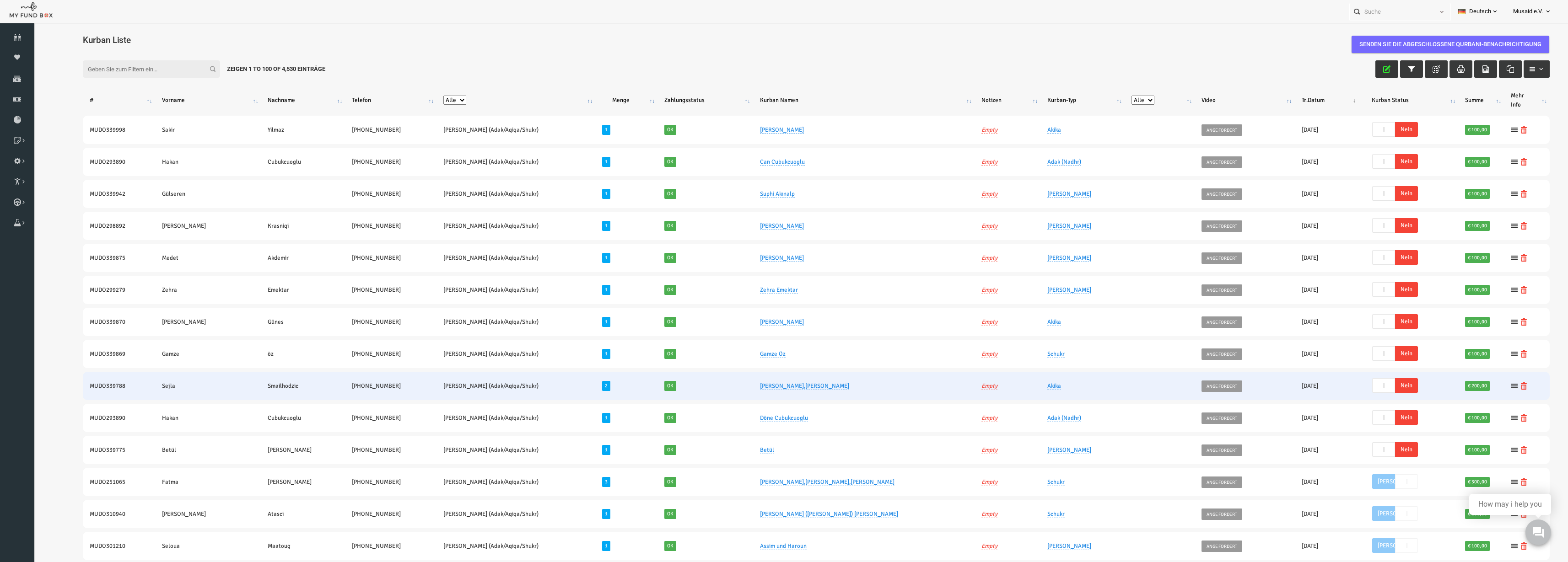
scroll to position [166, 0]
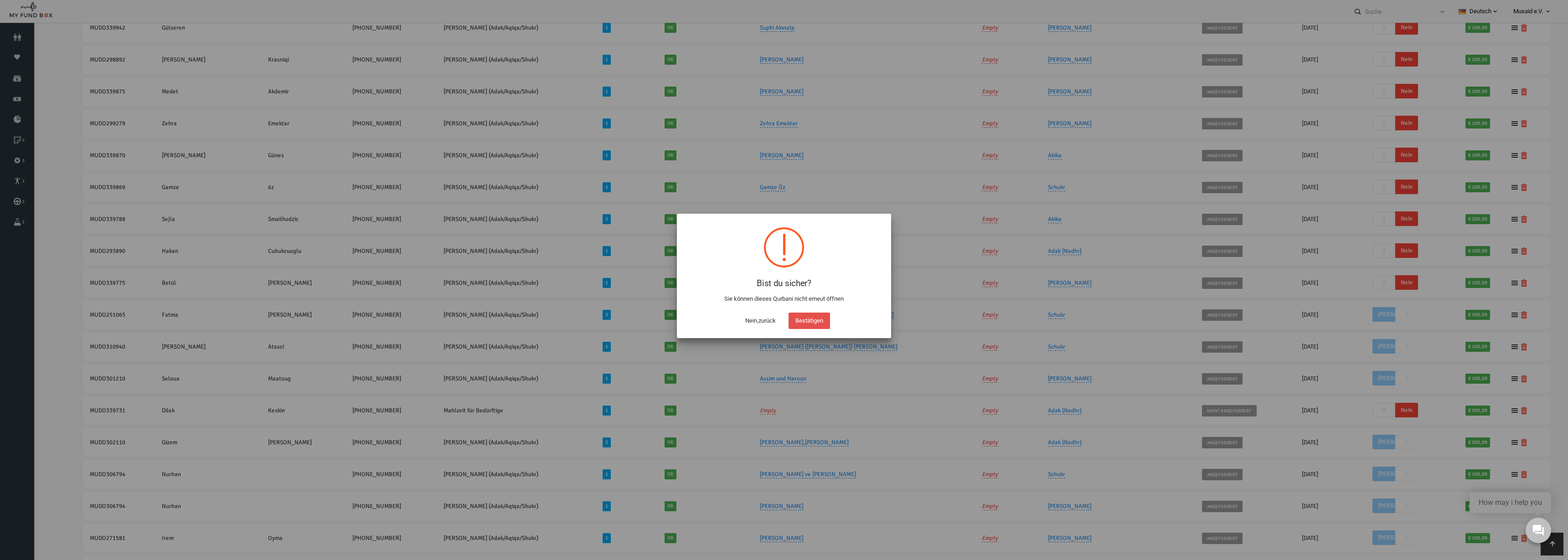
click at [809, 320] on button "Bestätigen" at bounding box center [809, 320] width 41 height 16
checkbox input "true"
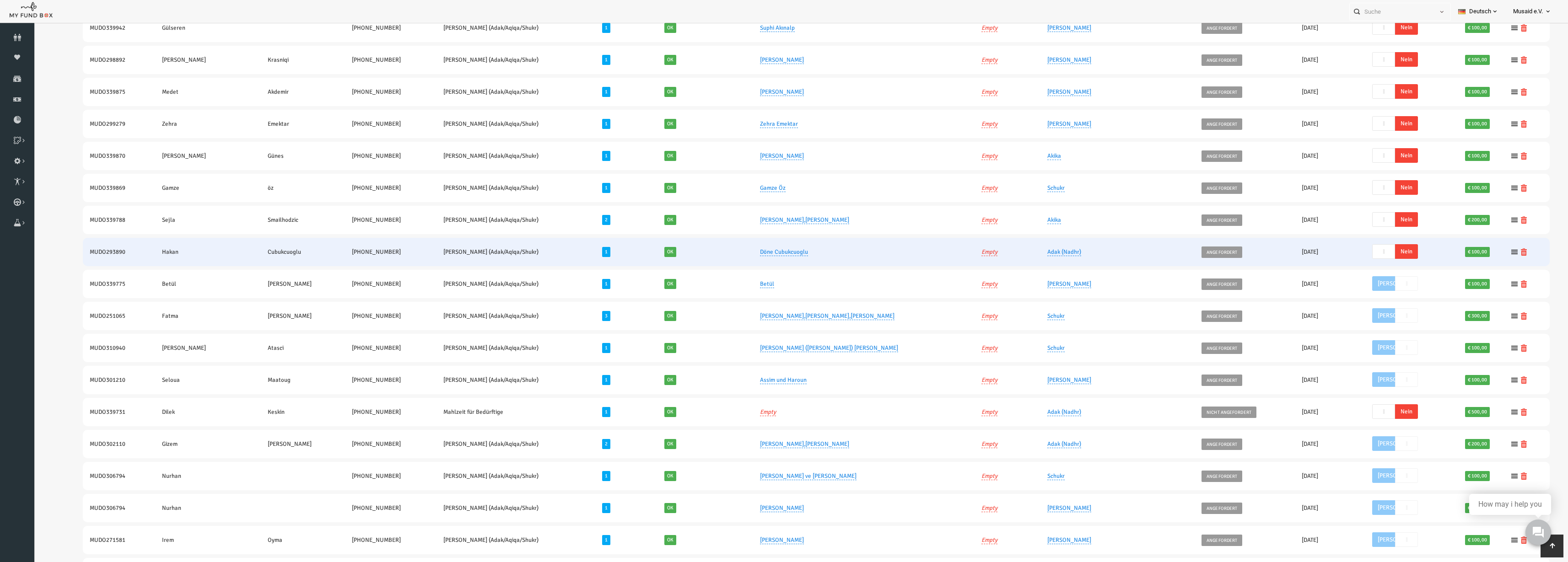
click at [1367, 244] on span "Nein" at bounding box center [1375, 252] width 23 height 15
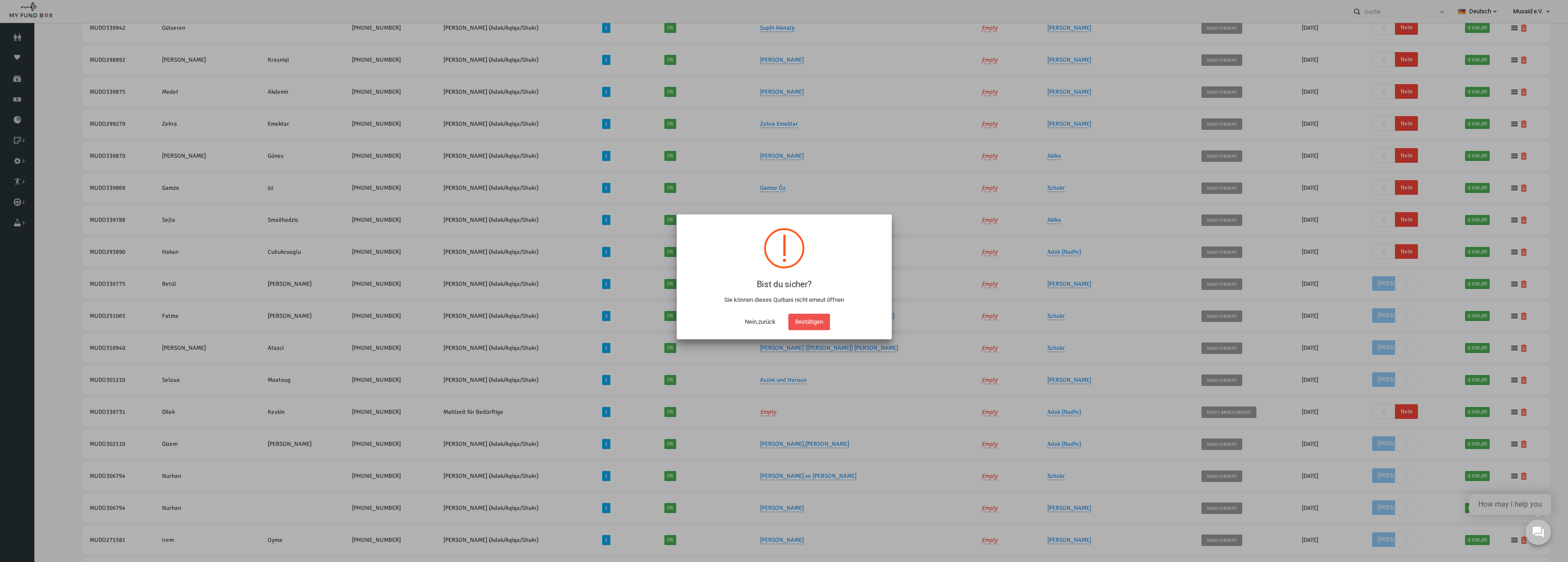
scroll to position [134, 0]
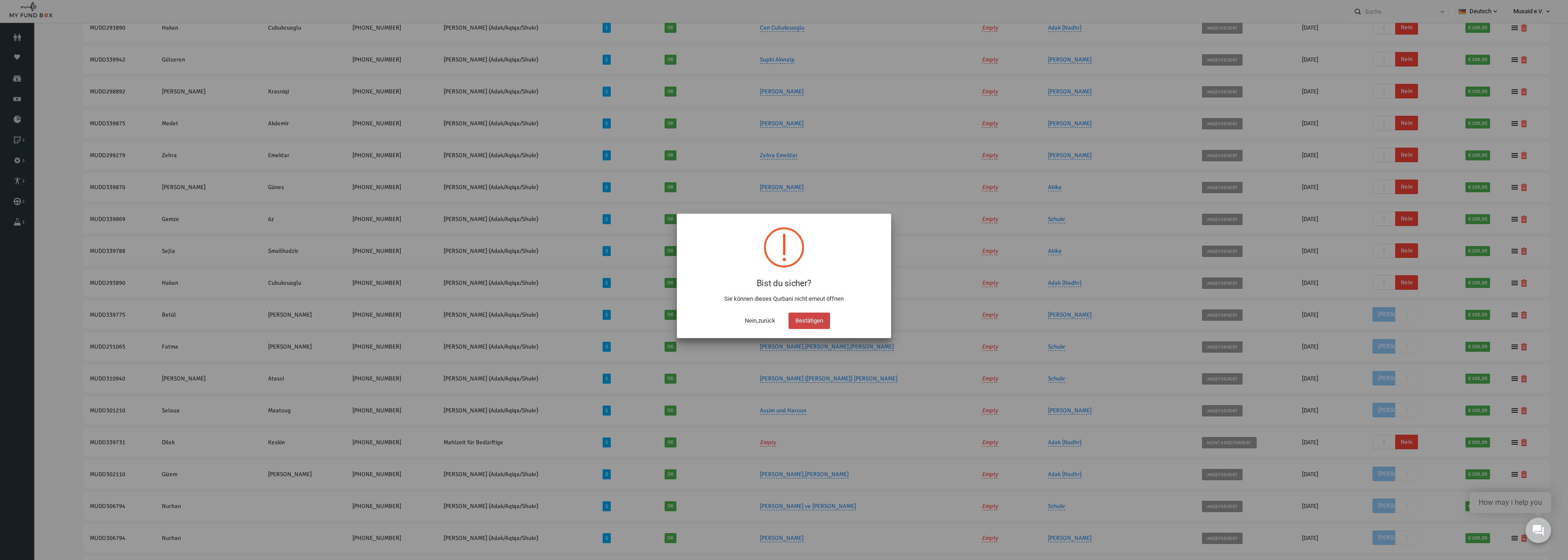
click at [823, 321] on button "Bestätigen" at bounding box center [809, 320] width 41 height 16
checkbox input "true"
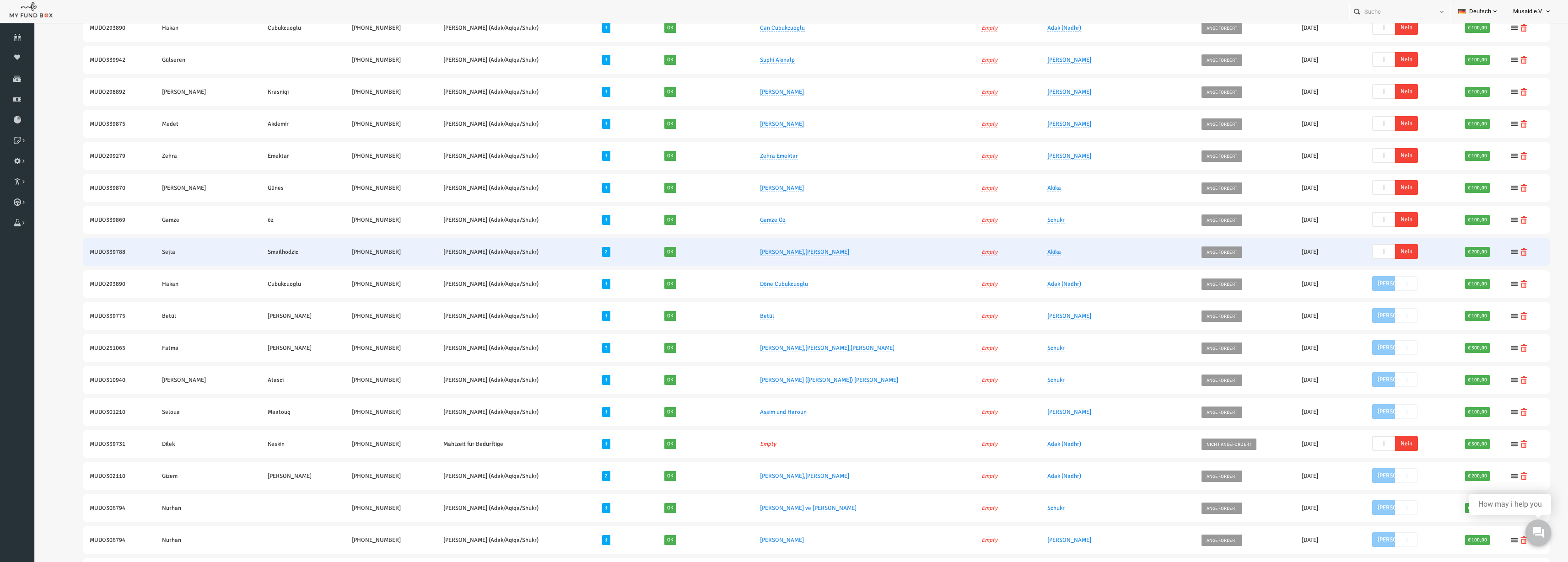
click at [1367, 253] on span "Nein" at bounding box center [1375, 252] width 23 height 15
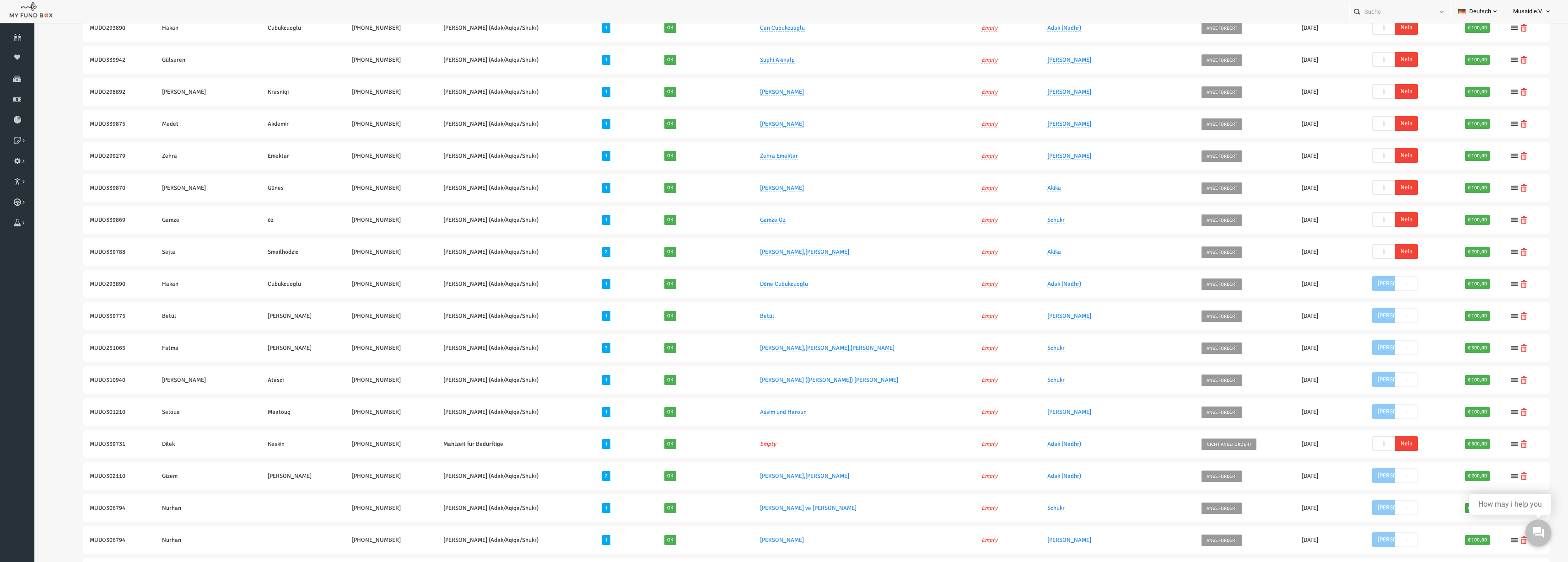
scroll to position [102, 0]
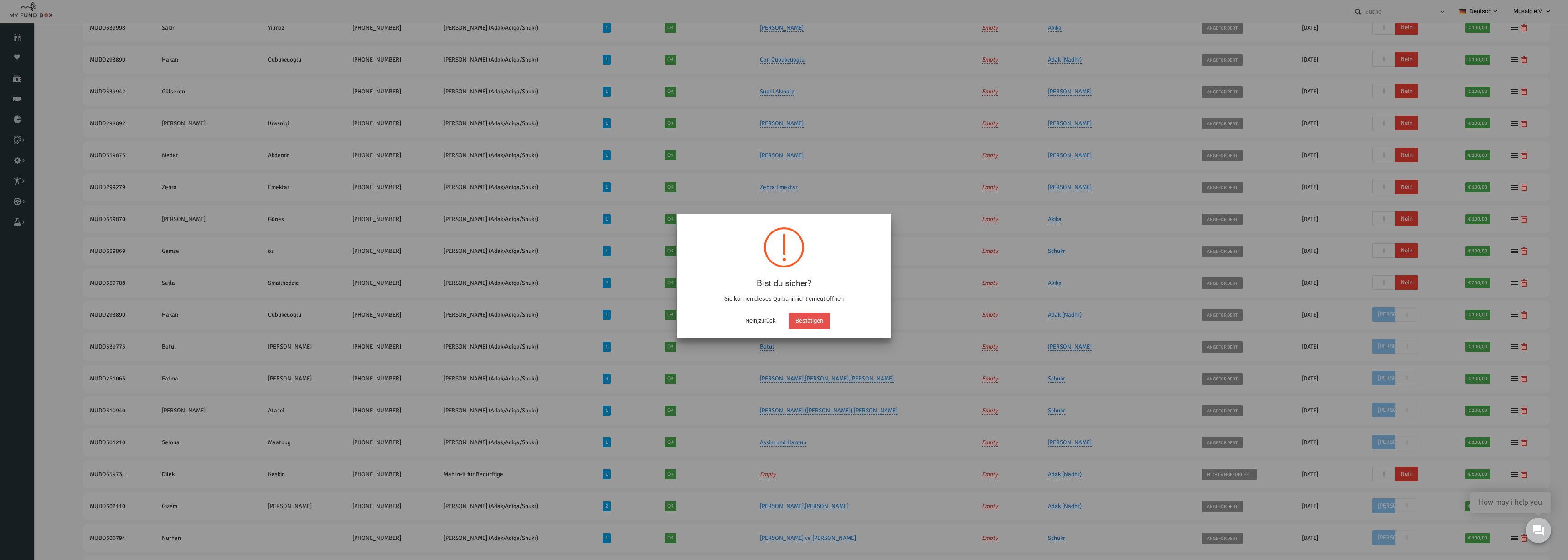
click at [807, 314] on button "Bestätigen" at bounding box center [809, 320] width 41 height 16
checkbox input "true"
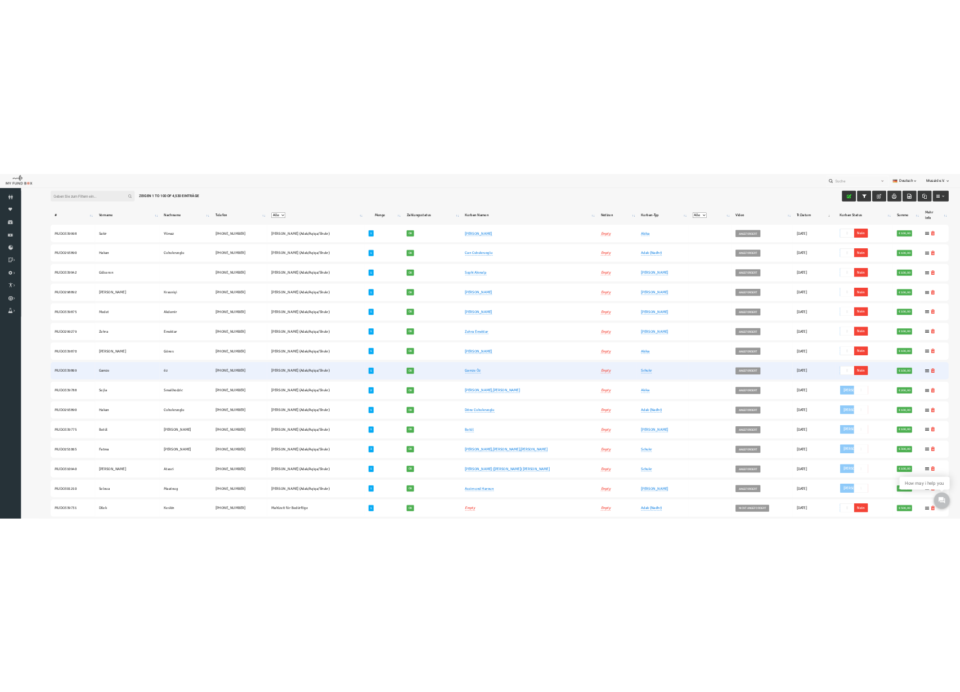
scroll to position [0, 0]
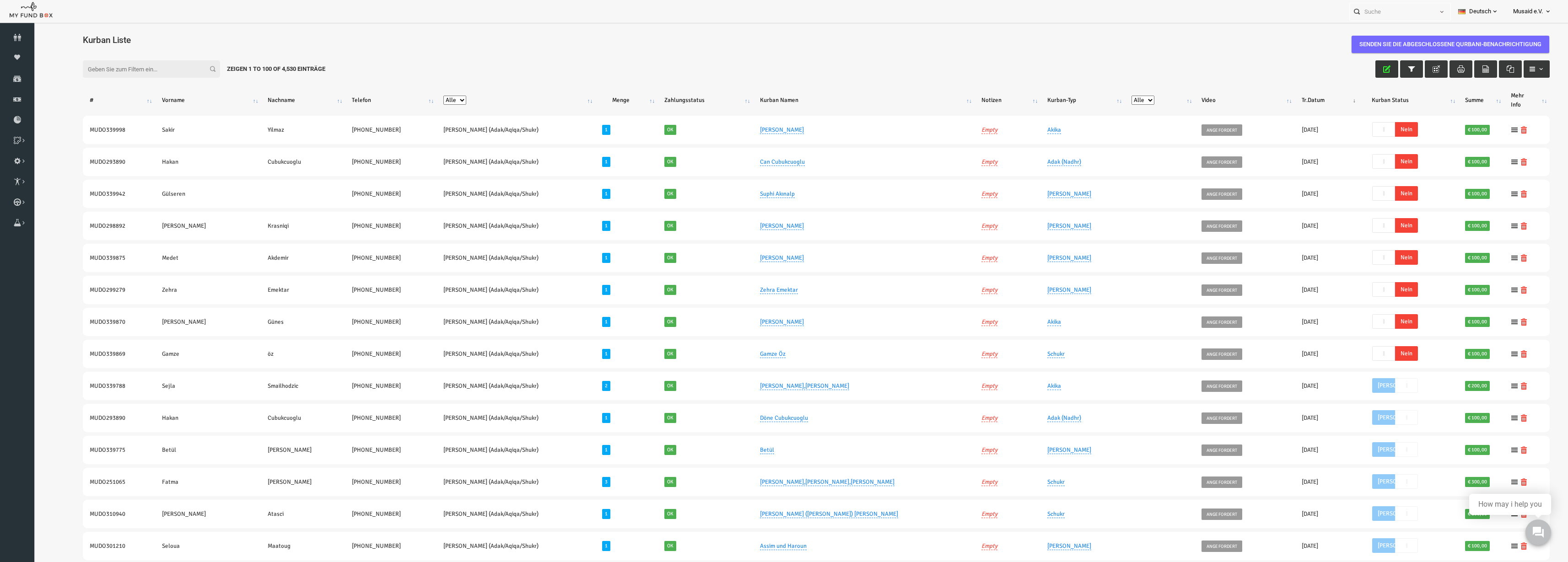
click at [1353, 71] on icon "button" at bounding box center [1356, 68] width 7 height 7
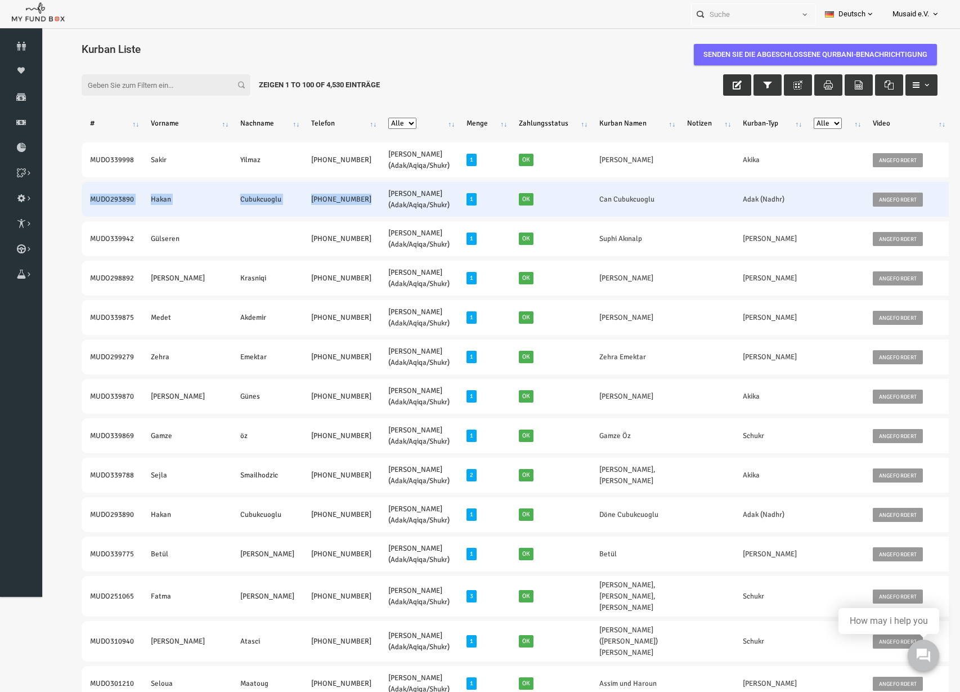
drag, startPoint x: 66, startPoint y: 199, endPoint x: 301, endPoint y: 209, distance: 235.5
click at [301, 209] on tr "MUDO293890 Hakan Cubukcuoglu [PHONE_NUMBER] [PERSON_NAME] (Adak/Aqiqa/Shukr) 1 …" at bounding box center [616, 199] width 1106 height 35
copy tr "MUDO293890 [PERSON_NAME] [PHONE_NUMBER]"
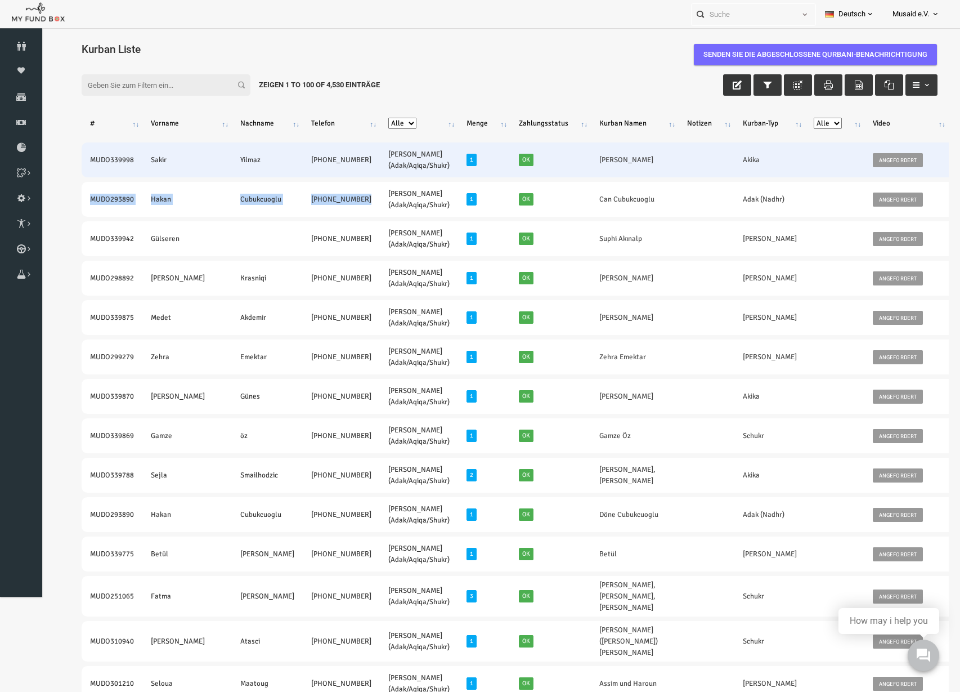
drag, startPoint x: 68, startPoint y: 158, endPoint x: 285, endPoint y: 172, distance: 217.7
click at [285, 172] on tr "MUDO339998 [PERSON_NAME] [PHONE_NUMBER] [PERSON_NAME] (Adak/Aqiqa/Shukr) 1 Ok […" at bounding box center [616, 159] width 1106 height 35
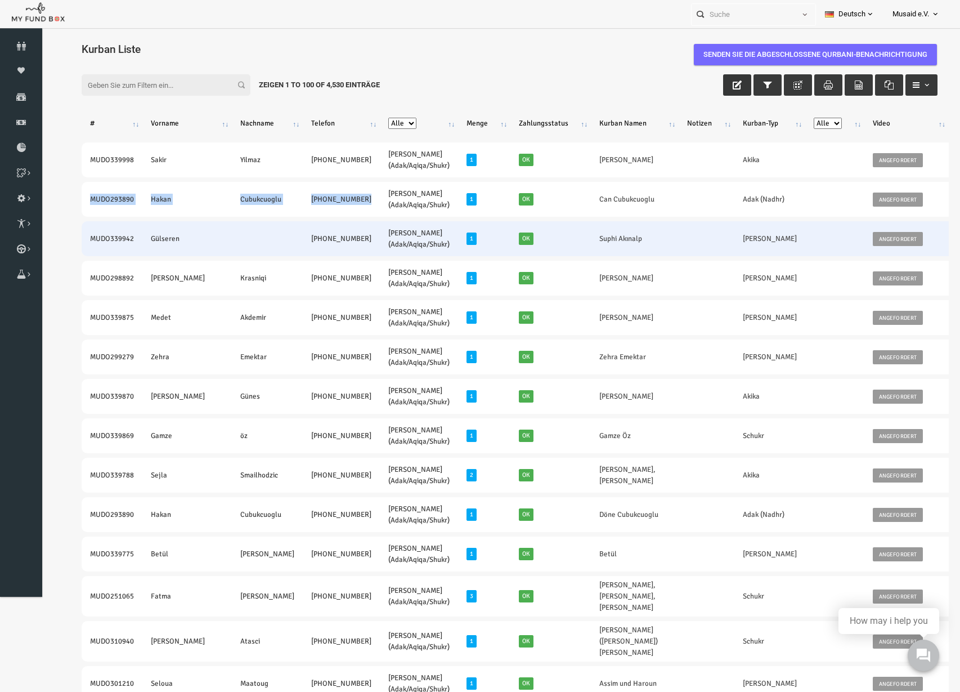
copy tr "MUDO339998 [PERSON_NAME] [PHONE_NUMBER]"
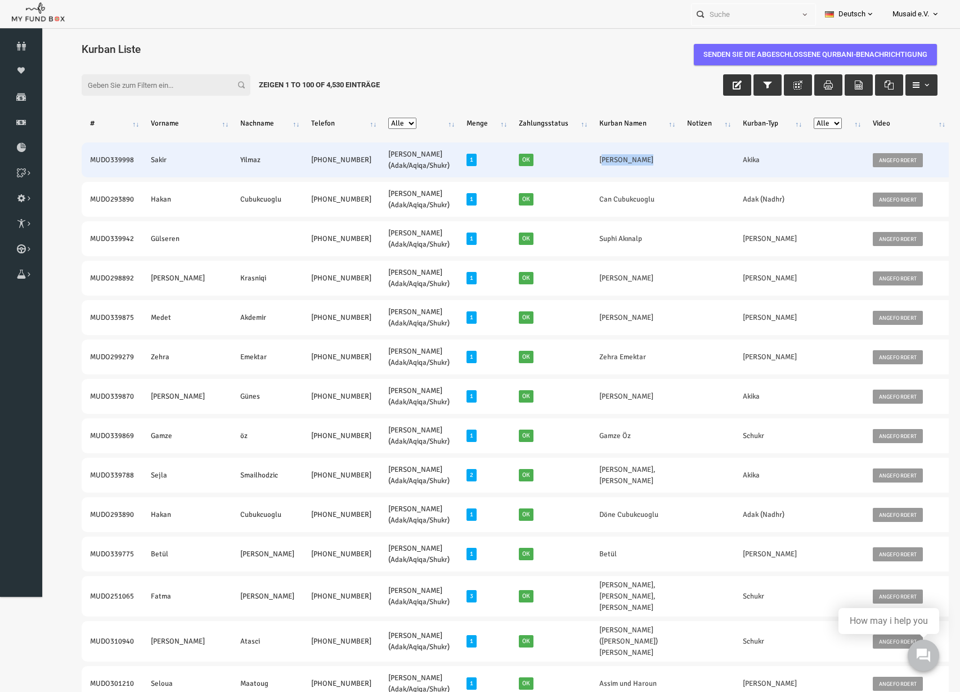
drag, startPoint x: 530, startPoint y: 166, endPoint x: 576, endPoint y: 168, distance: 45.6
click at [576, 168] on td "[PERSON_NAME]" at bounding box center [616, 159] width 88 height 35
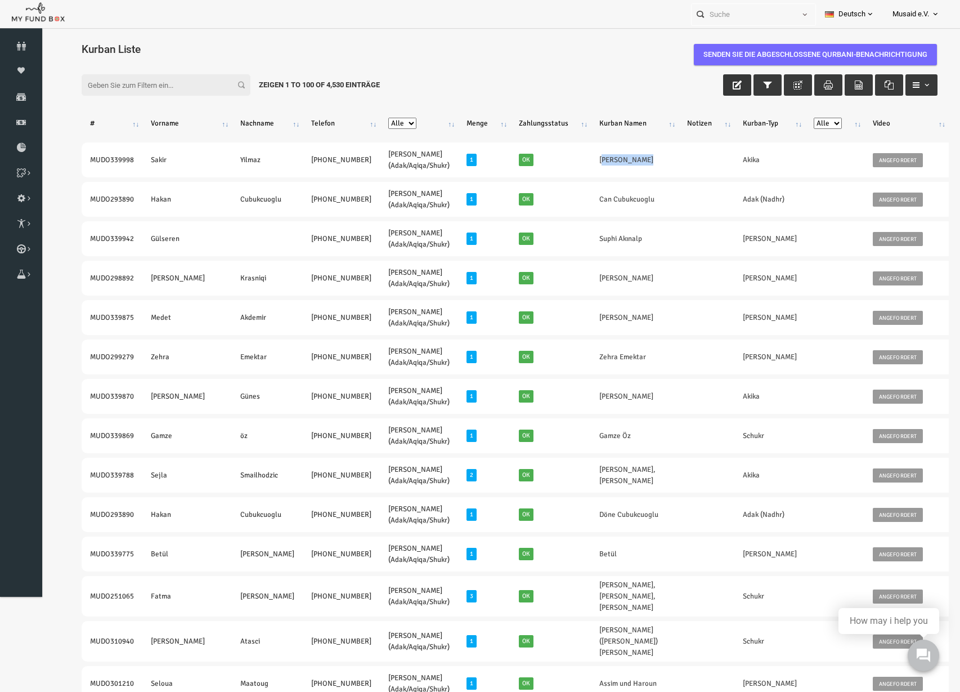
copy link "[PERSON_NAME]"
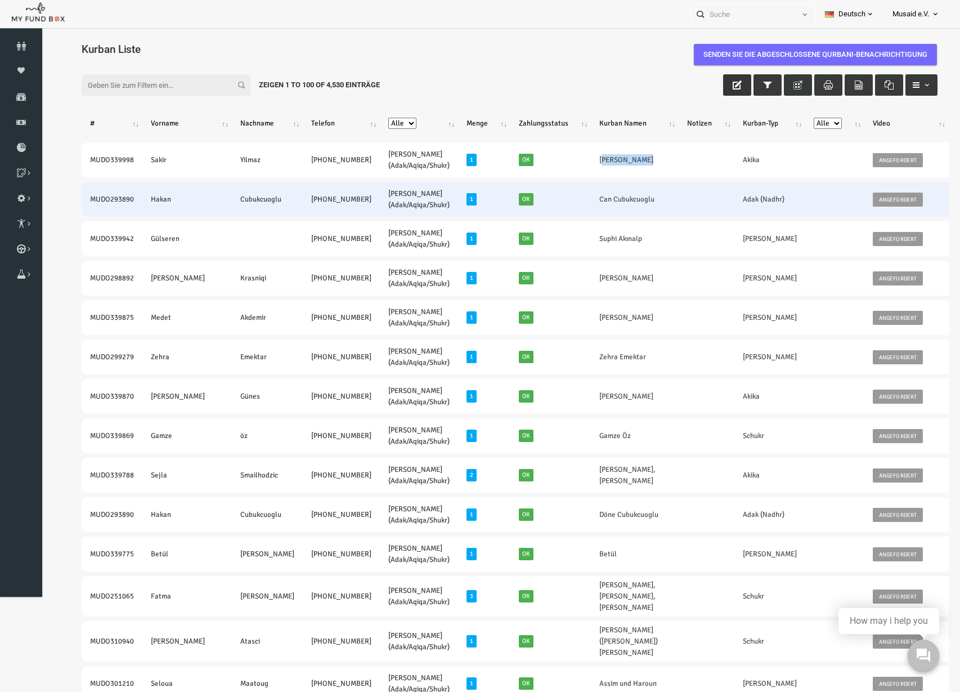
drag, startPoint x: 525, startPoint y: 207, endPoint x: 584, endPoint y: 203, distance: 59.8
click at [584, 203] on td "Can Cubukcuoglu" at bounding box center [616, 199] width 88 height 35
copy link "Can Cubukcuoglu"
